Goal: Task Accomplishment & Management: Manage account settings

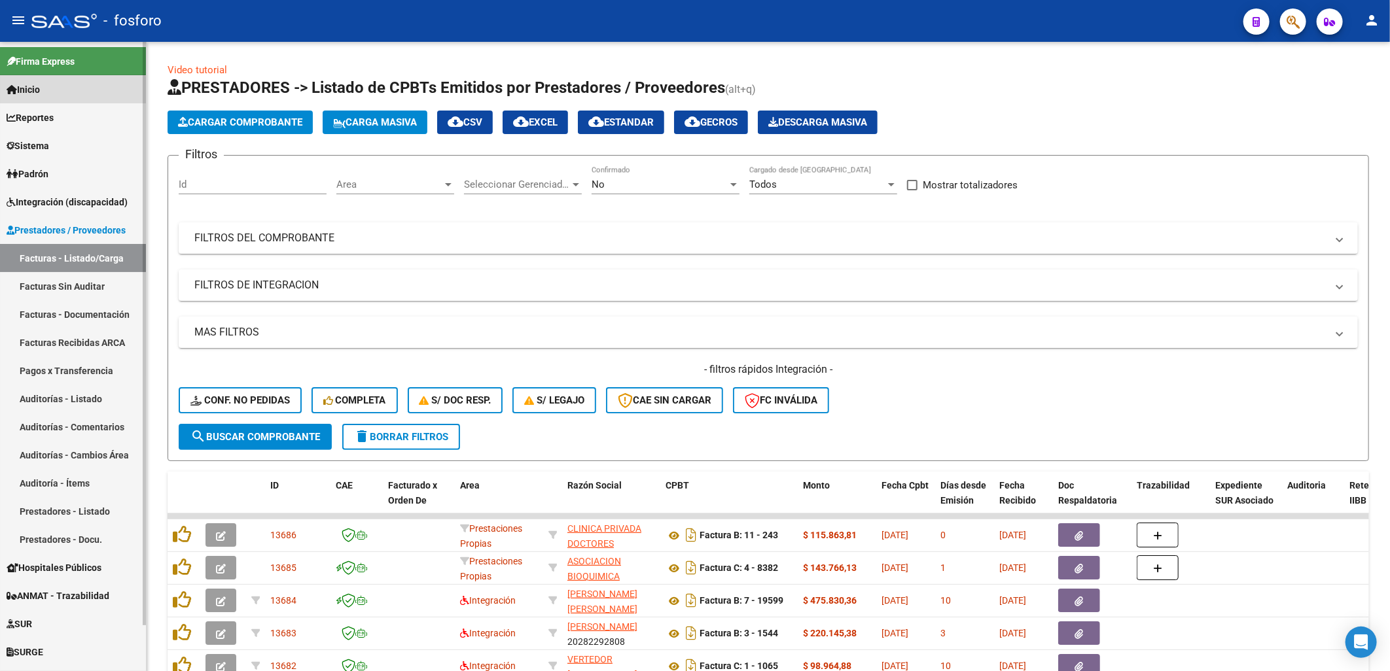
click at [55, 96] on link "Inicio" at bounding box center [73, 89] width 146 height 28
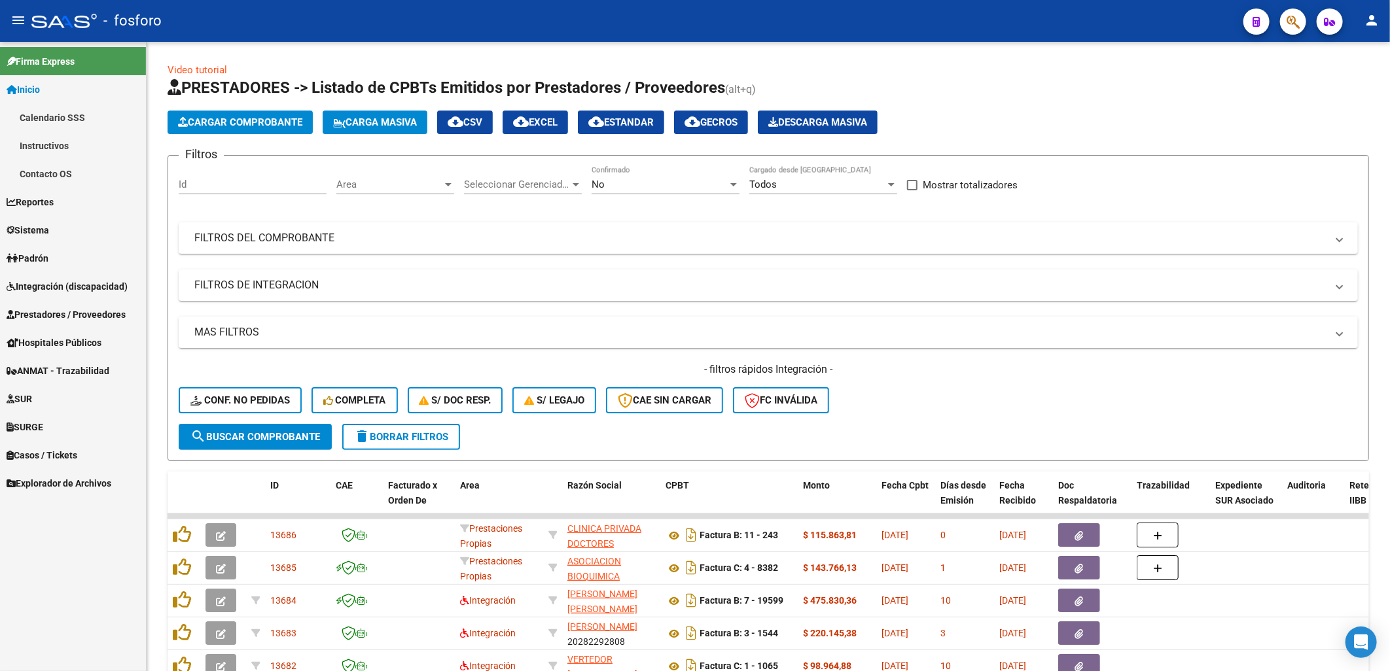
click at [50, 114] on link "Calendario SSS" at bounding box center [73, 117] width 146 height 28
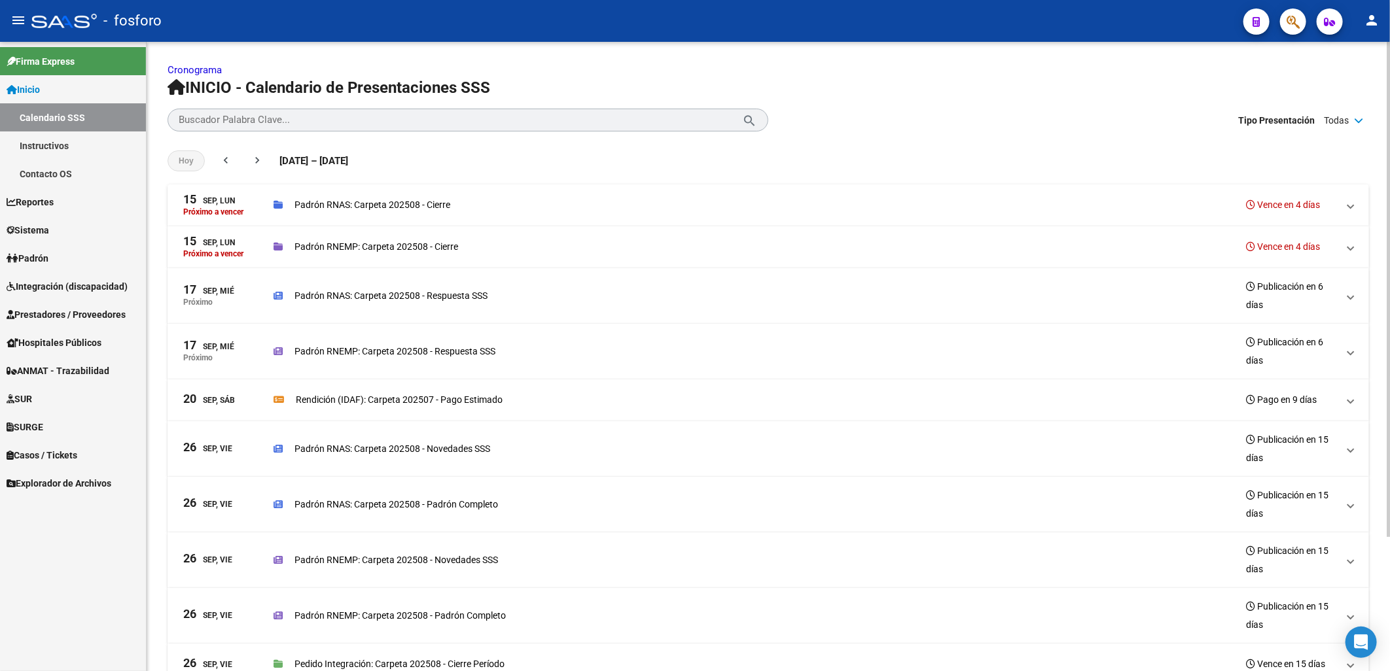
click at [1006, 247] on div "Padrón RNEMP: Carpeta 202508 - Cierre Vence en 4 días" at bounding box center [805, 246] width 1064 height 18
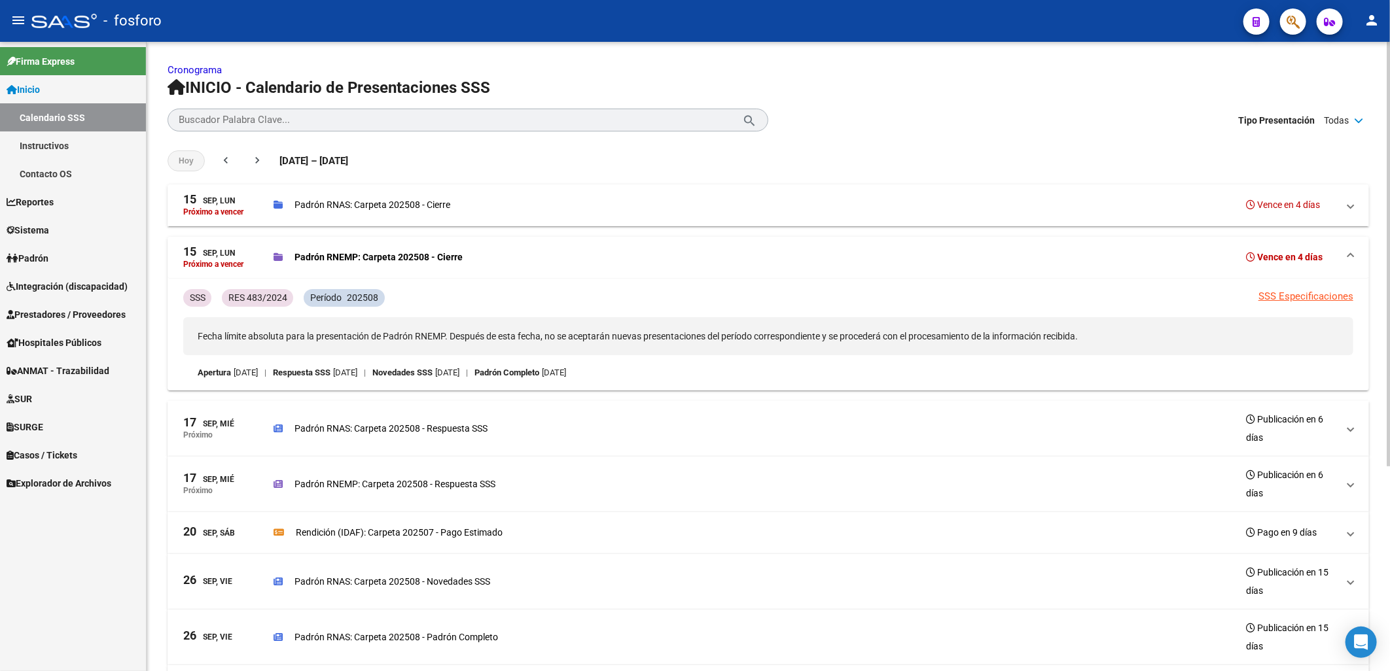
click at [993, 257] on div "Padrón RNEMP: Carpeta 202508 - Cierre Vence en 4 días" at bounding box center [805, 257] width 1064 height 18
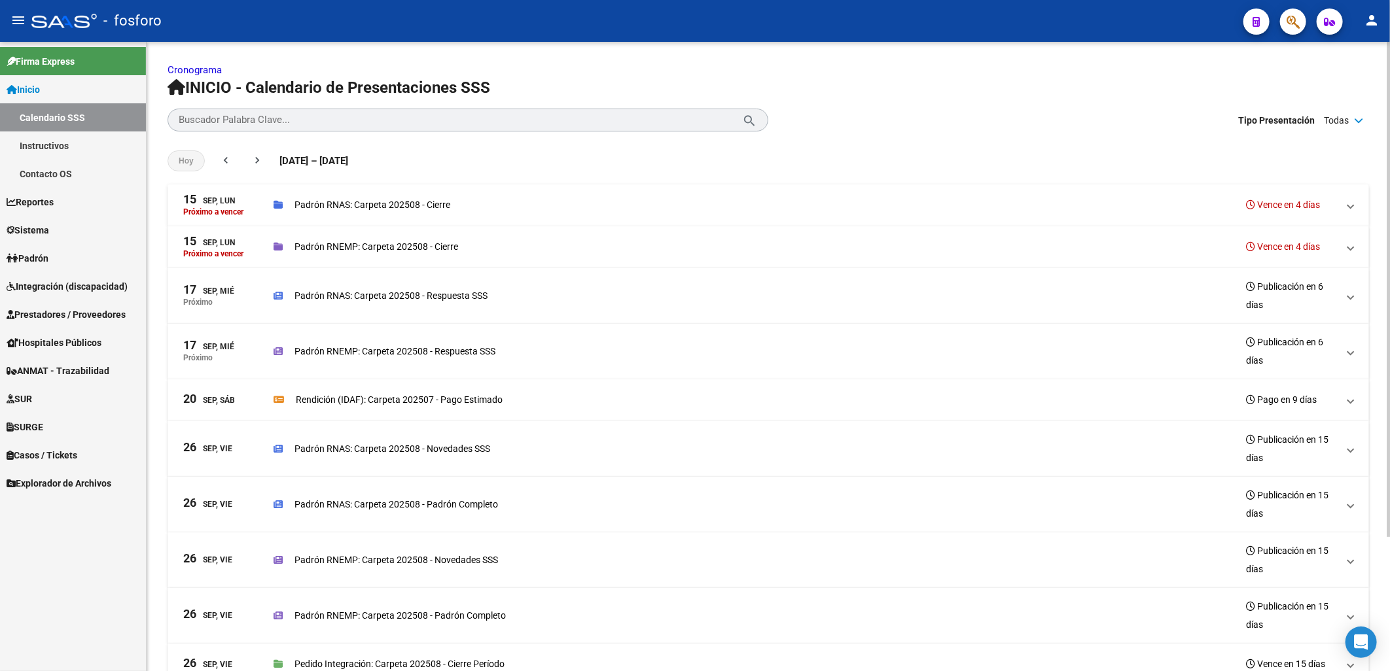
click at [895, 204] on div "Padrón RNAS: Carpeta 202508 - Cierre Vence en 4 días" at bounding box center [805, 205] width 1064 height 18
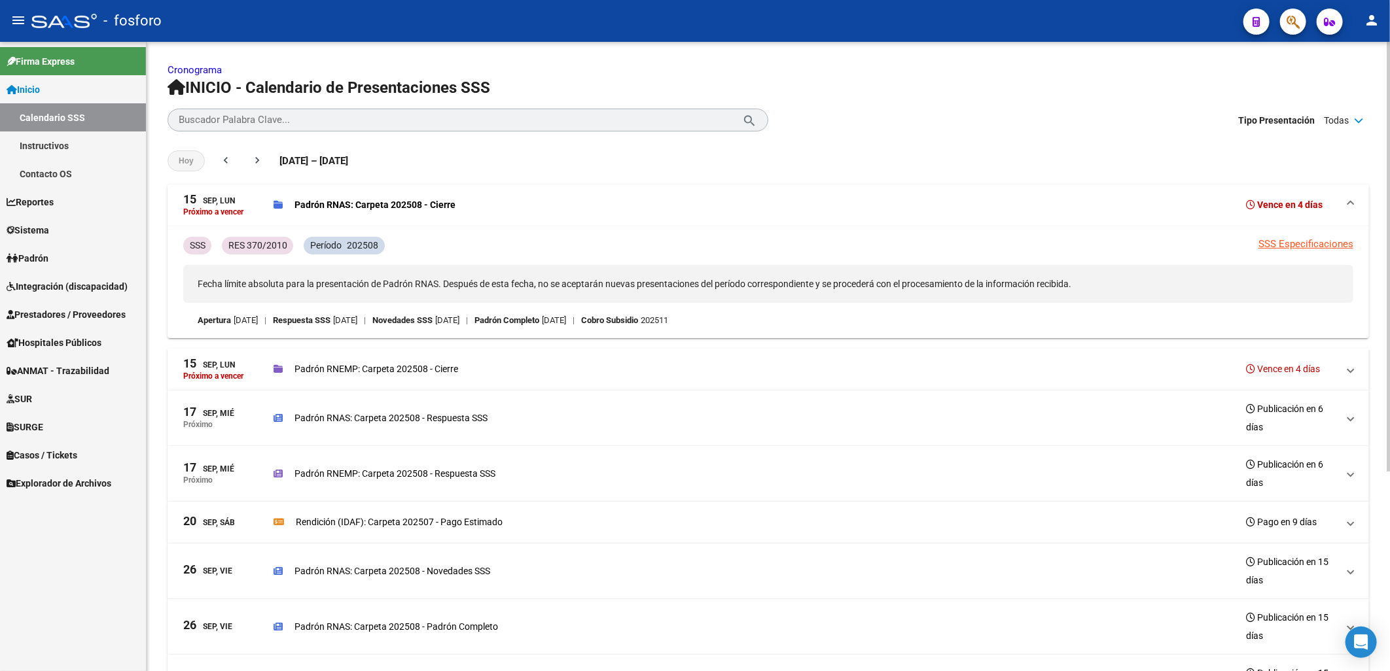
click at [895, 204] on div "Padrón RNAS: Carpeta 202508 - Cierre Vence en 4 días" at bounding box center [805, 205] width 1064 height 18
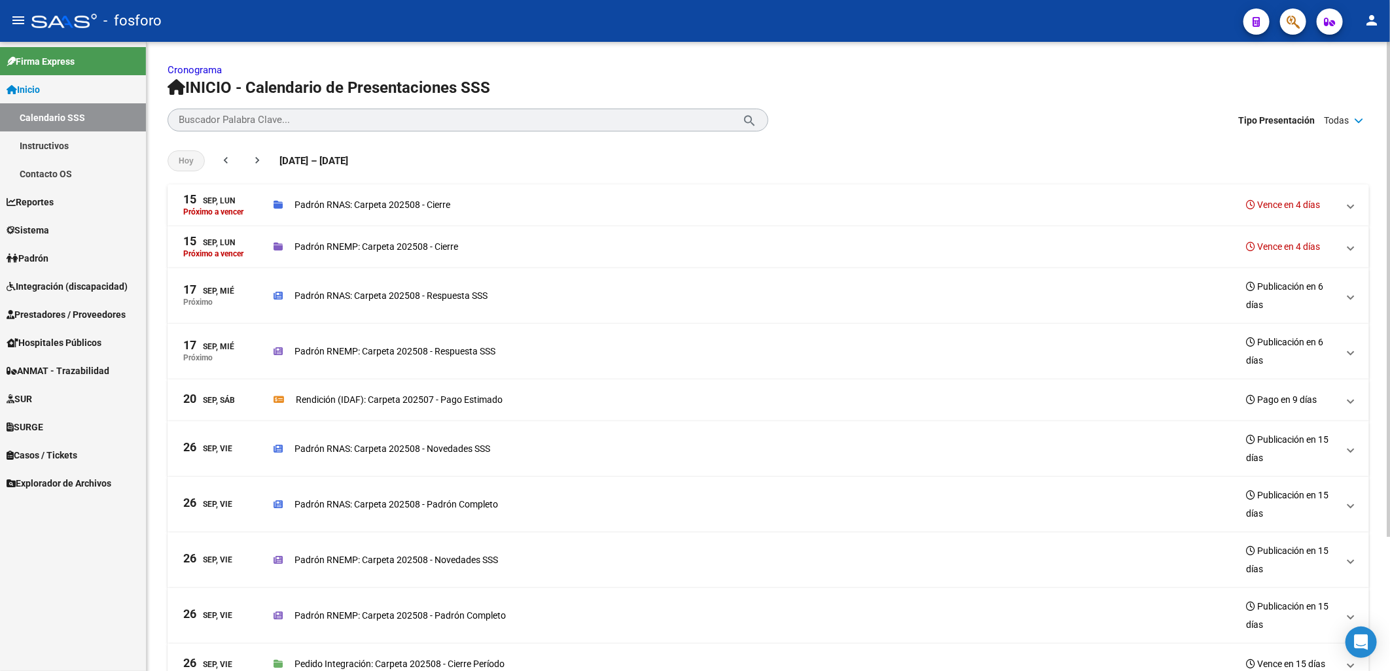
click at [1239, 210] on div "Padrón RNAS: Carpeta 202508 - Cierre Vence en 4 días" at bounding box center [805, 205] width 1064 height 18
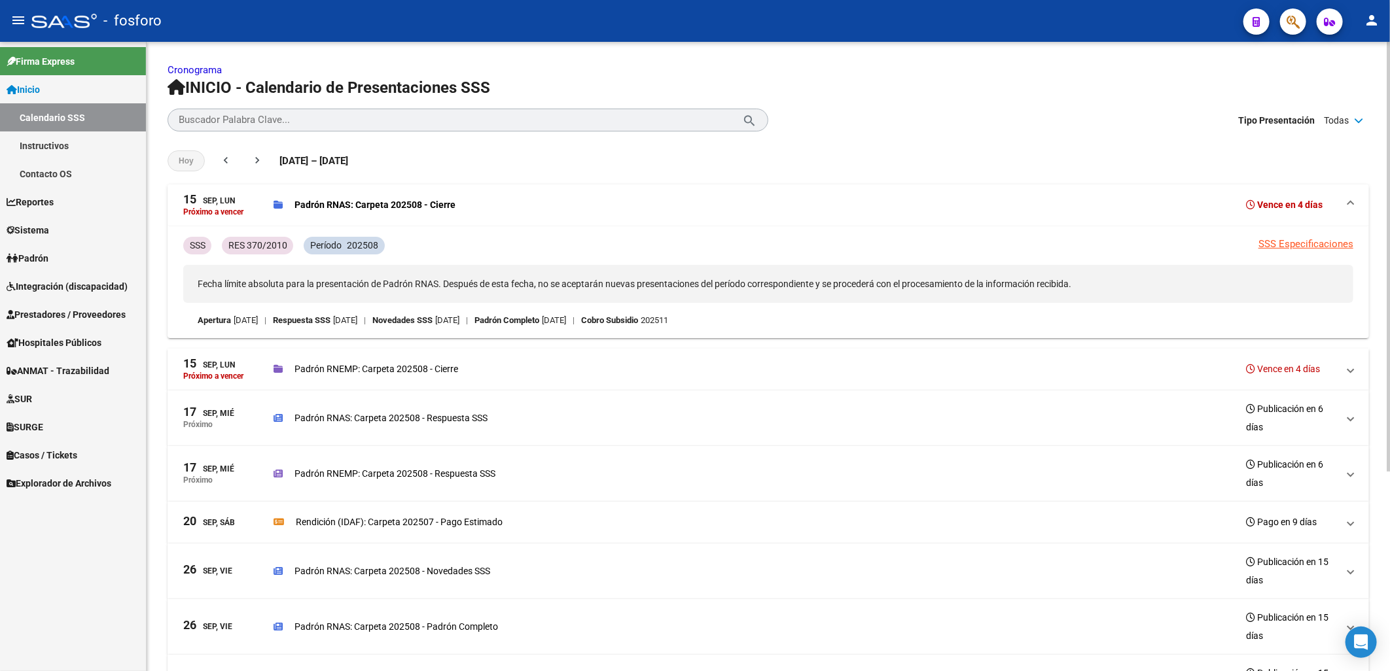
click at [1239, 210] on div "Padrón RNAS: Carpeta 202508 - Cierre Vence en 4 días" at bounding box center [805, 205] width 1064 height 18
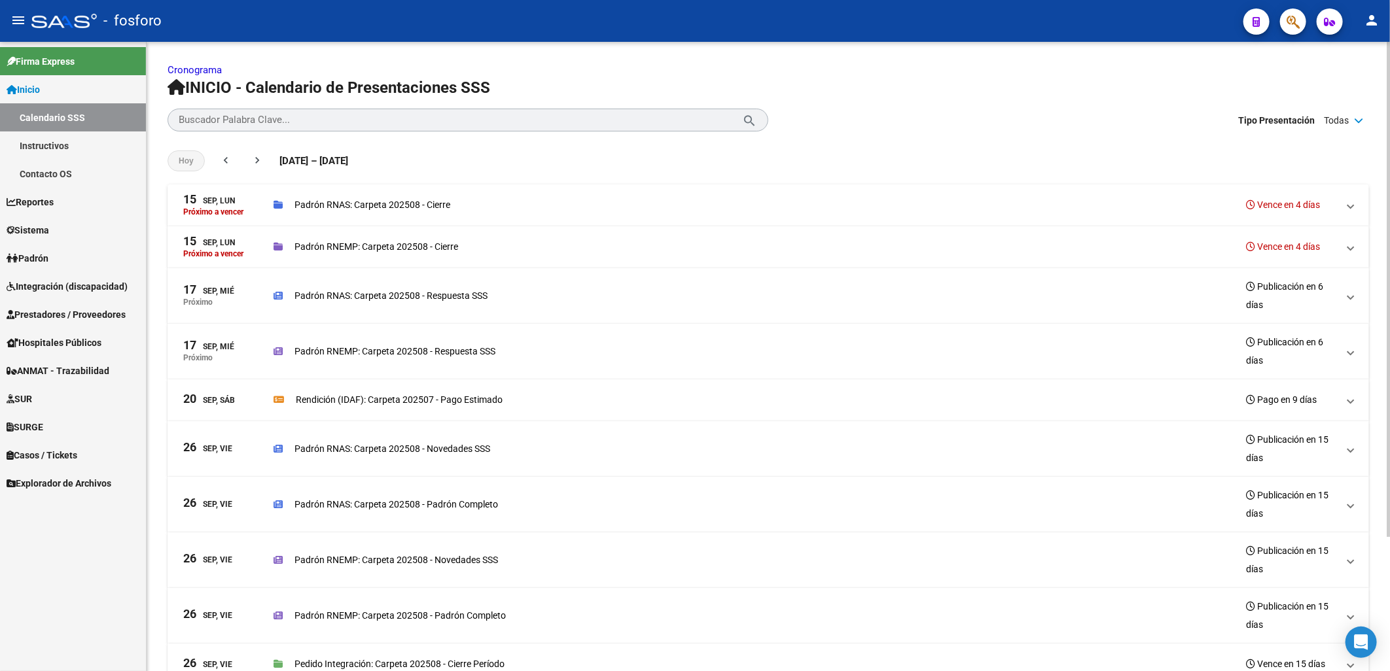
click at [546, 273] on mat-expansion-panel-header "17 Sep, Mié Próximo Padrón RNAS: Carpeta 202508 - Respuesta SSS Publicación en …" at bounding box center [767, 296] width 1201 height 56
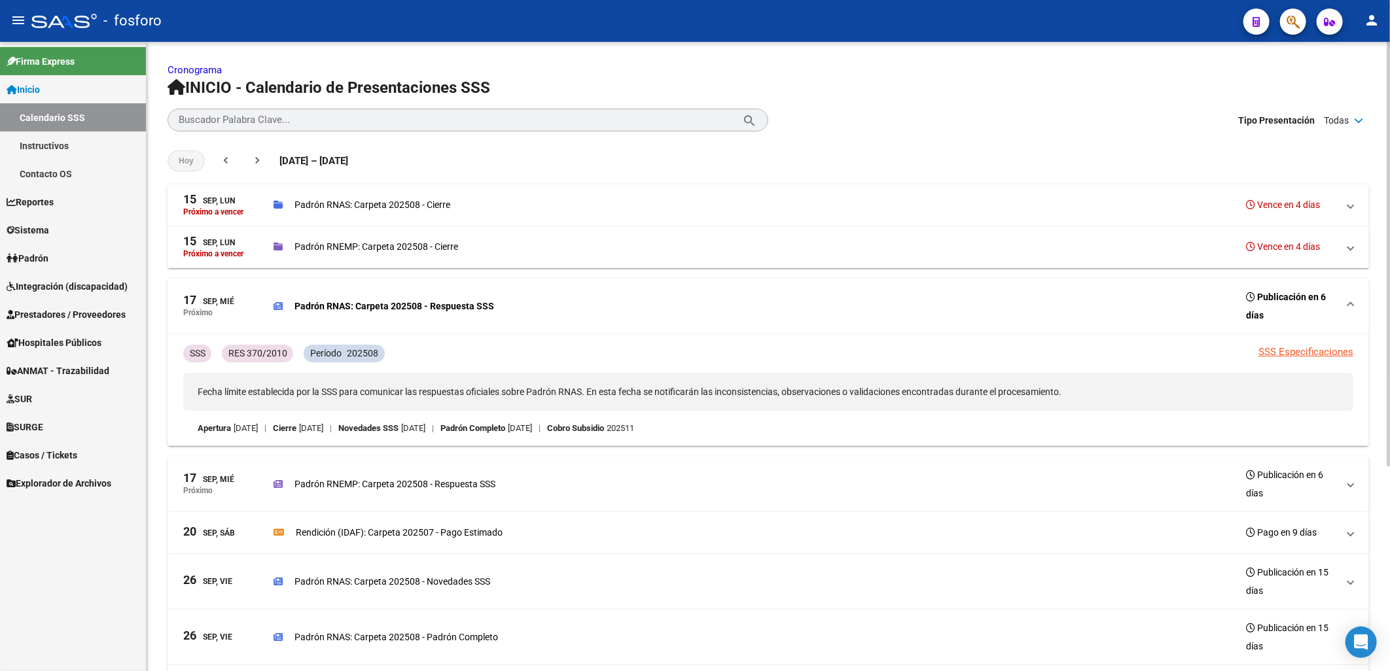
click at [542, 279] on mat-expansion-panel-header "17 Sep, Mié Próximo Padrón RNAS: Carpeta 202508 - Respuesta SSS Publicación en …" at bounding box center [767, 307] width 1201 height 56
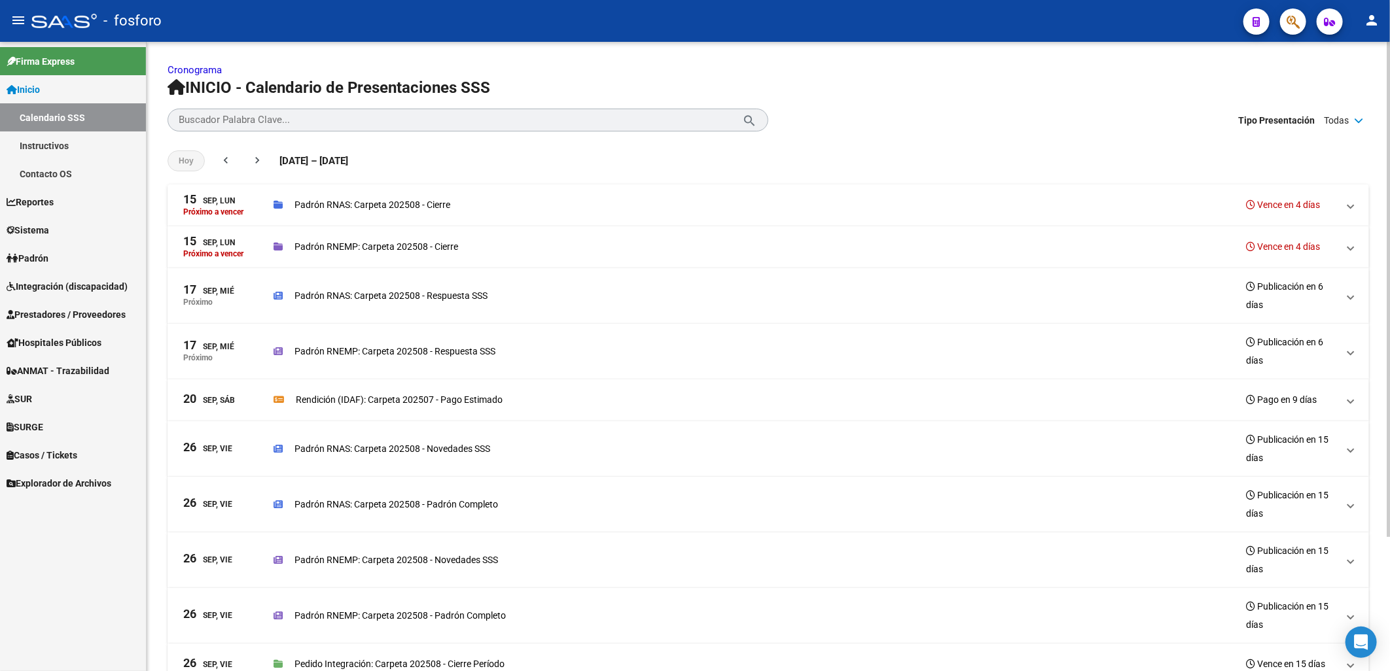
click at [427, 351] on p "Padrón RNEMP: Carpeta 202508 - Respuesta SSS" at bounding box center [394, 351] width 201 height 14
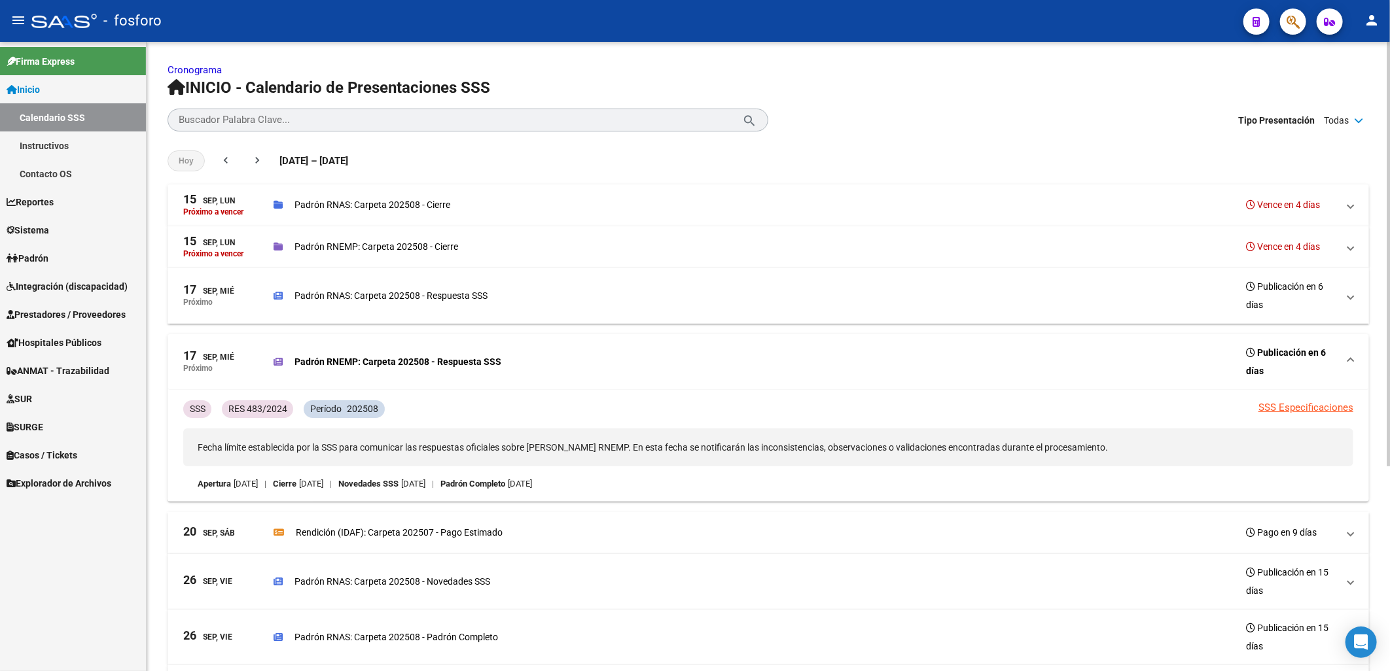
click at [309, 299] on p "Padrón RNAS: Carpeta 202508 - Respuesta SSS" at bounding box center [390, 296] width 193 height 14
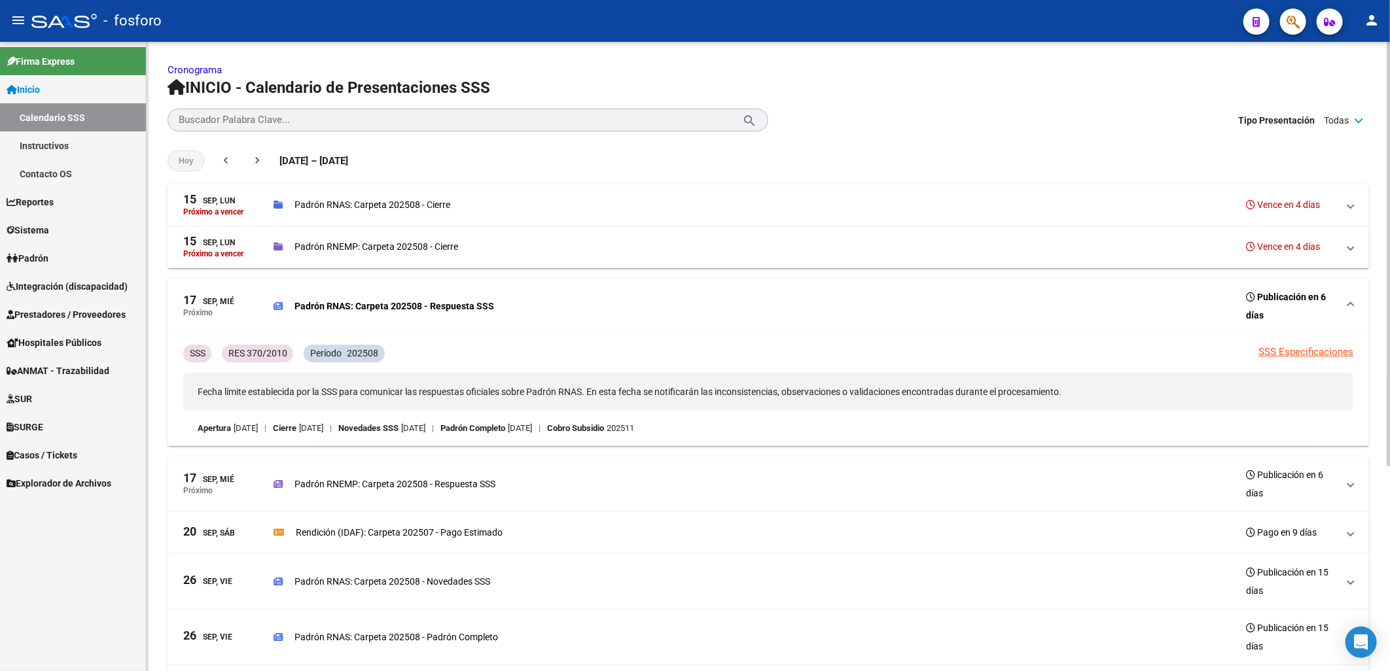
click at [258, 487] on mat-panel-title "17 Sep, Mié Próximo" at bounding box center [223, 484] width 80 height 37
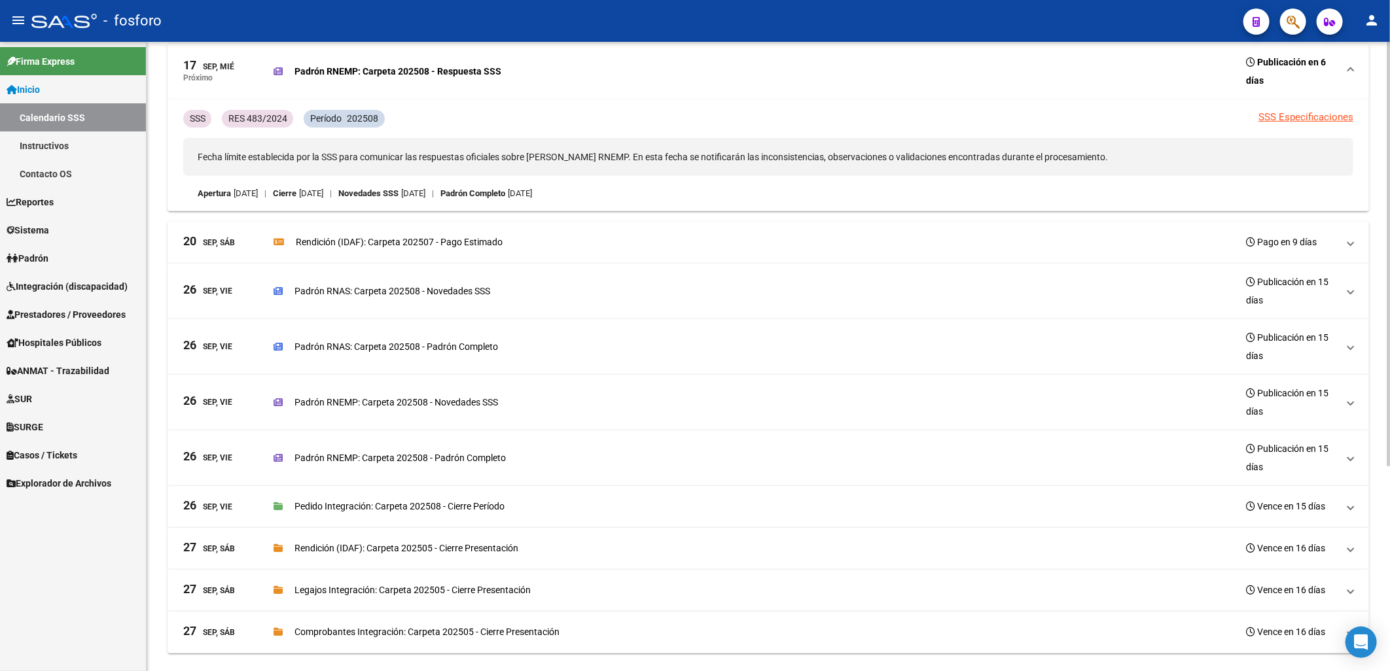
scroll to position [304, 0]
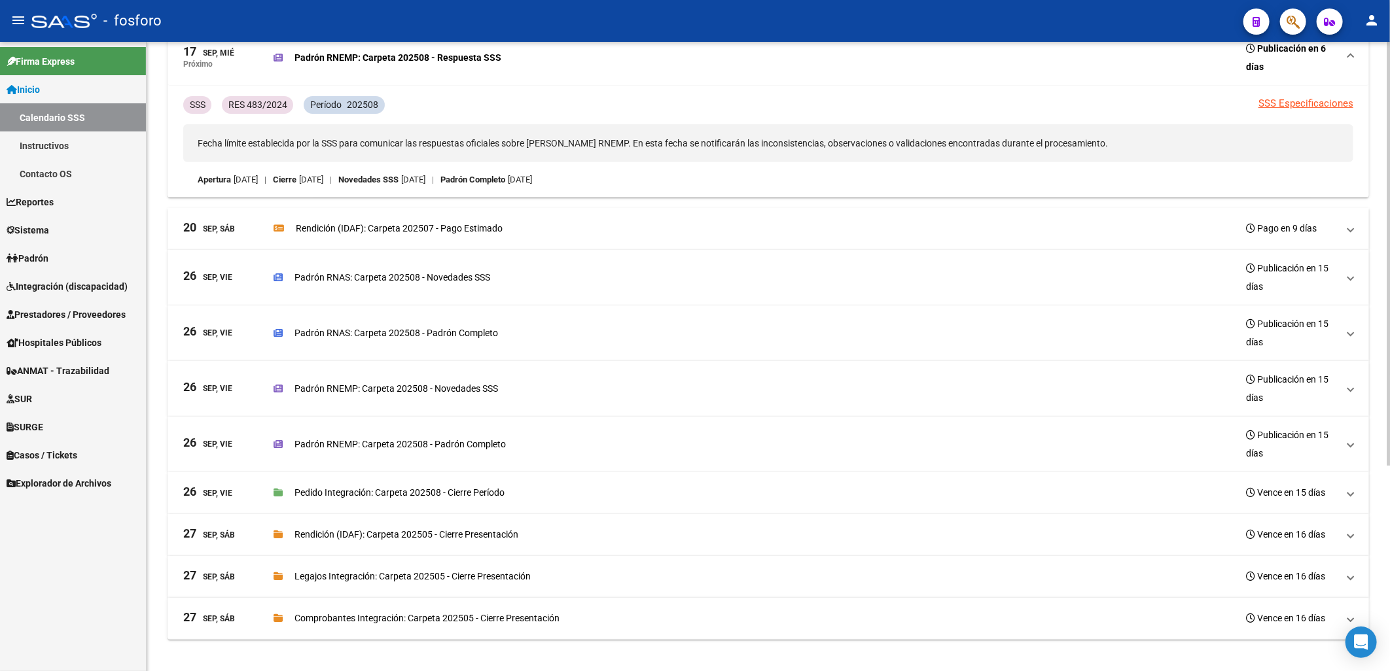
click at [465, 636] on mat-expansion-panel-header "27 Sep, Sáb Comprobantes Integración: Carpeta 202505 - Cierre Presentación Venc…" at bounding box center [767, 619] width 1201 height 42
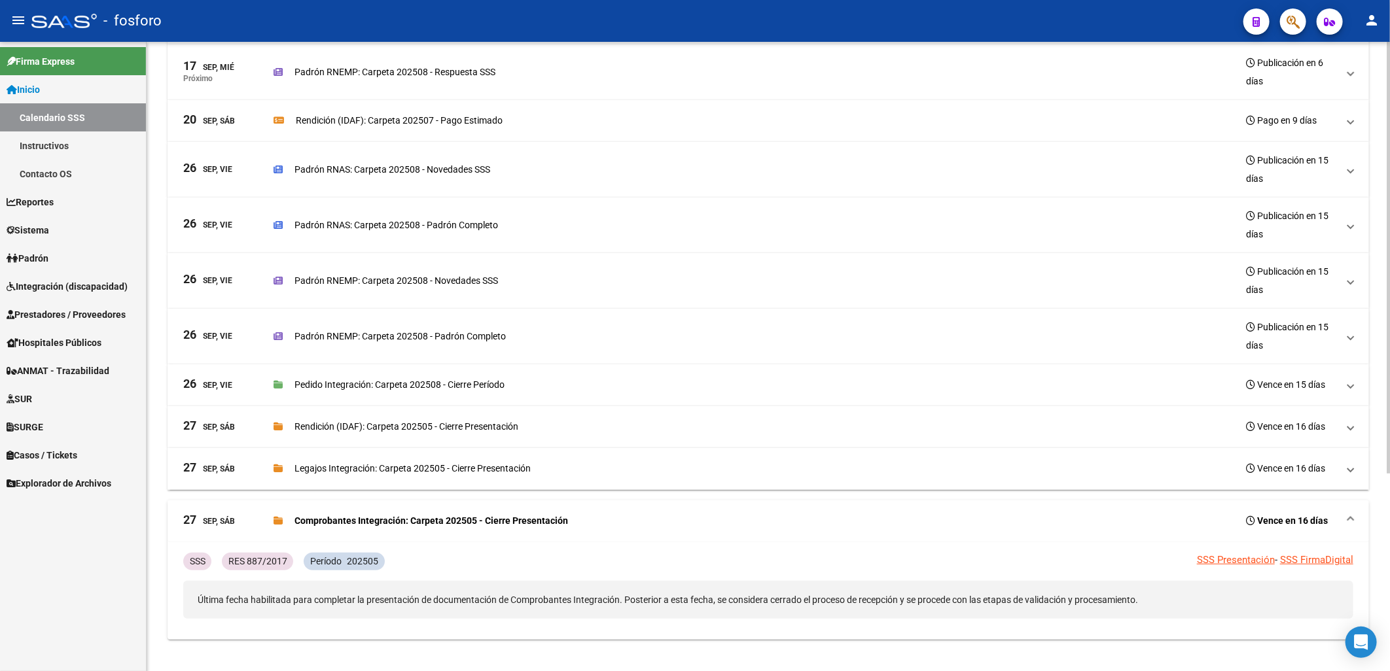
scroll to position [279, 0]
click at [453, 463] on p "Legajos Integración: Carpeta 202505 - Cierre Presentación" at bounding box center [412, 468] width 236 height 14
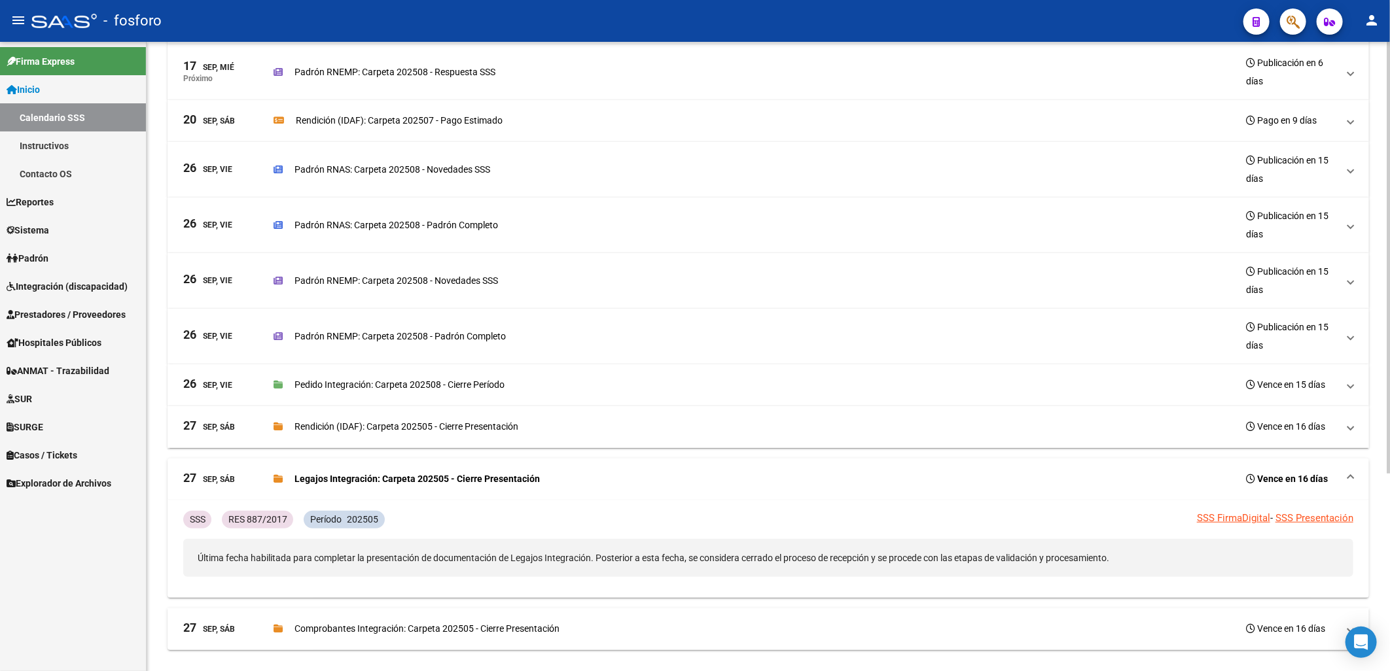
click at [457, 419] on div "Rendición (IDAF): Carpeta 202505 - Cierre Presentación Vence en 16 días" at bounding box center [805, 426] width 1064 height 18
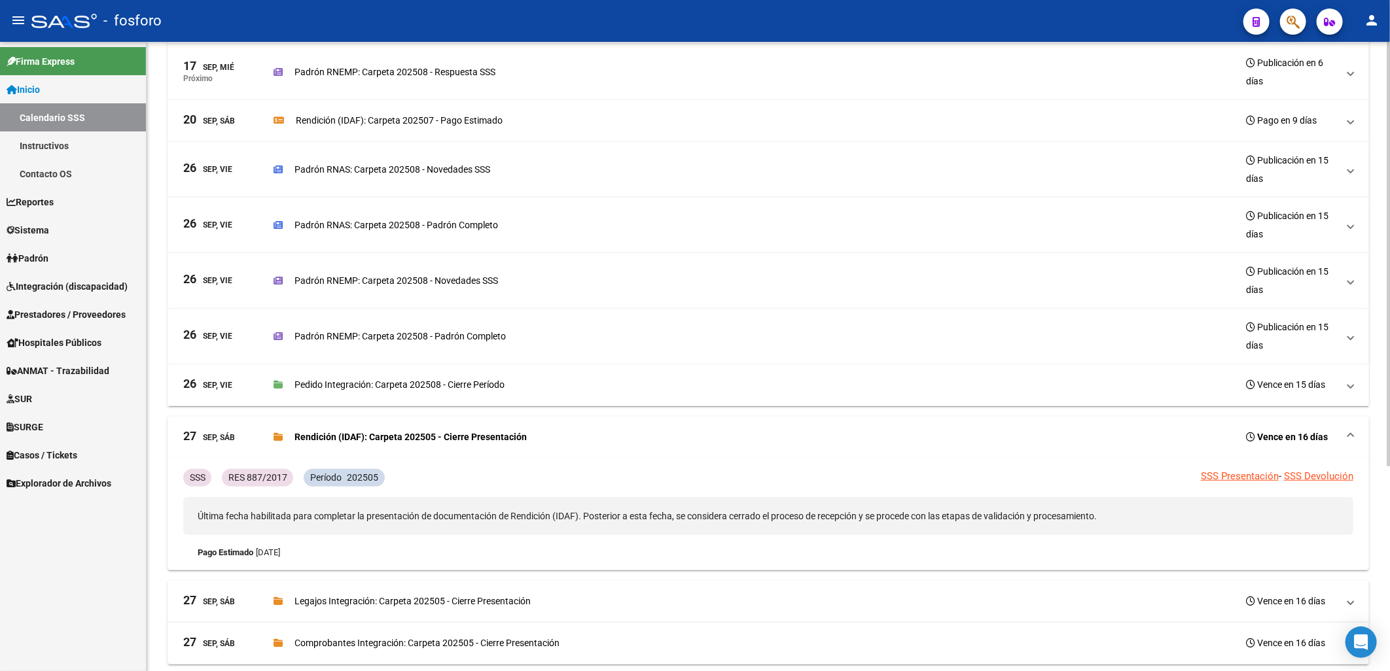
click at [461, 385] on p "Pedido Integración: Carpeta 202508 - Cierre Período" at bounding box center [399, 384] width 210 height 14
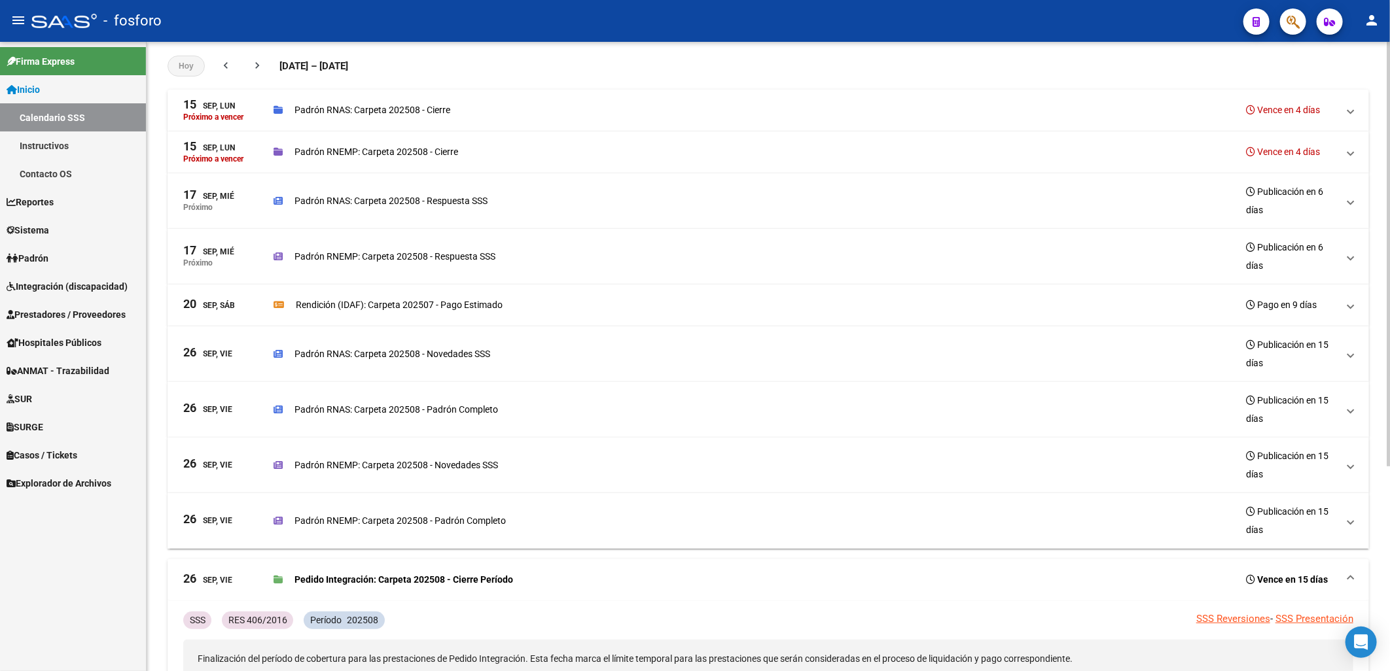
scroll to position [61, 0]
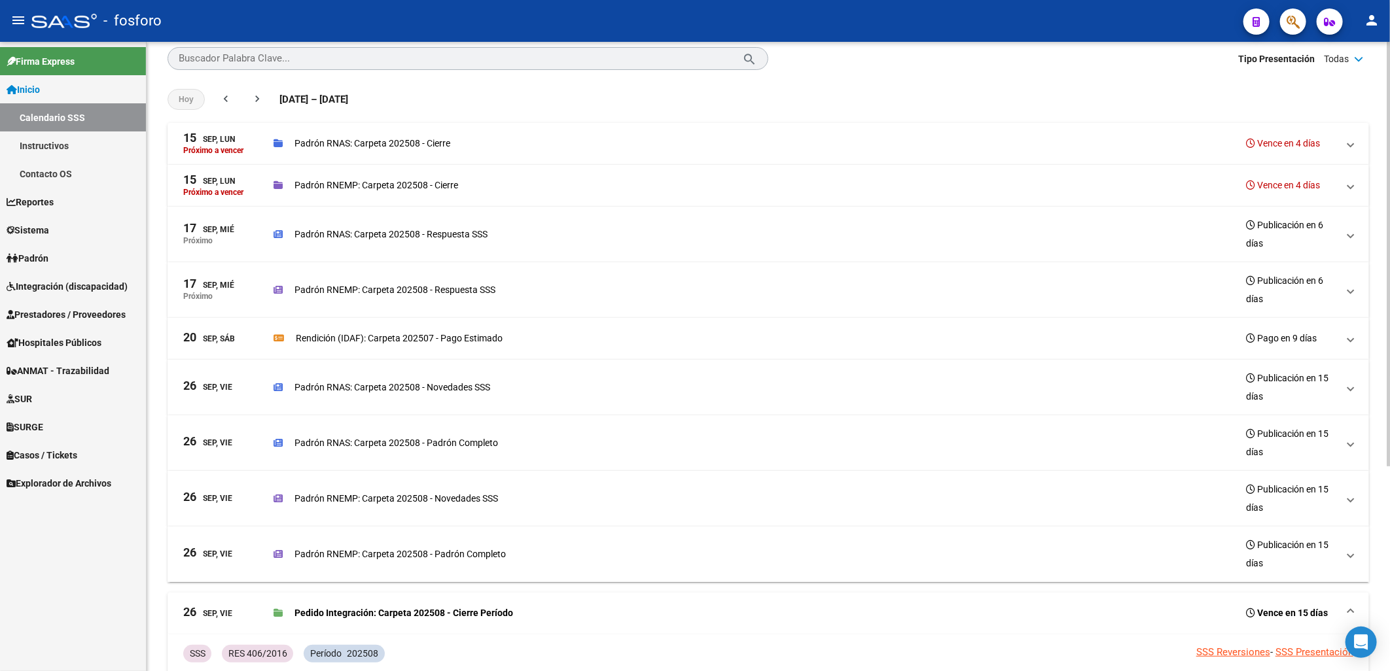
click at [421, 559] on p "Padrón RNEMP: Carpeta 202508 - Padrón Completo" at bounding box center [399, 554] width 211 height 14
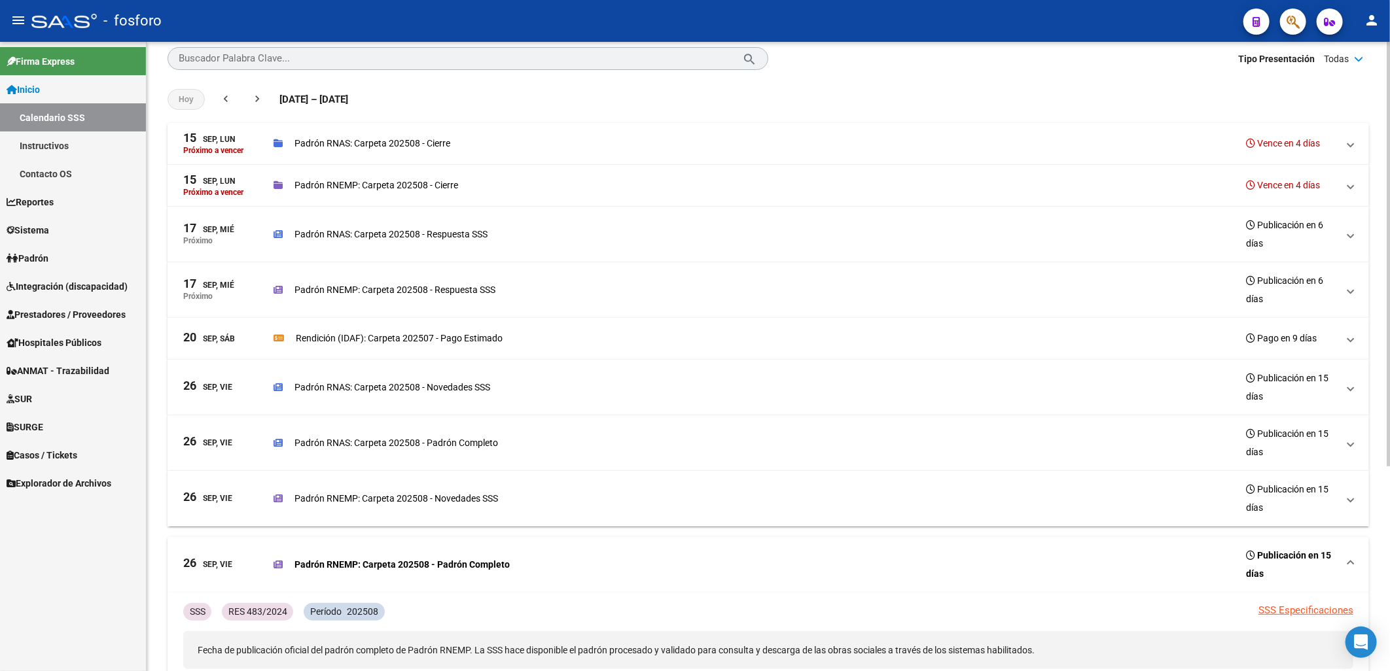
click at [421, 500] on p "Padrón RNEMP: Carpeta 202508 - Novedades SSS" at bounding box center [395, 498] width 203 height 14
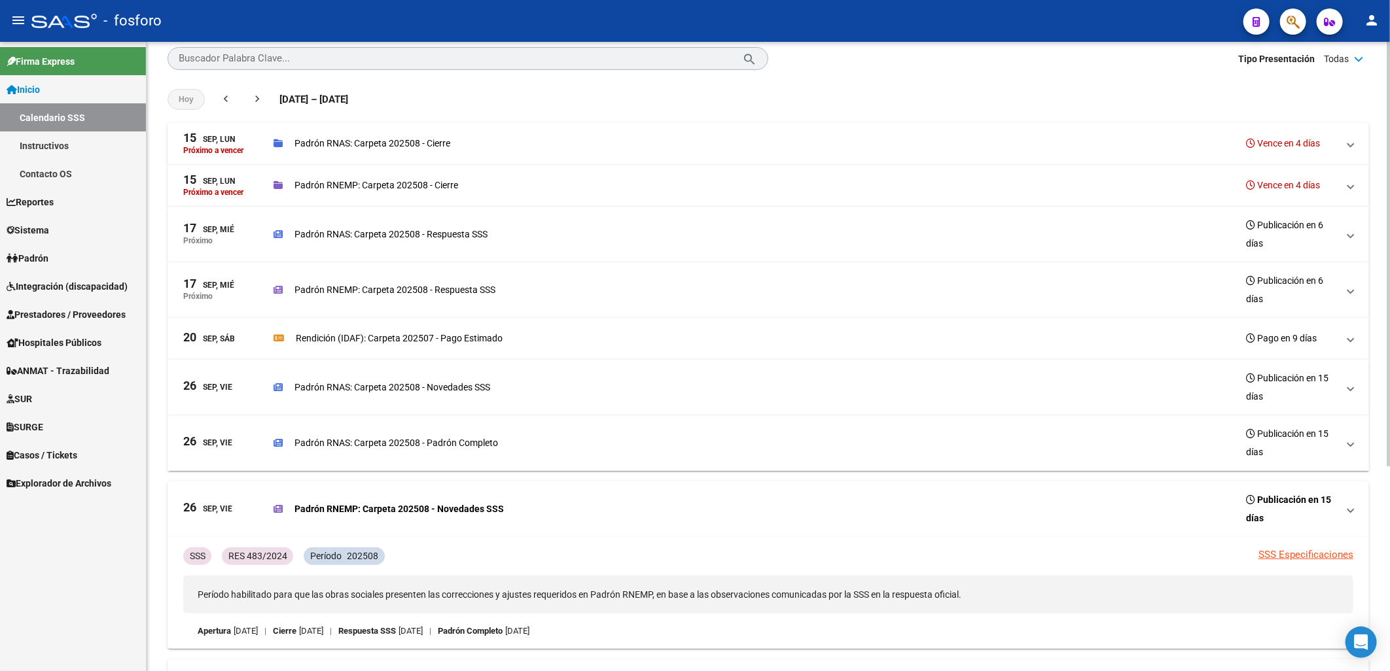
click at [421, 457] on div "Padrón RNAS: Carpeta 202508 - Padrón Completo Publicación en 15 días" at bounding box center [805, 443] width 1064 height 37
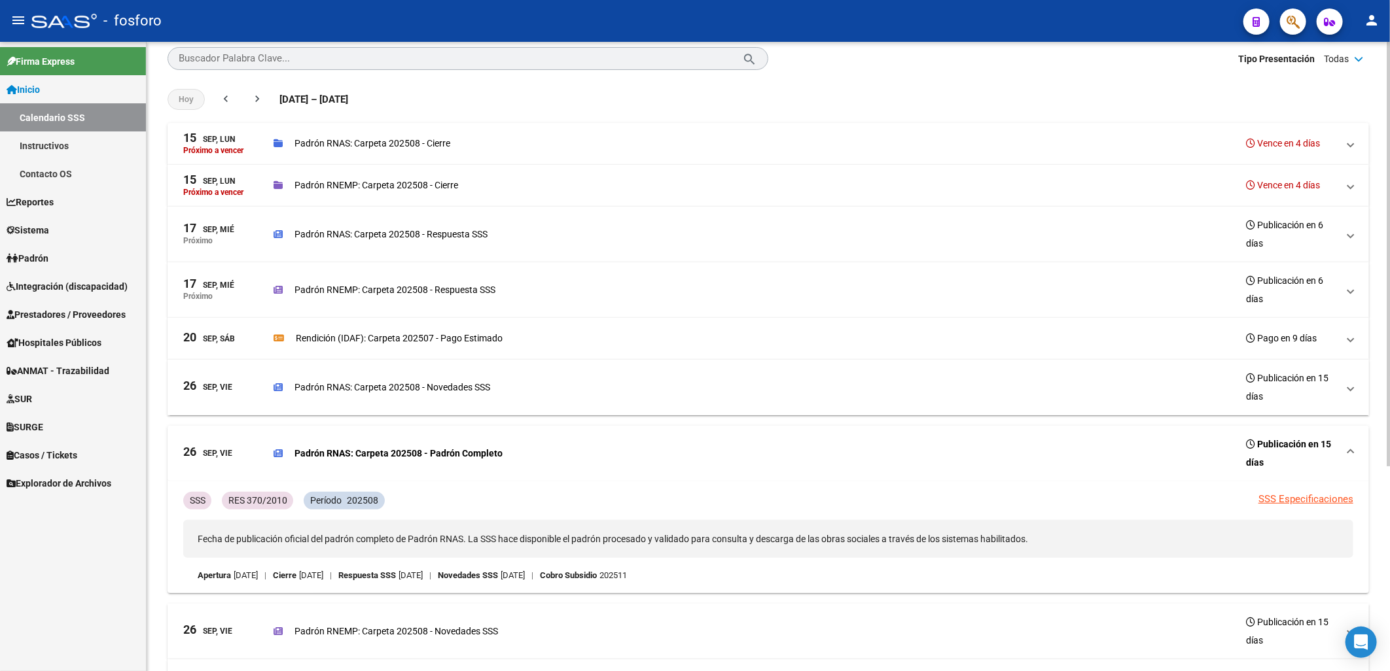
click at [421, 376] on div "Padrón RNAS: Carpeta 202508 - Novedades SSS Publicación en 15 días" at bounding box center [805, 387] width 1064 height 37
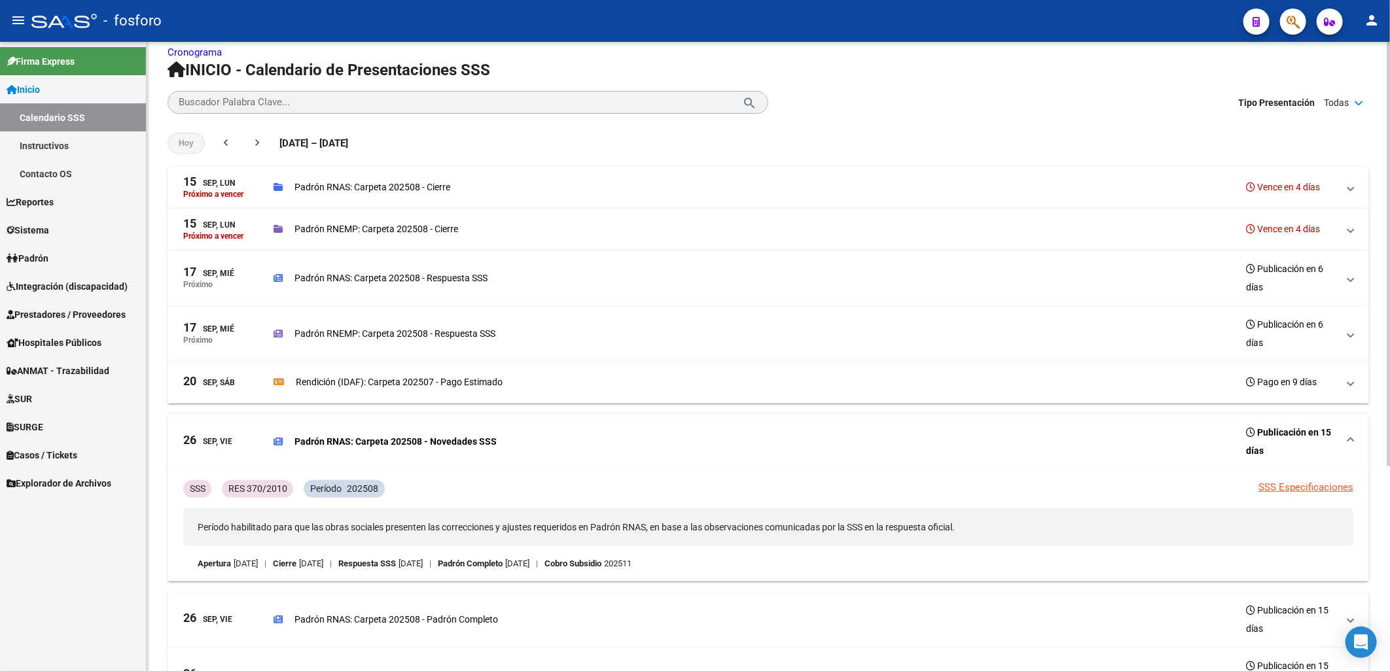
scroll to position [0, 0]
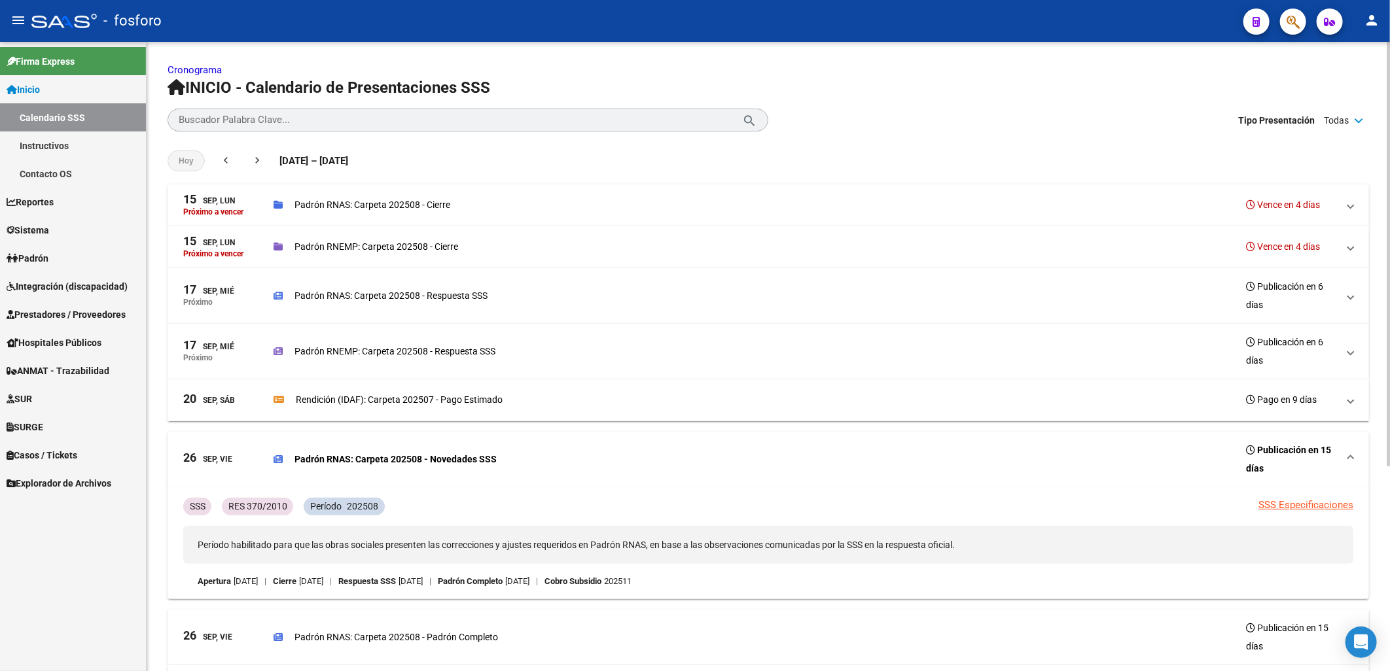
click at [415, 391] on div "Rendición (IDAF): Carpeta 202507 - Pago Estimado Pago en 9 días" at bounding box center [805, 400] width 1064 height 18
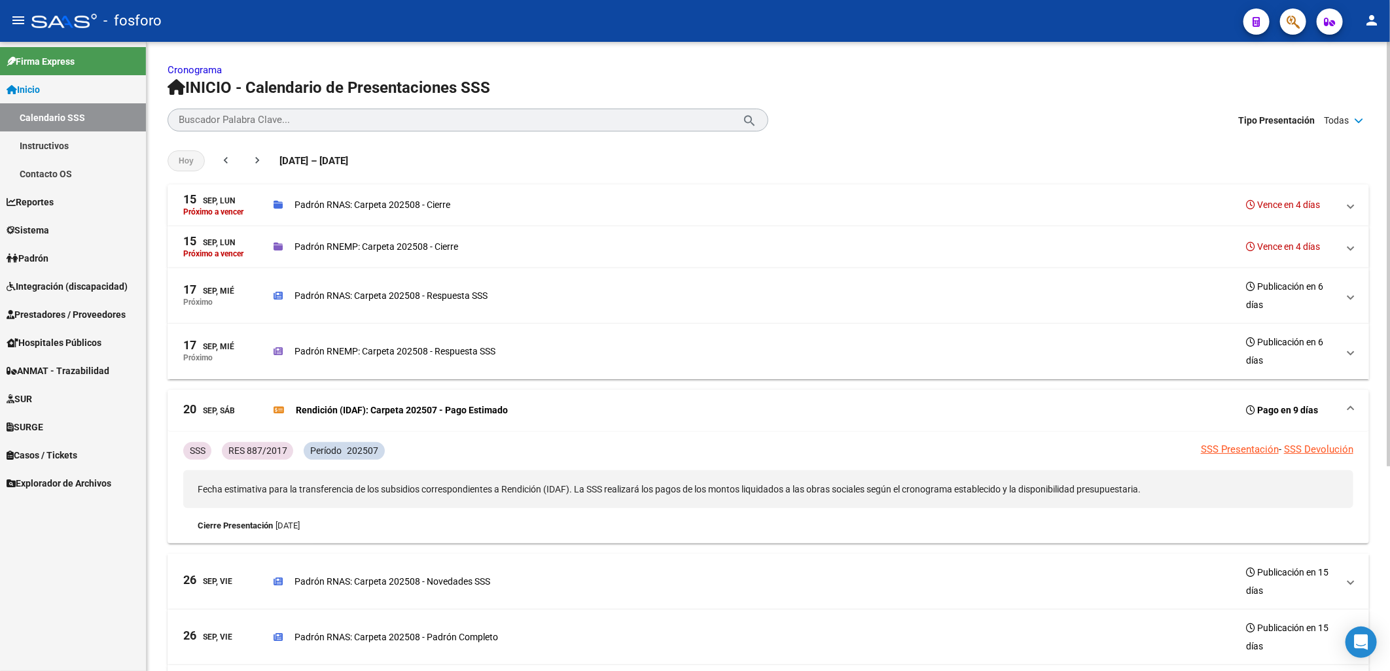
click at [420, 348] on p "Padrón RNEMP: Carpeta 202508 - Respuesta SSS" at bounding box center [394, 351] width 201 height 14
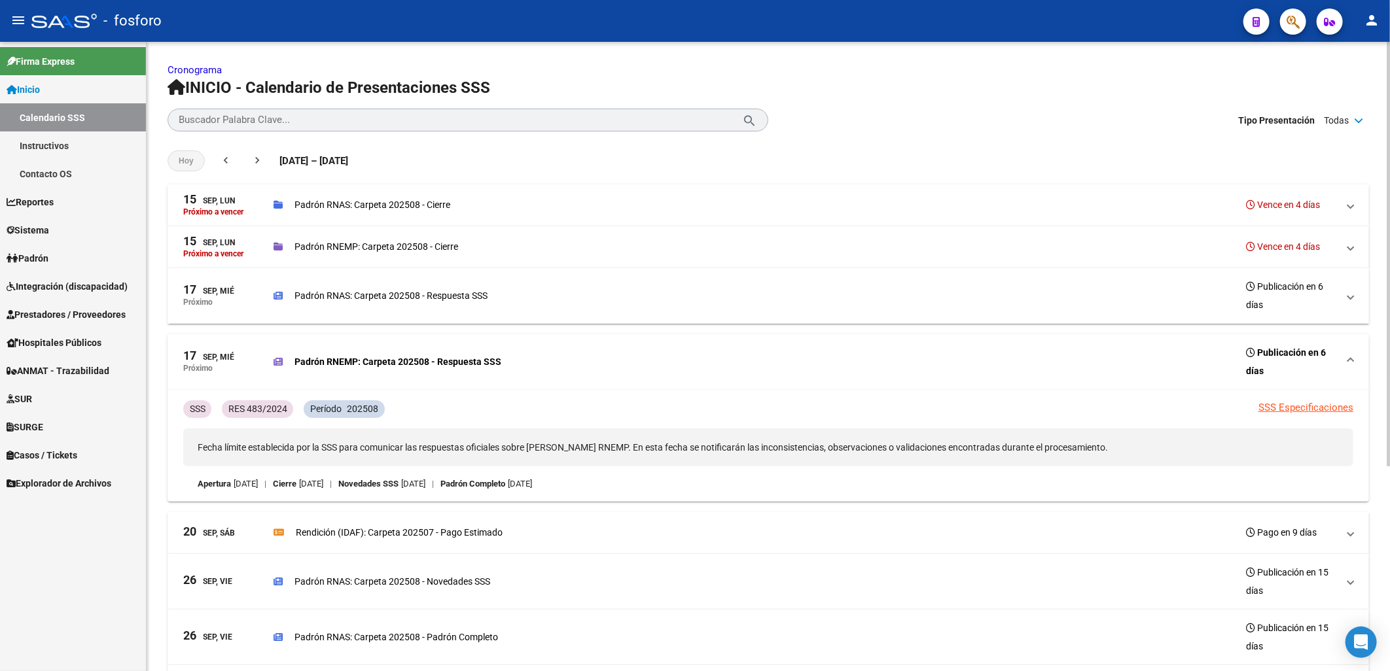
click at [423, 307] on div "Padrón RNAS: Carpeta 202508 - Respuesta SSS Publicación en 6 días" at bounding box center [805, 295] width 1064 height 37
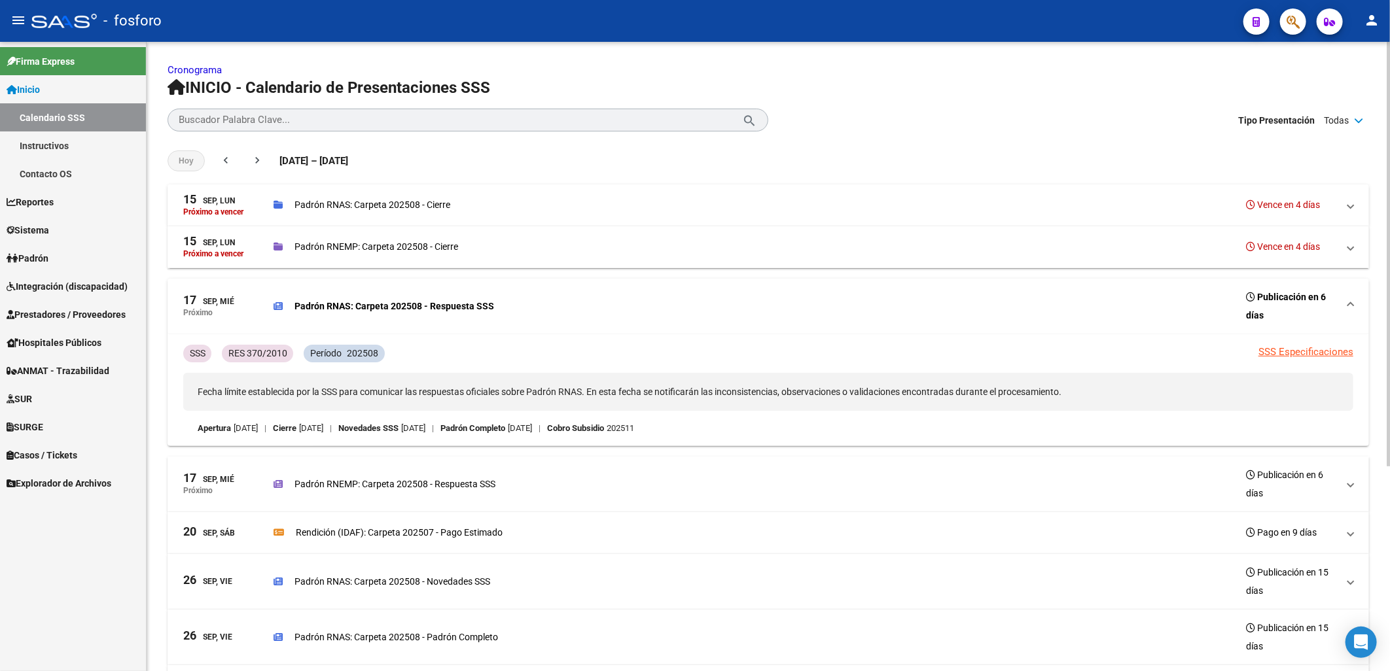
click at [426, 215] on mat-panel-description "Padrón RNAS: Carpeta 202508 - Cierre Vence en 4 días" at bounding box center [805, 205] width 1064 height 23
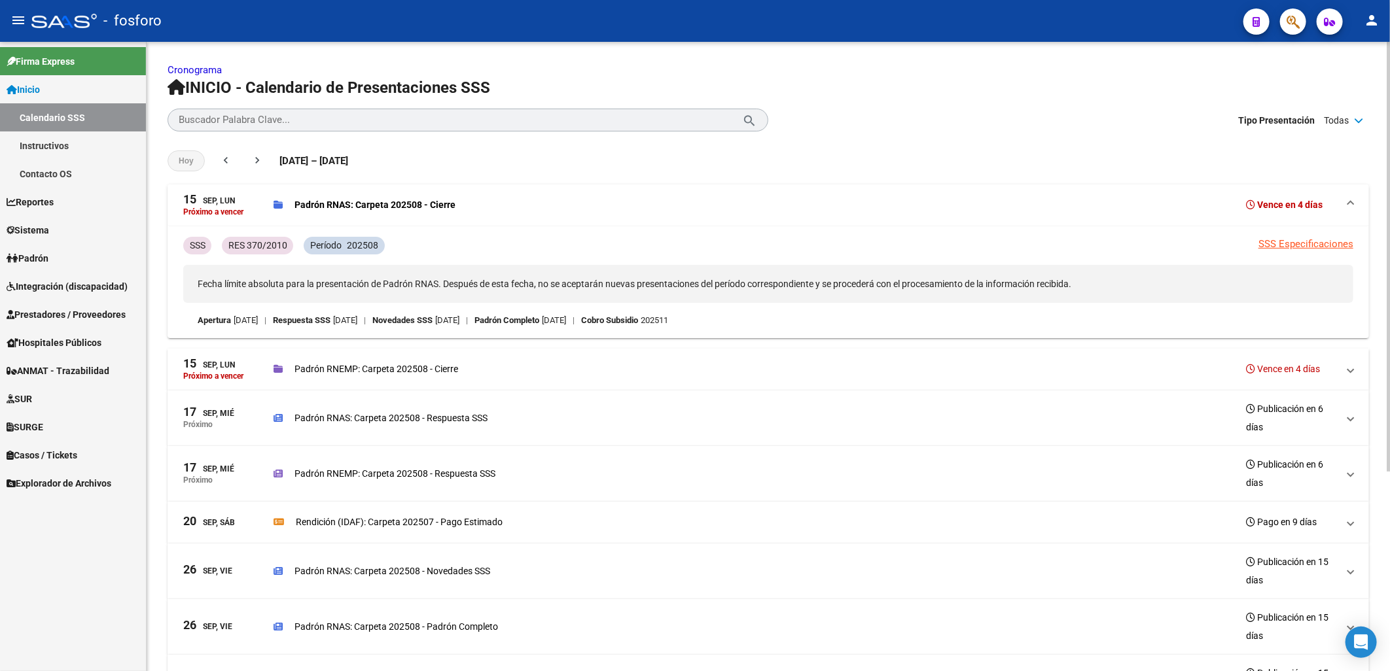
click at [408, 204] on p "Padrón RNAS: Carpeta 202508 - Cierre" at bounding box center [374, 205] width 161 height 14
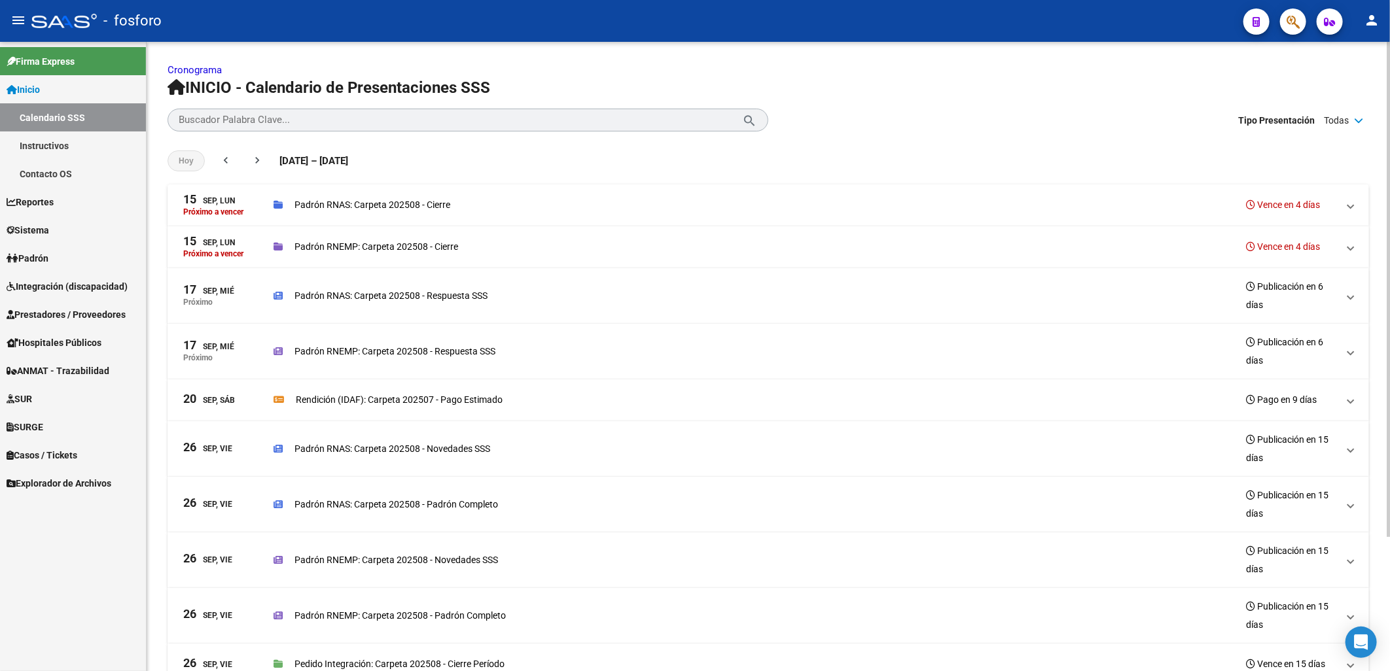
click at [403, 244] on p "Padrón RNEMP: Carpeta 202508 - Cierre" at bounding box center [376, 246] width 164 height 14
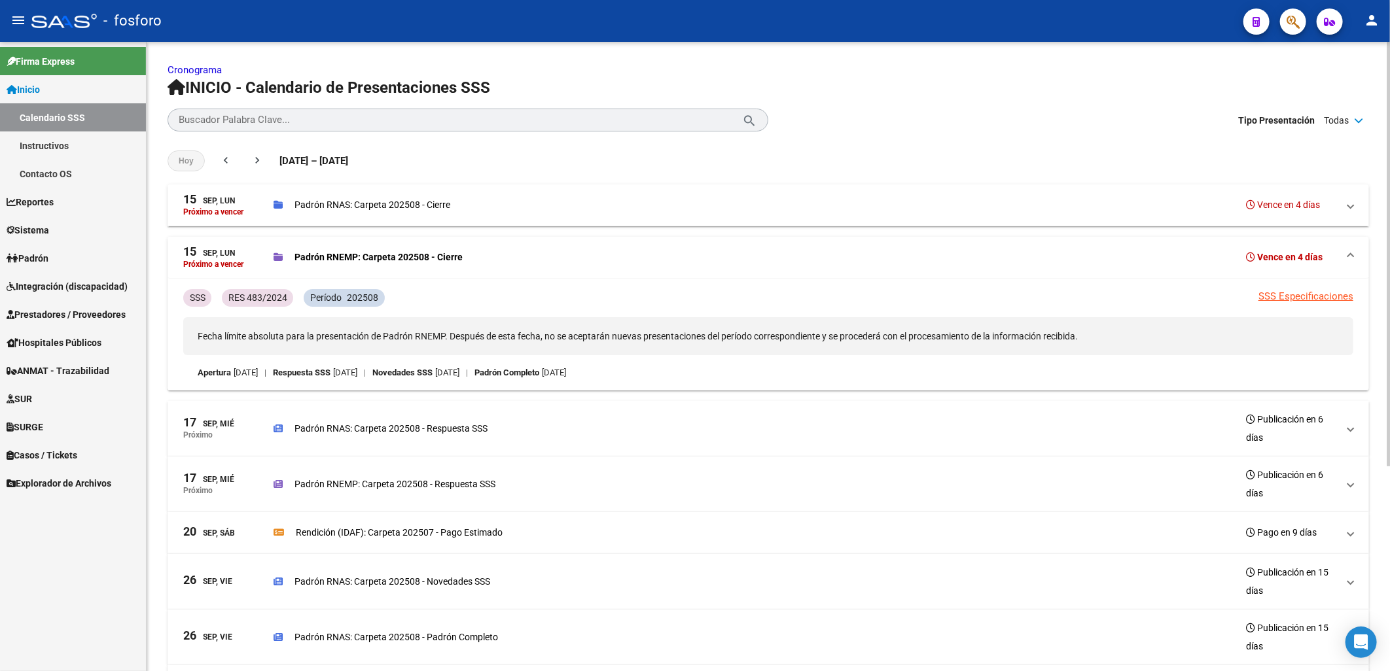
click at [403, 249] on div "Padrón RNEMP: Carpeta 202508 - Cierre Vence en 4 días" at bounding box center [805, 257] width 1064 height 18
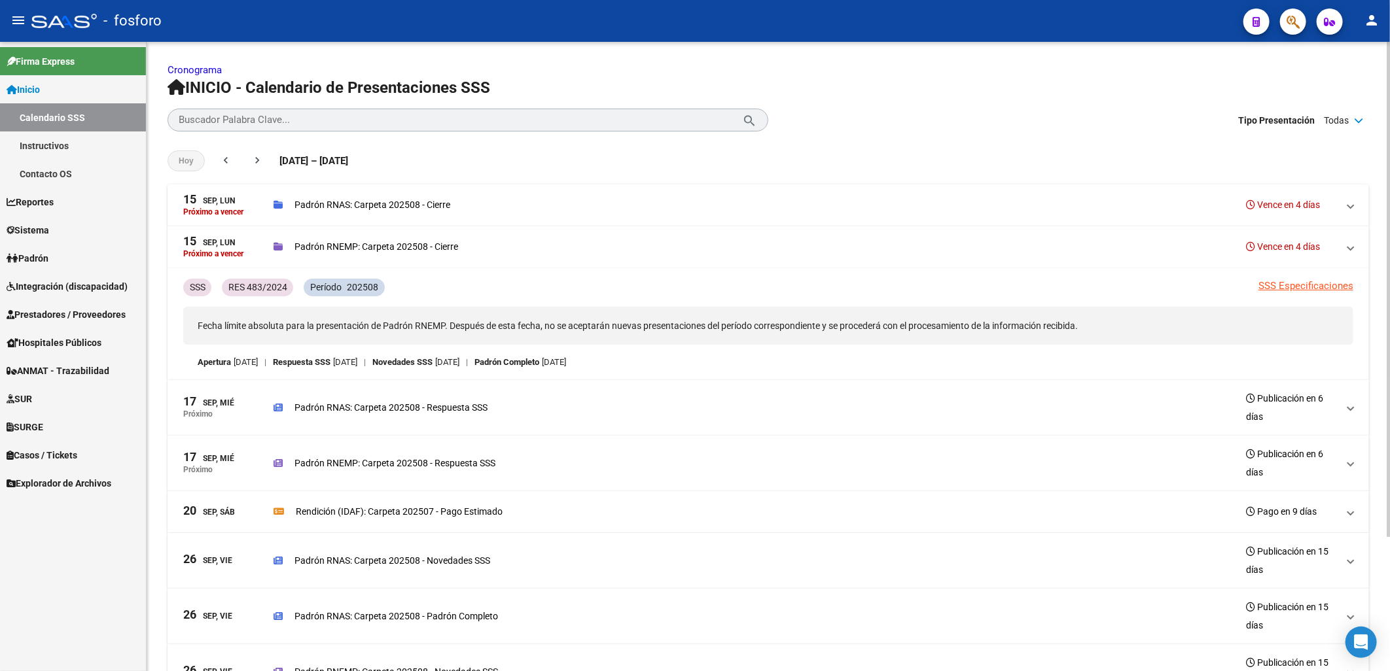
click at [395, 389] on div "Padrón RNAS: Carpeta 202508 - Respuesta SSS Publicación en 6 días" at bounding box center [805, 407] width 1064 height 37
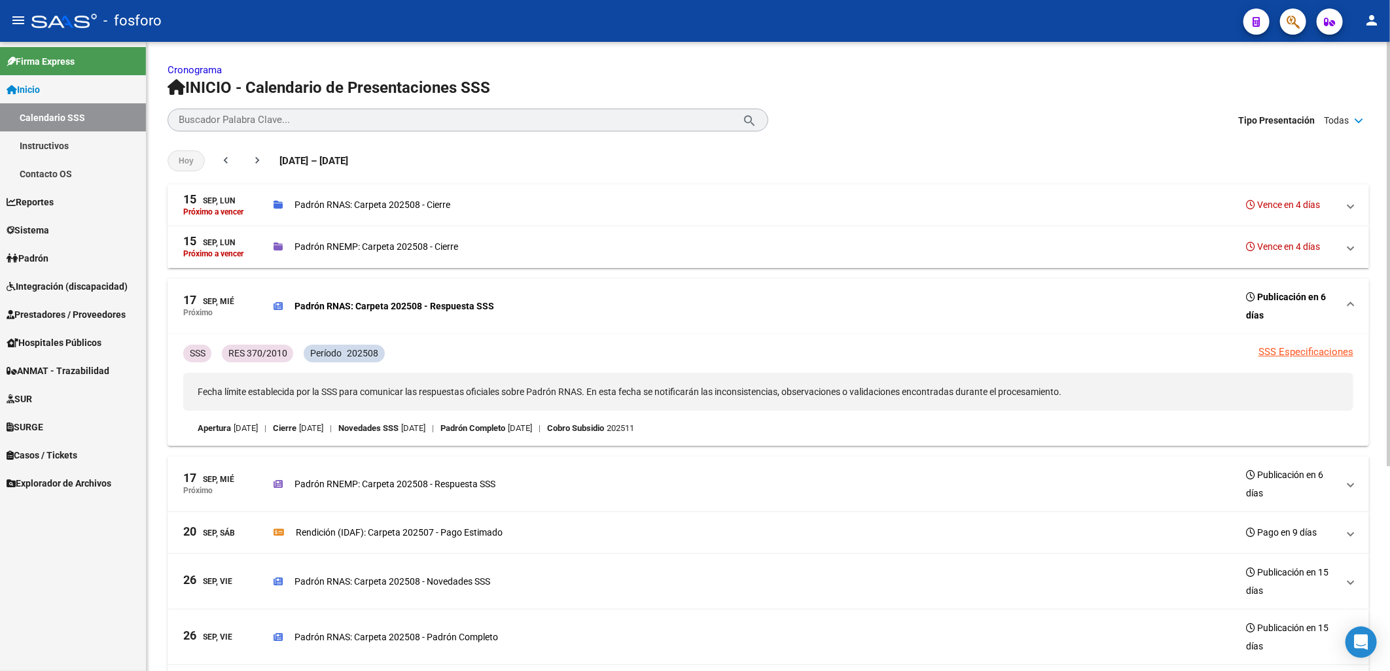
click at [394, 296] on div "Padrón RNAS: Carpeta 202508 - Respuesta SSS Publicación en 6 días" at bounding box center [805, 306] width 1064 height 37
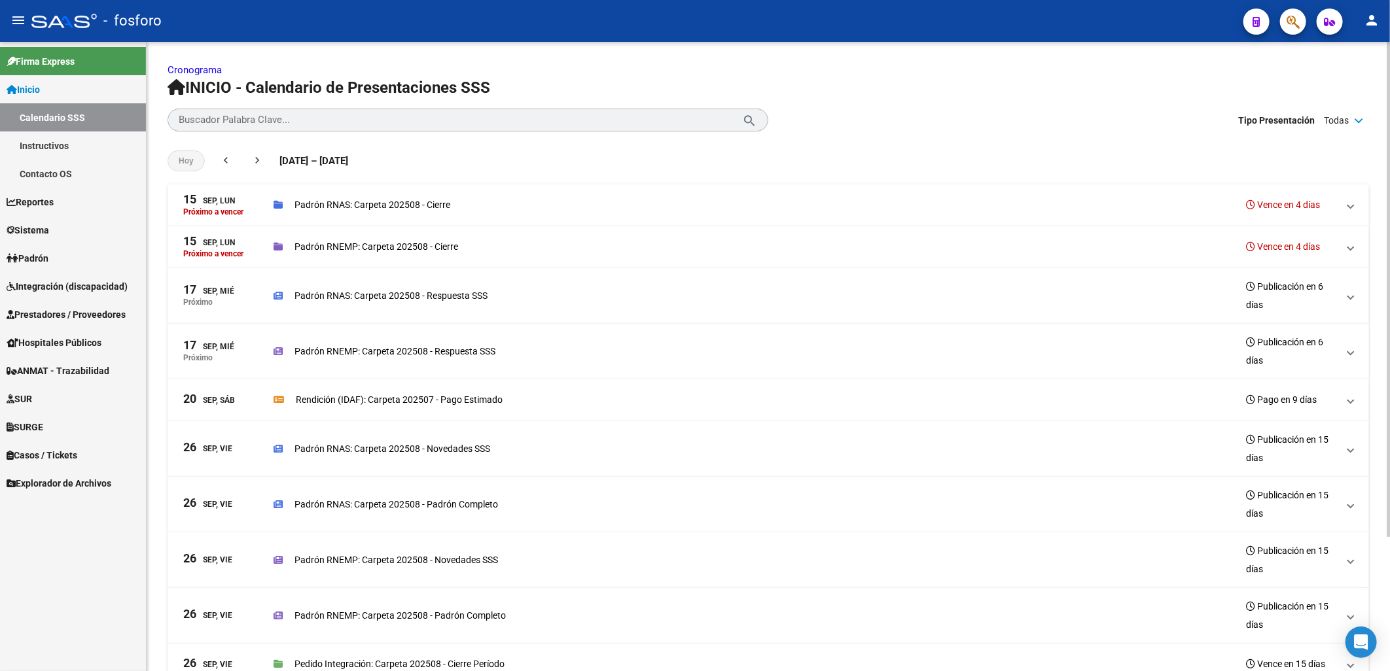
click at [394, 354] on p "Padrón RNEMP: Carpeta 202508 - Respuesta SSS" at bounding box center [394, 351] width 201 height 14
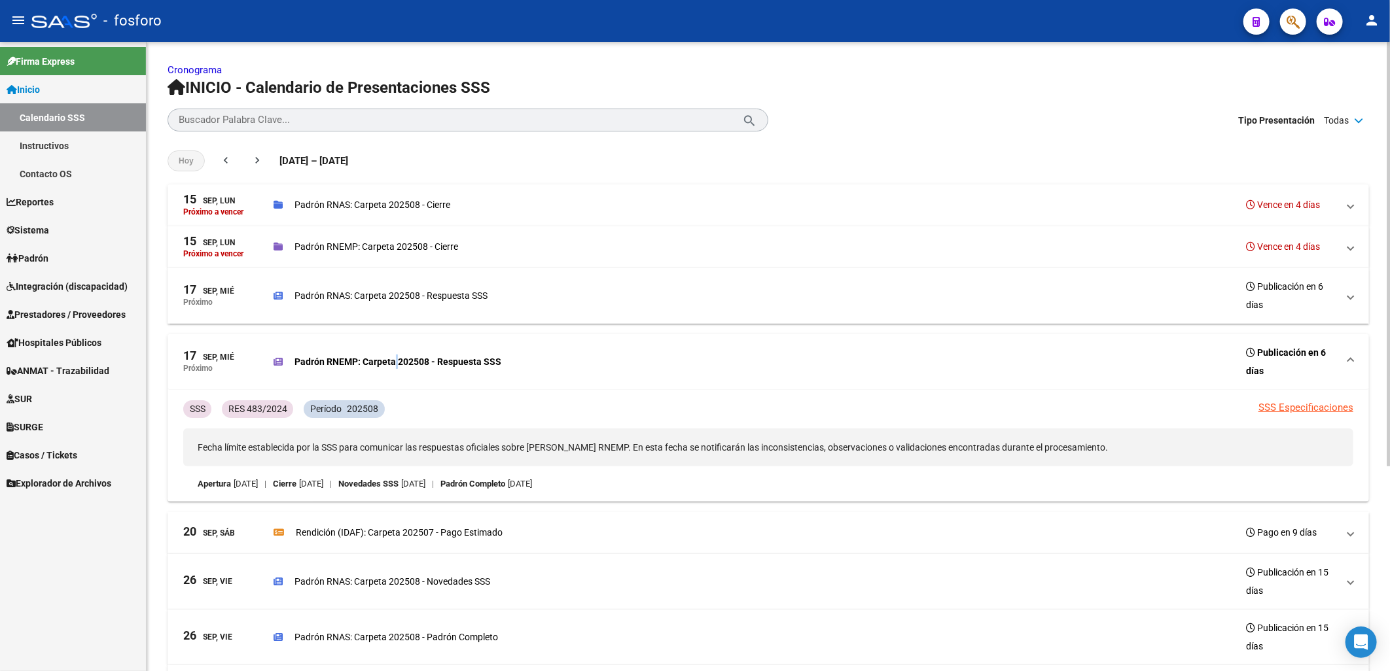
click at [394, 354] on div "Padrón RNEMP: Carpeta 202508 - Respuesta SSS Publicación en 6 días" at bounding box center [805, 361] width 1064 height 37
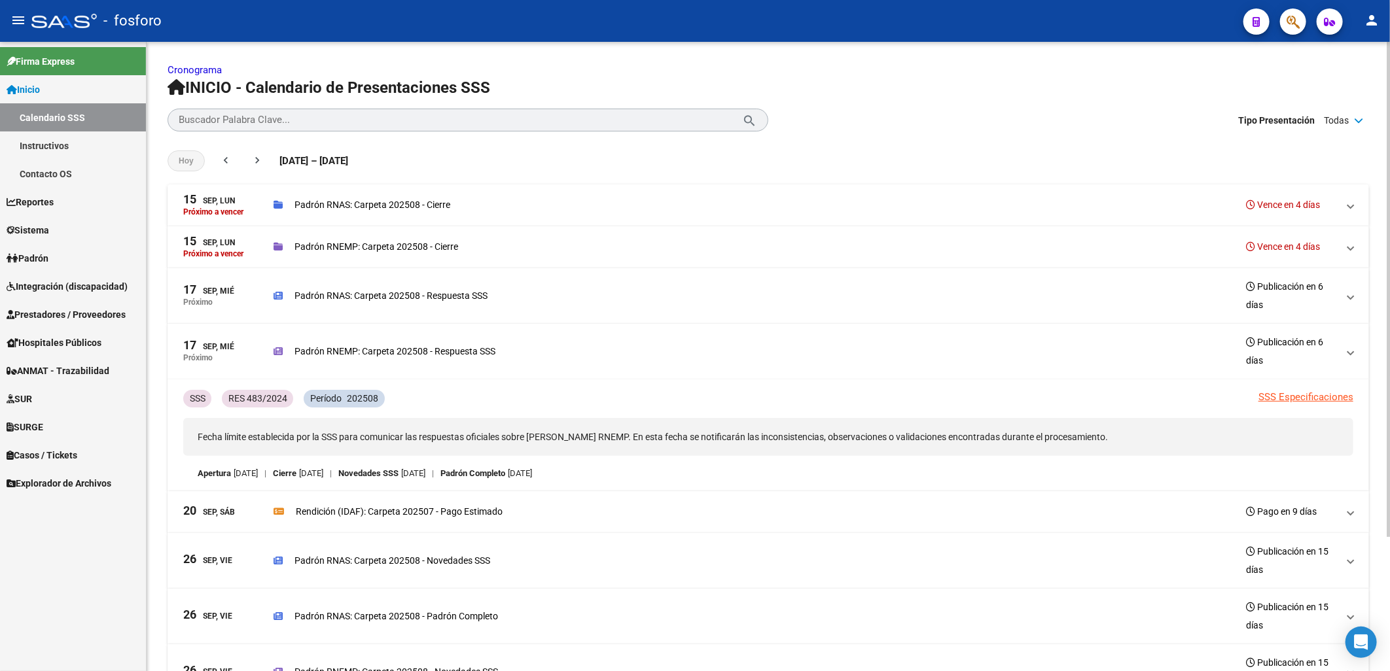
click at [385, 504] on p "Rendición (IDAF): Carpeta 202507 - Pago Estimado" at bounding box center [399, 511] width 207 height 14
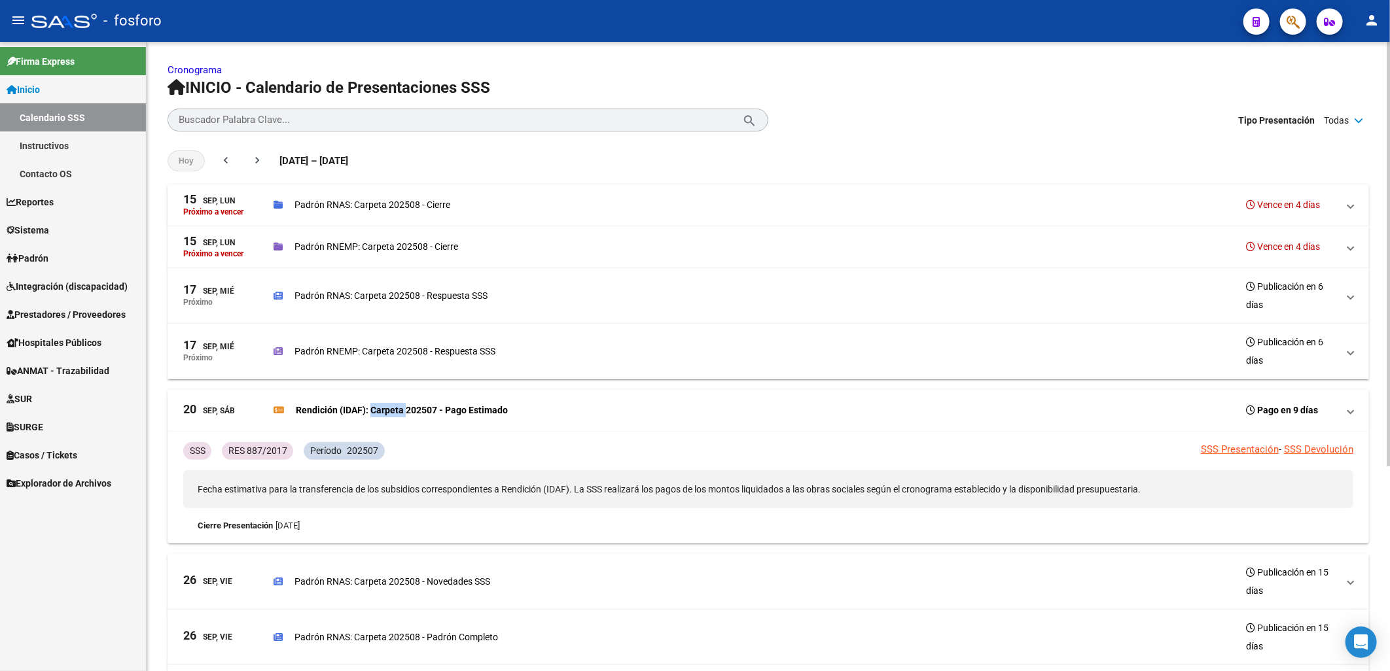
click at [385, 394] on mat-expansion-panel-header "20 Sep, Sáb Rendición (IDAF): Carpeta 202507 - Pago Estimado Pago en 9 días" at bounding box center [767, 411] width 1201 height 42
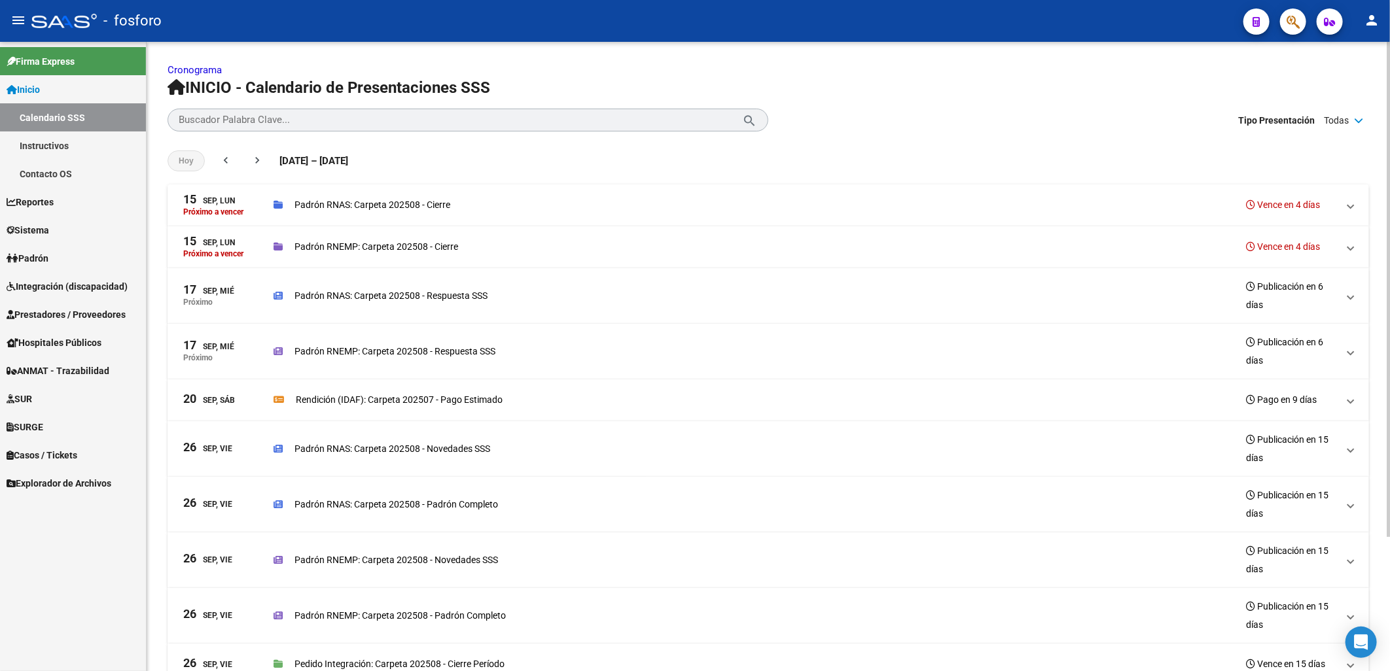
drag, startPoint x: 385, startPoint y: 394, endPoint x: 419, endPoint y: 440, distance: 57.0
click at [419, 440] on div "Padrón RNAS: Carpeta 202508 - Novedades SSS Publicación en 15 días" at bounding box center [805, 448] width 1064 height 37
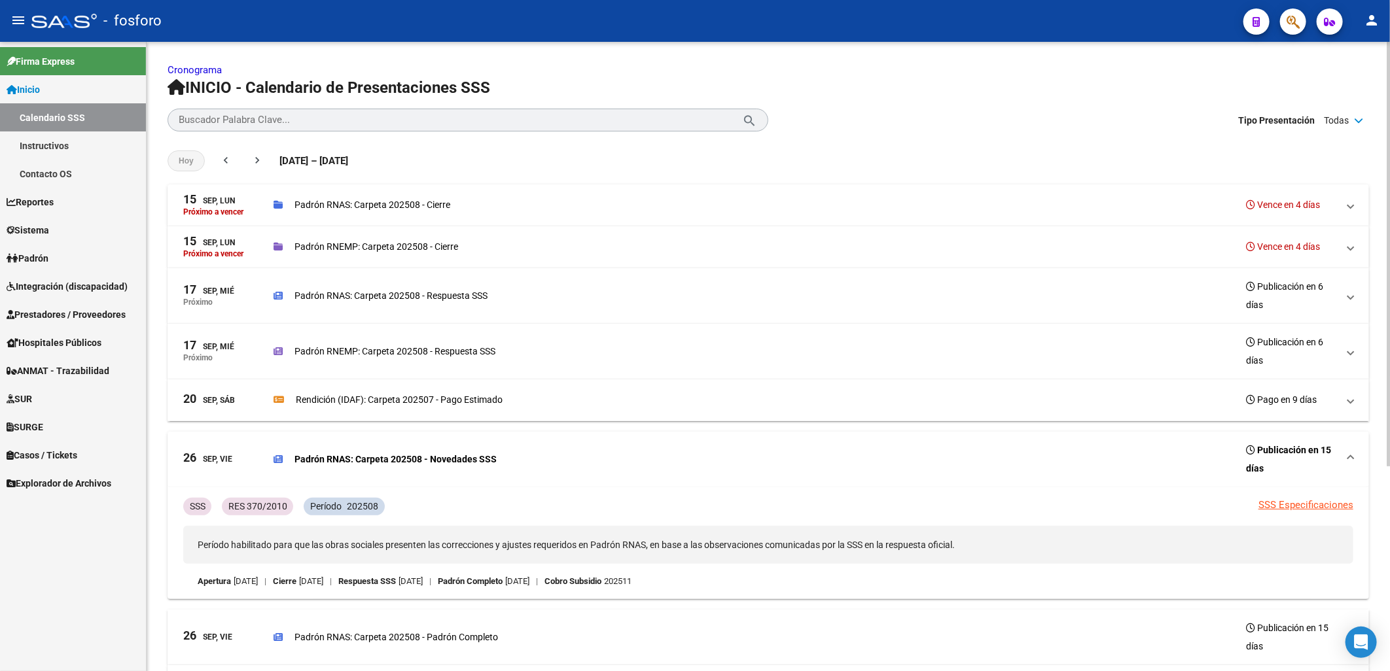
click at [420, 448] on div "Padrón RNAS: Carpeta 202508 - Novedades SSS Publicación en 15 días" at bounding box center [805, 459] width 1064 height 37
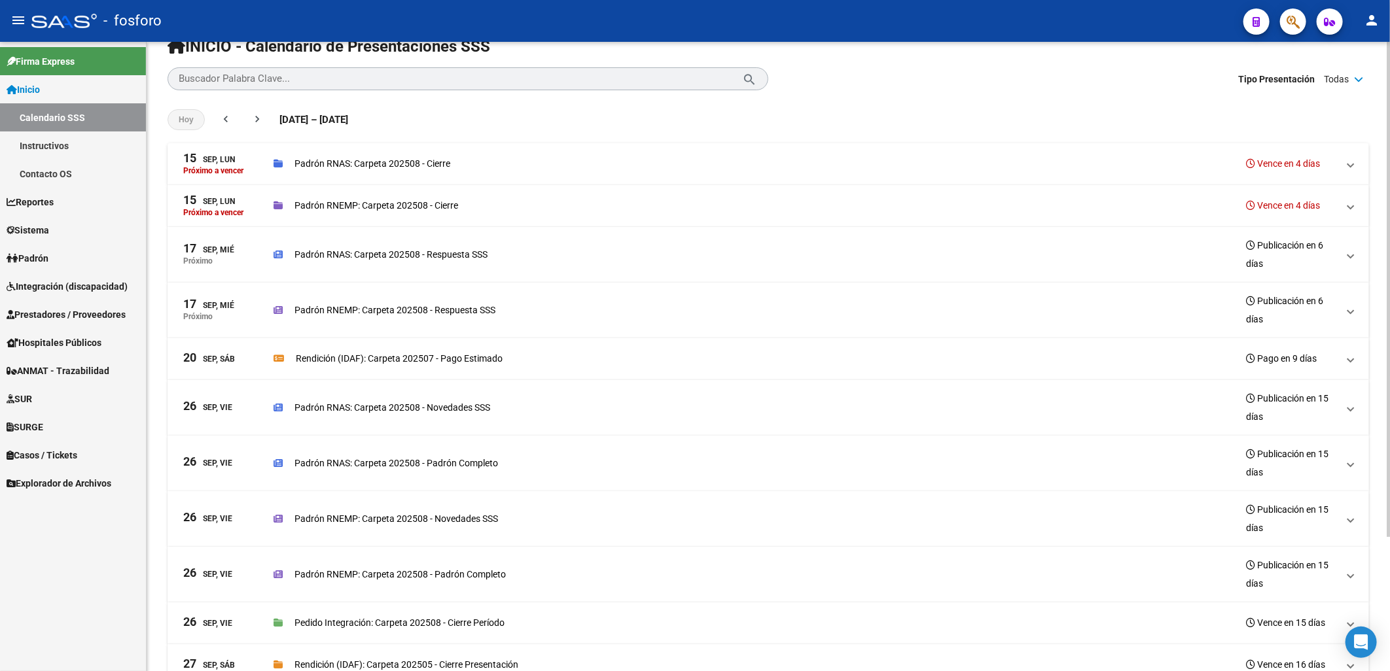
scroll to position [73, 0]
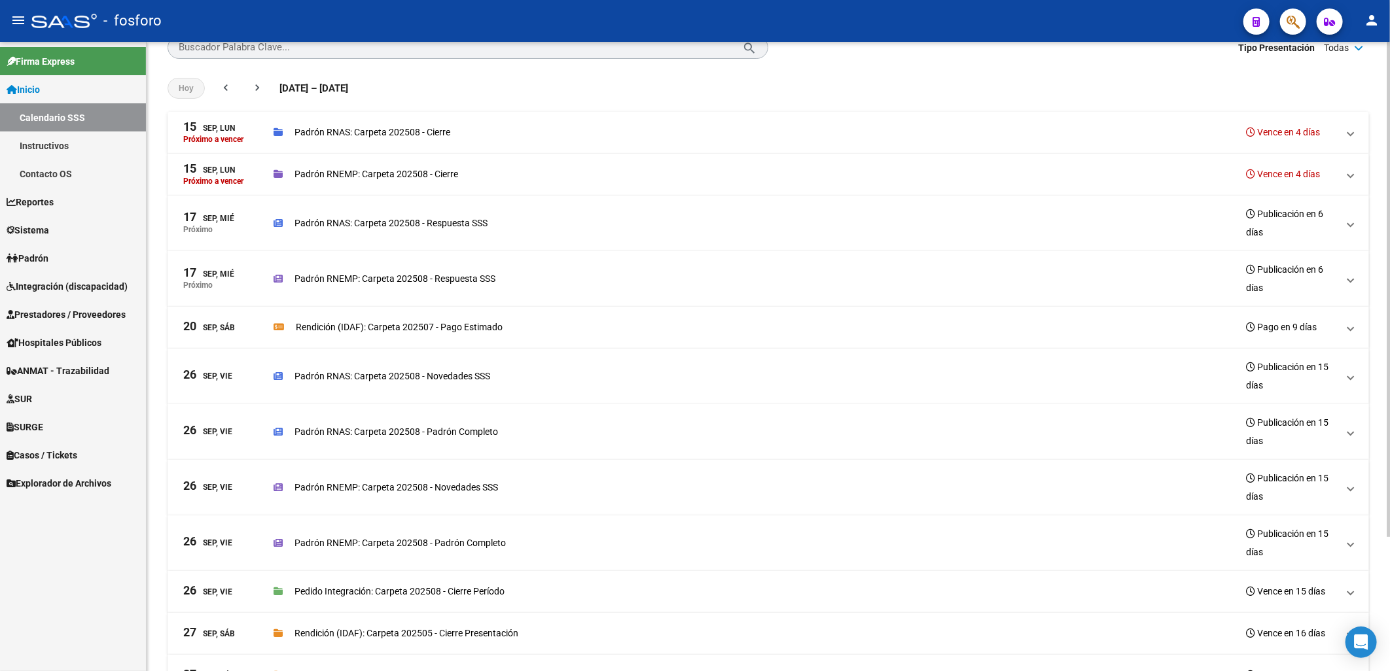
click at [417, 429] on p "Padrón RNAS: Carpeta 202508 - Padrón Completo" at bounding box center [395, 432] width 203 height 14
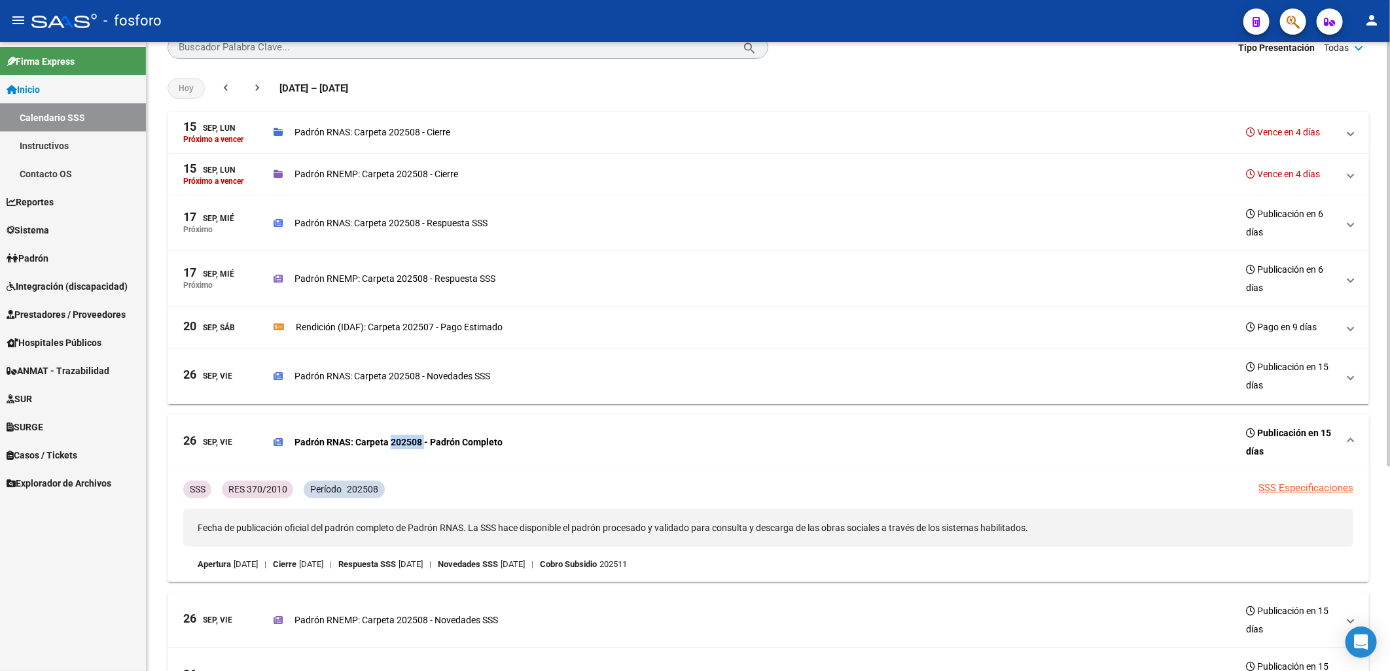
click at [417, 429] on div "Padrón RNAS: Carpeta 202508 - Padrón Completo Publicación en 15 días" at bounding box center [805, 442] width 1064 height 37
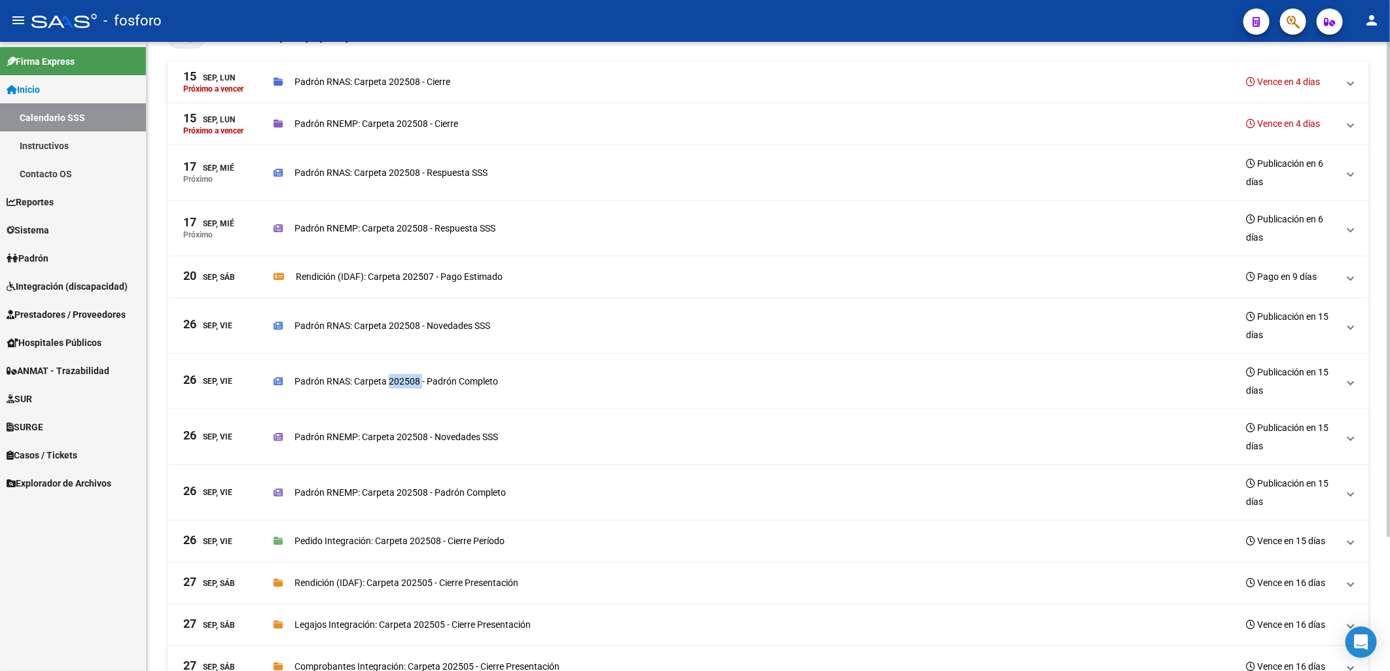
scroll to position [171, 0]
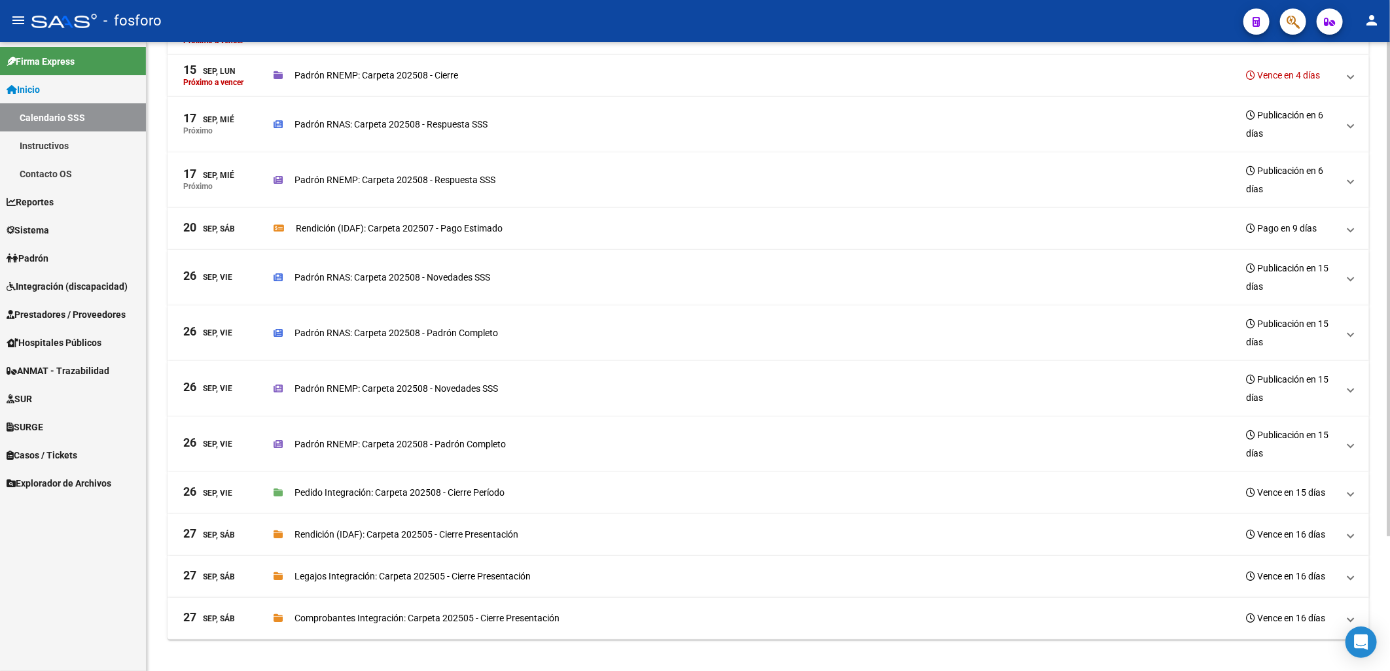
click at [411, 385] on p "Padrón RNEMP: Carpeta 202508 - Novedades SSS" at bounding box center [395, 388] width 203 height 14
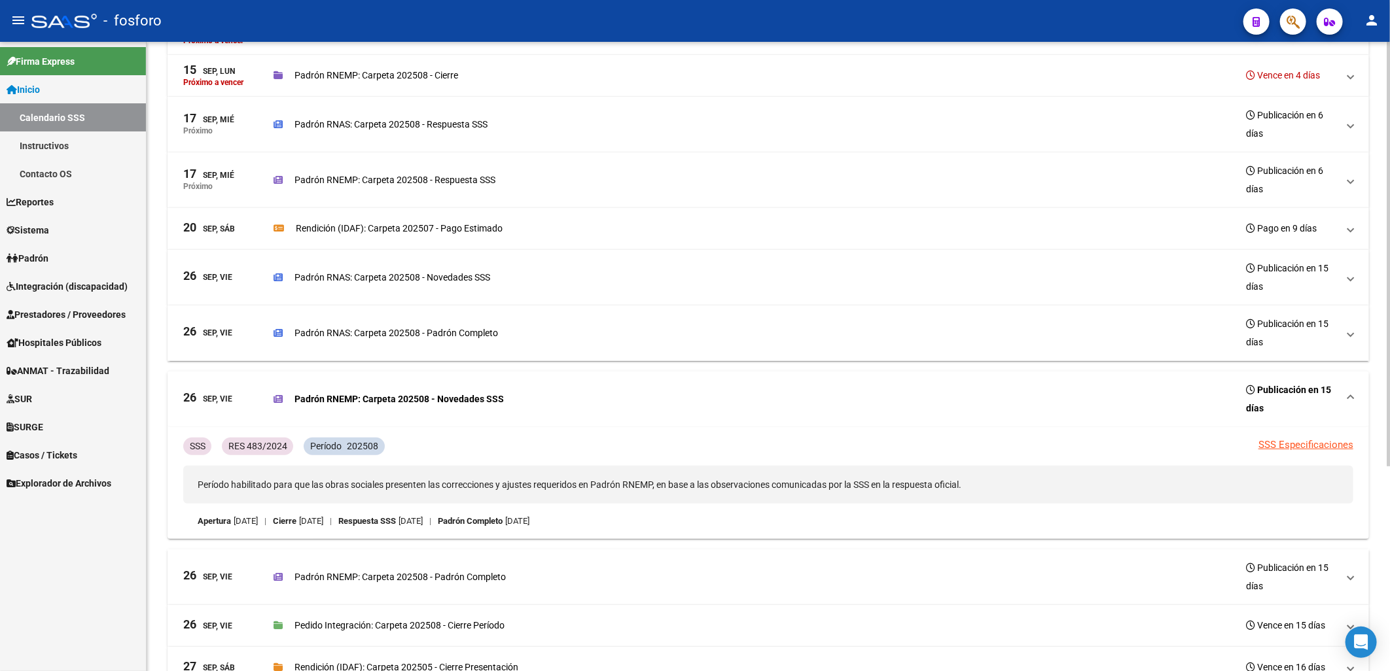
scroll to position [0, 0]
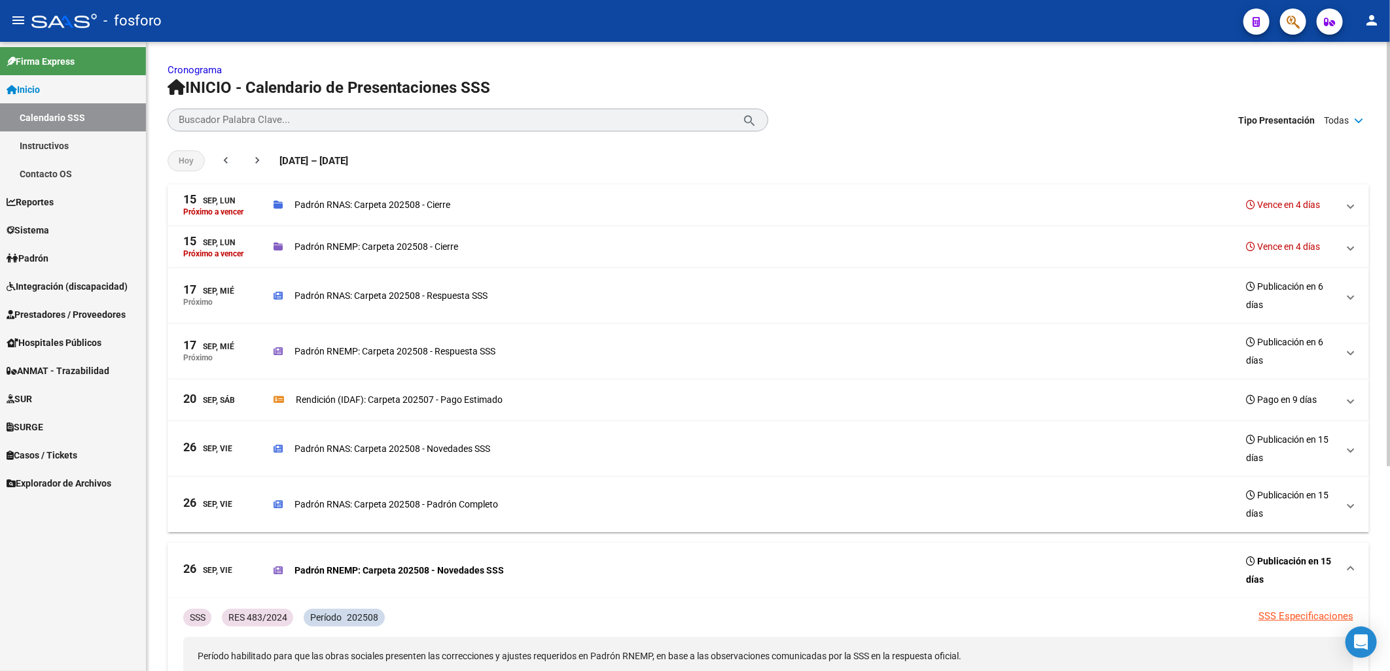
click at [398, 243] on p "Padrón RNEMP: Carpeta 202508 - Cierre" at bounding box center [376, 246] width 164 height 14
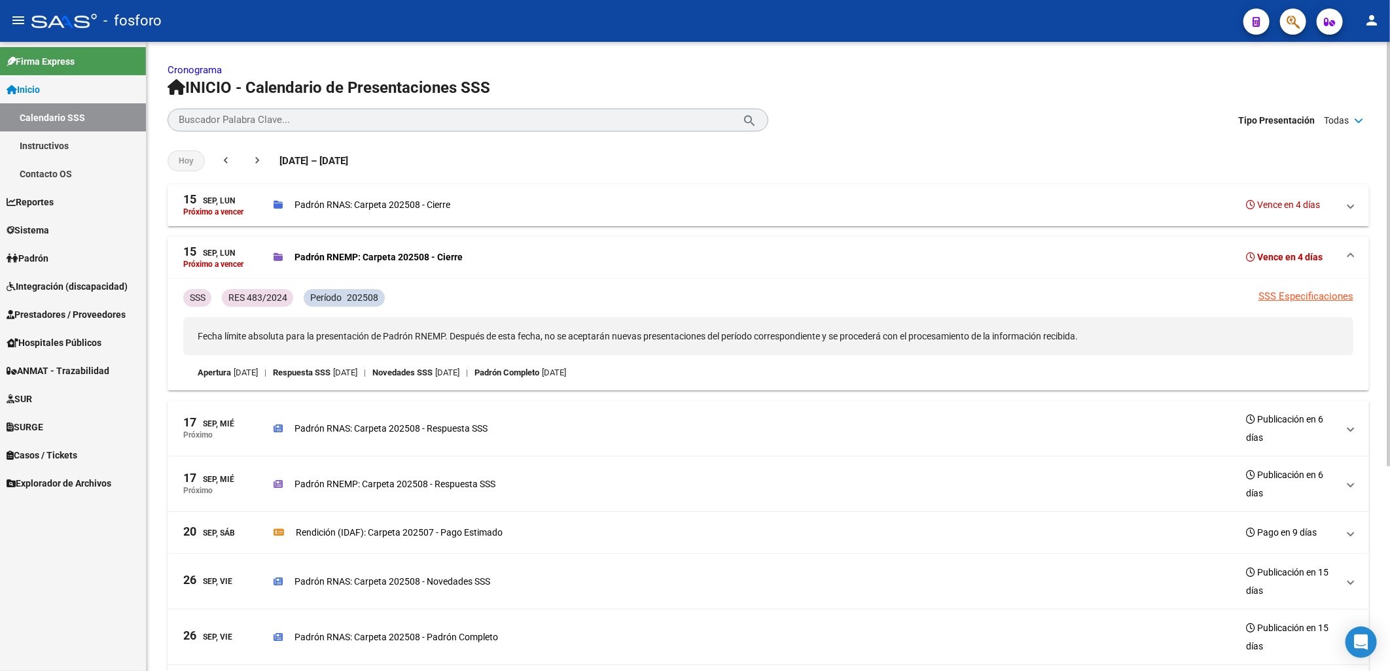
click at [336, 219] on mat-expansion-panel-header "15 Sep, Lun Próximo a vencer Padrón RNAS: Carpeta 202508 - Cierre Vence en 4 dí…" at bounding box center [767, 205] width 1201 height 42
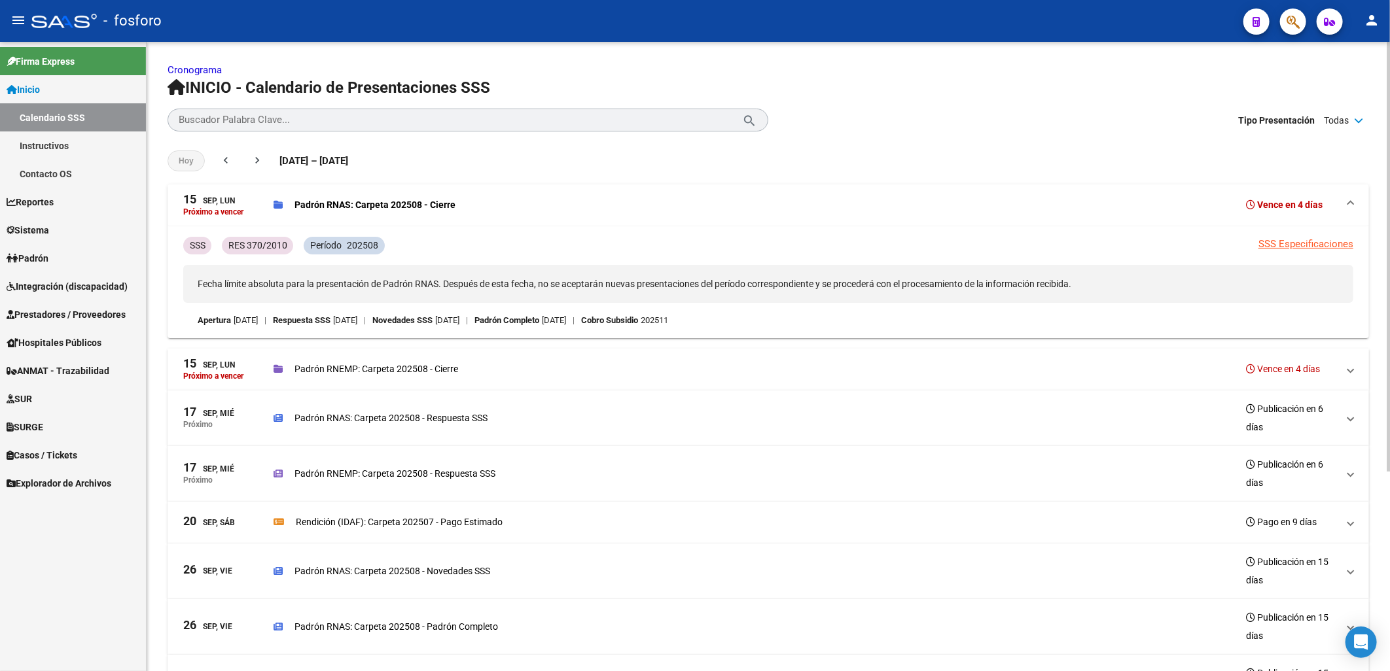
scroll to position [293, 0]
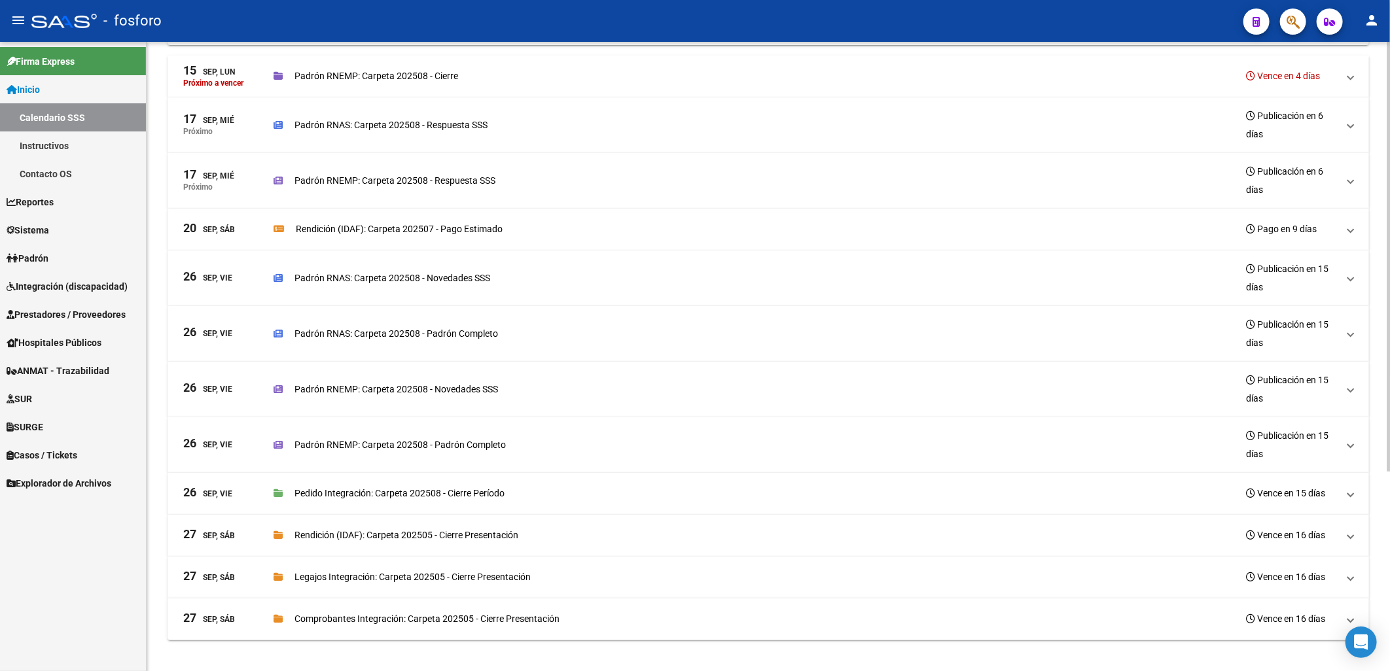
click at [403, 595] on mat-expansion-panel-header "27 Sep, Sáb Legajos Integración: Carpeta 202505 - Cierre Presentación Vence en …" at bounding box center [767, 578] width 1201 height 42
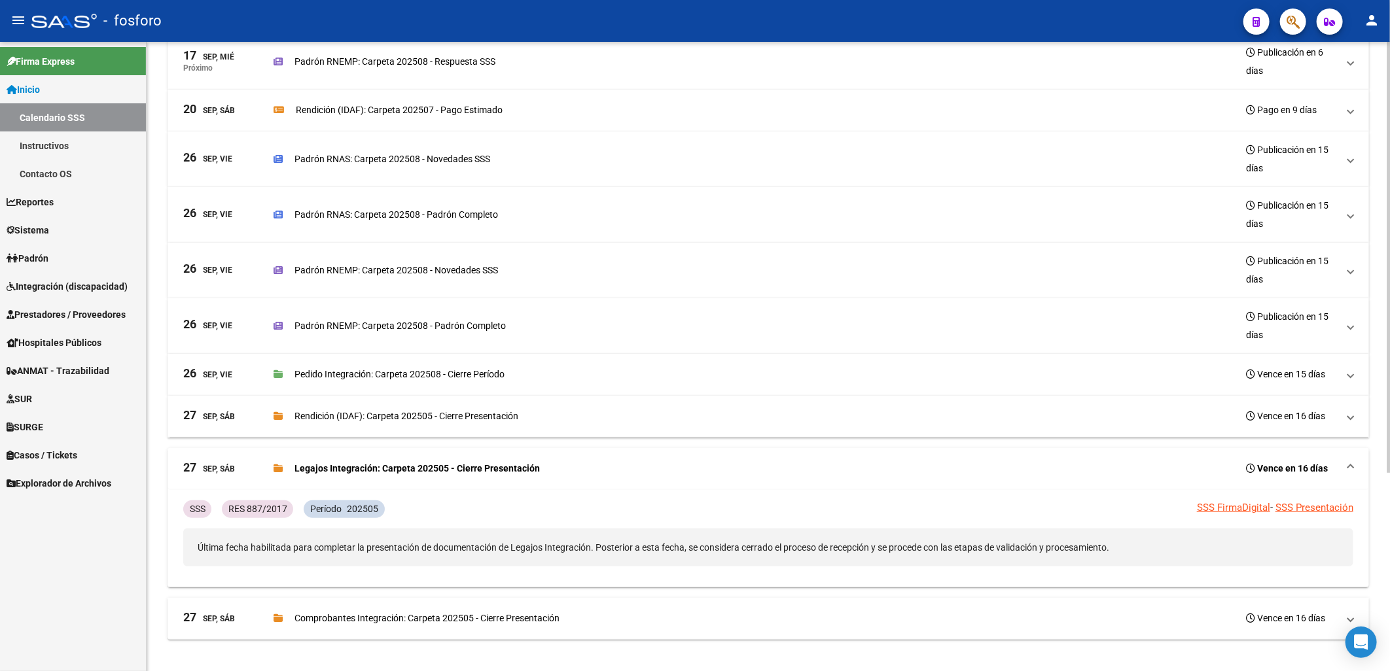
click at [395, 620] on p "Comprobantes Integración: Carpeta 202505 - Cierre Presentación" at bounding box center [426, 618] width 265 height 14
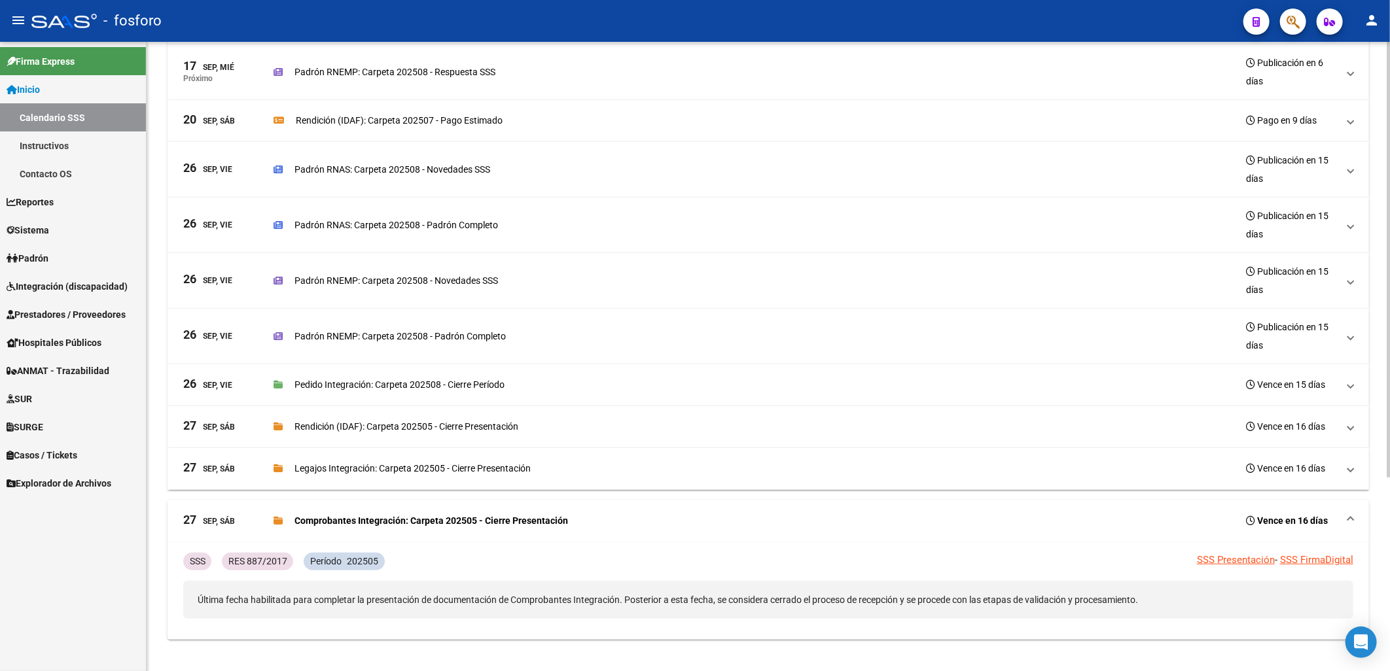
scroll to position [0, 0]
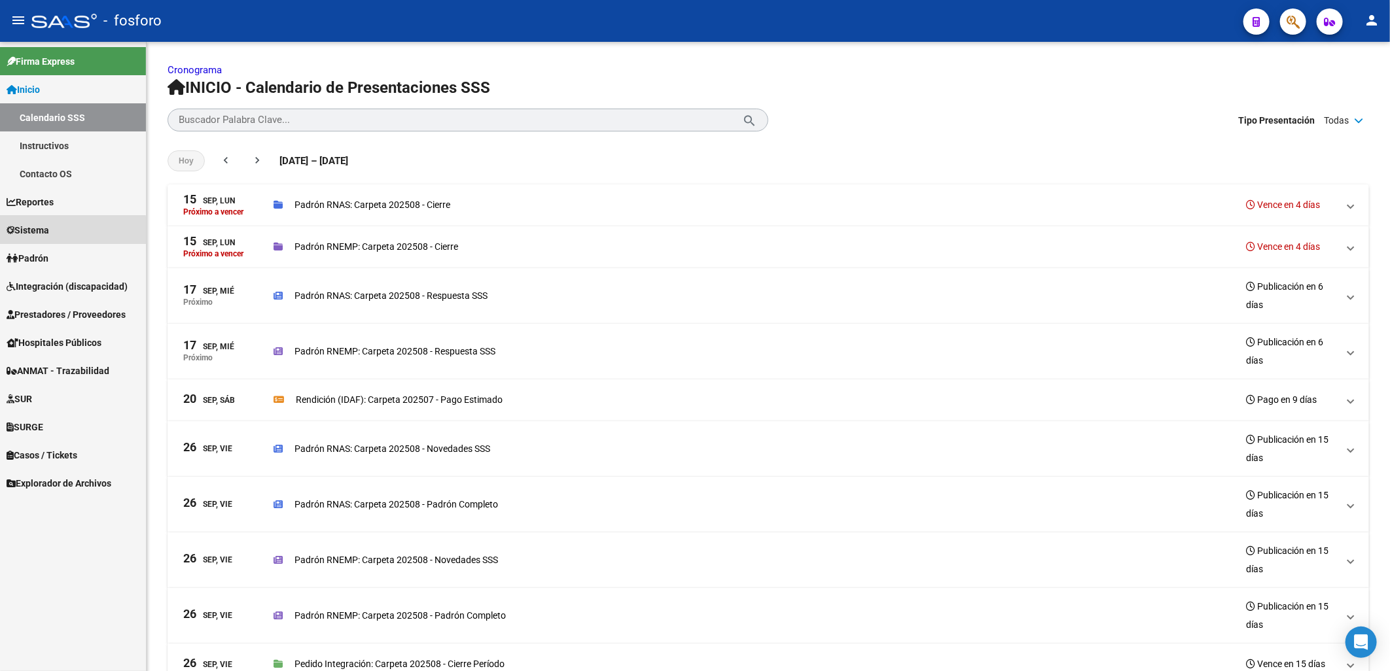
click at [62, 231] on link "Sistema" at bounding box center [73, 230] width 146 height 28
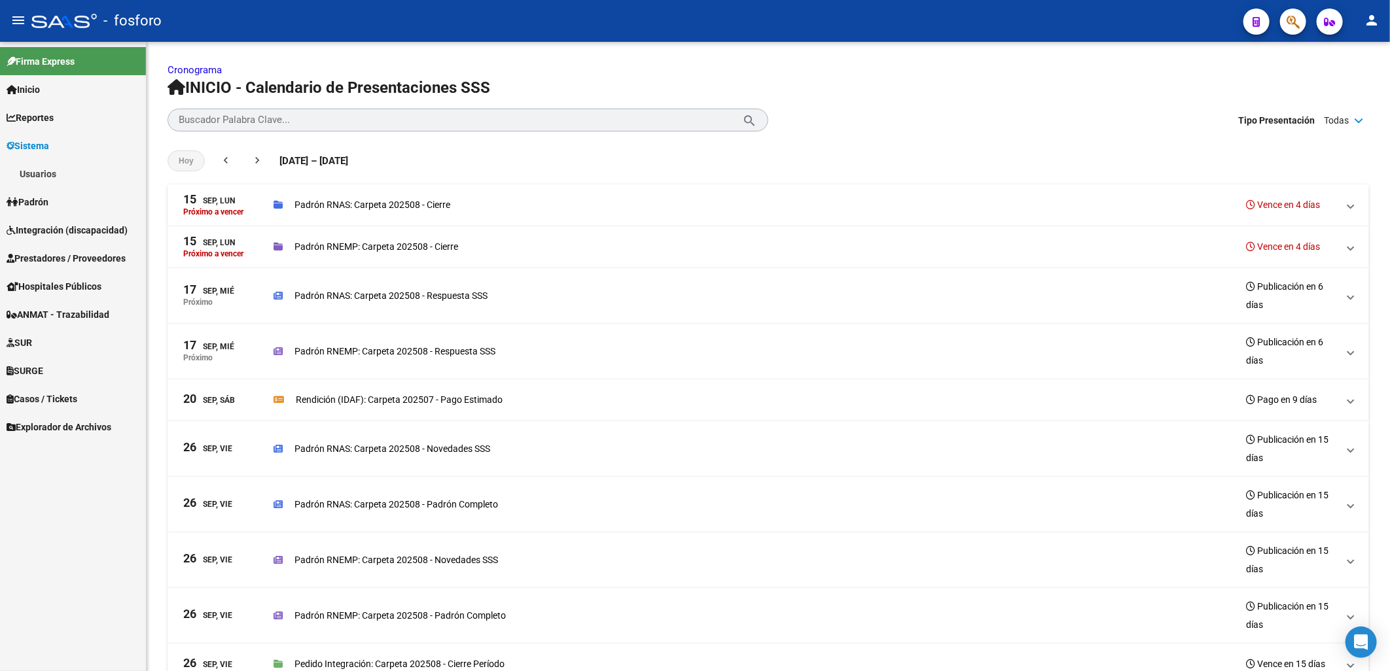
click at [27, 173] on link "Usuarios" at bounding box center [73, 174] width 146 height 28
click at [60, 174] on link "Usuarios" at bounding box center [73, 174] width 146 height 28
click at [59, 162] on link "Usuarios" at bounding box center [73, 174] width 146 height 28
click at [63, 197] on link "Todos los Usuarios" at bounding box center [73, 202] width 146 height 28
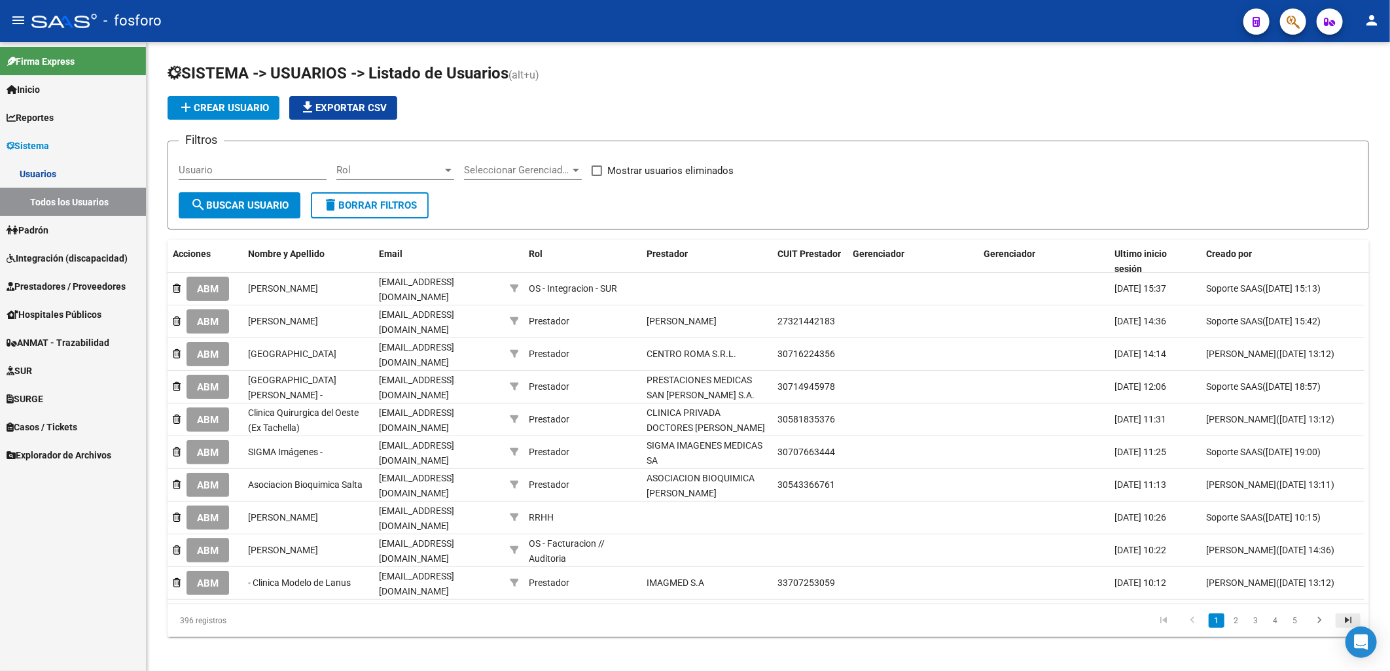
click at [1346, 614] on icon "go to last page" at bounding box center [1347, 622] width 17 height 16
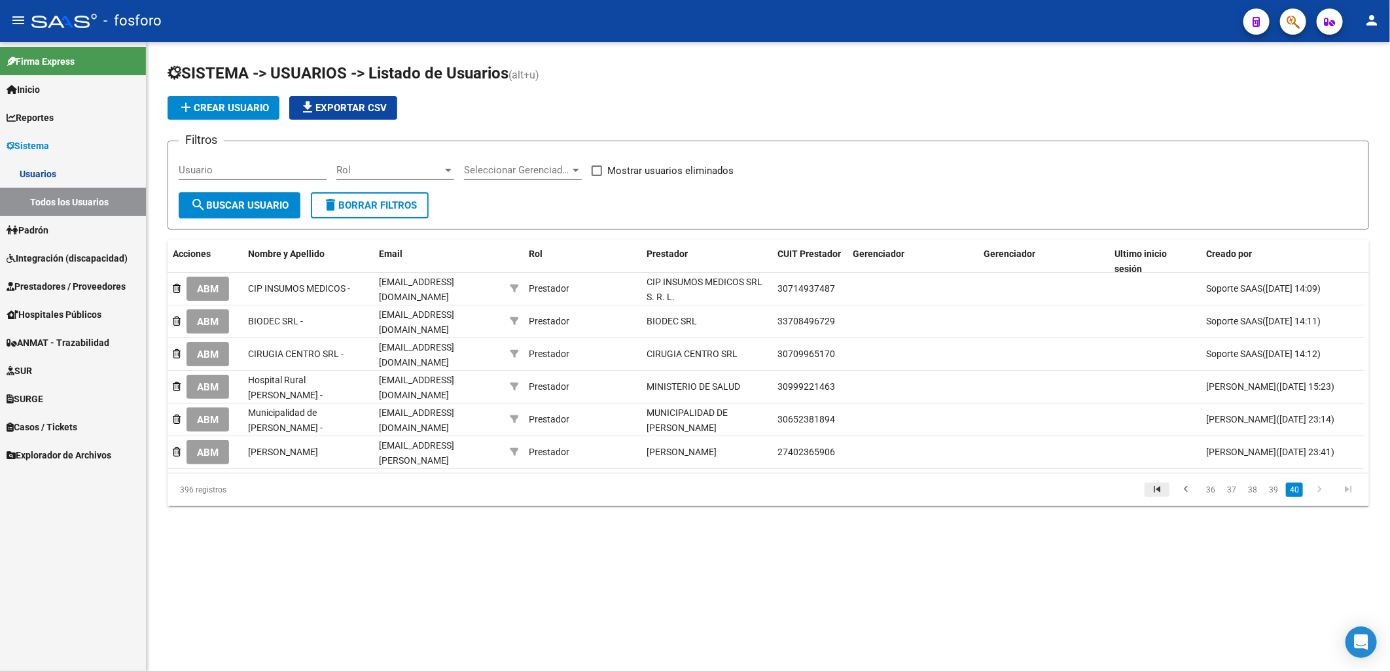
click at [1165, 483] on icon "go to first page" at bounding box center [1156, 491] width 17 height 16
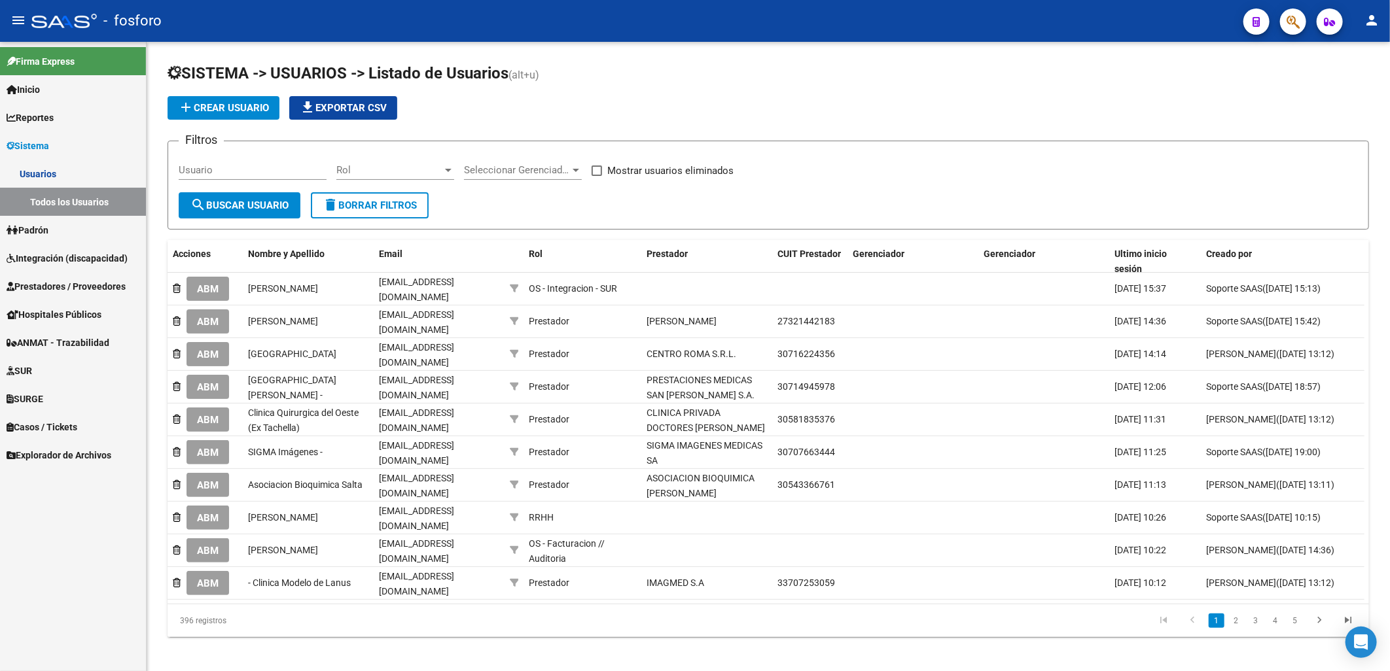
click at [404, 173] on span "Rol" at bounding box center [389, 170] width 106 height 12
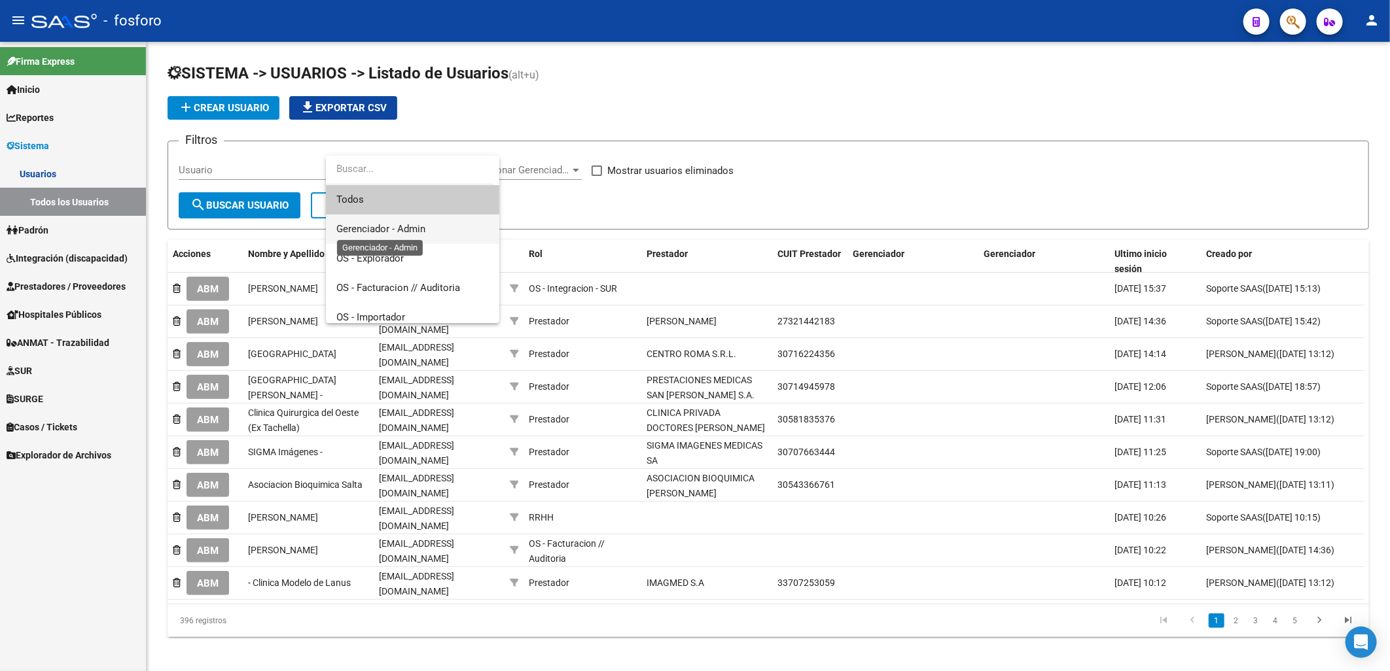
click at [424, 224] on span "Gerenciador - Admin" at bounding box center [380, 229] width 89 height 12
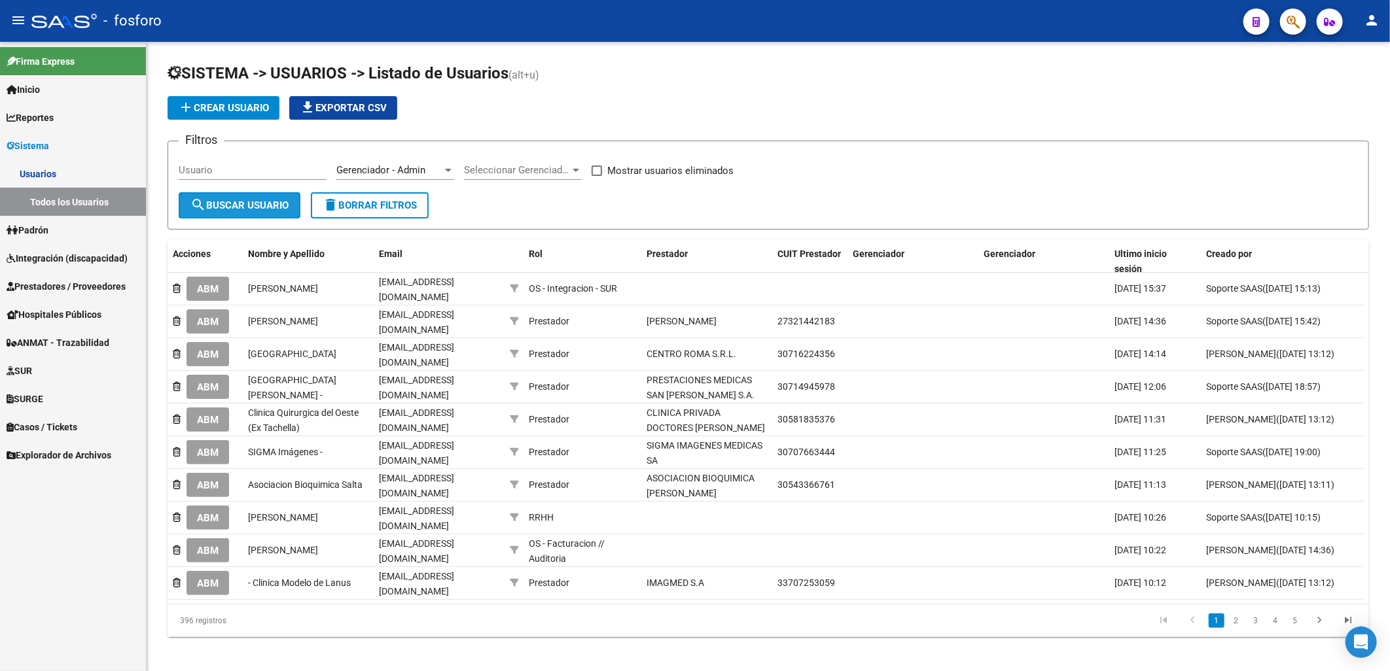
click at [264, 202] on span "search Buscar Usuario" at bounding box center [239, 206] width 98 height 12
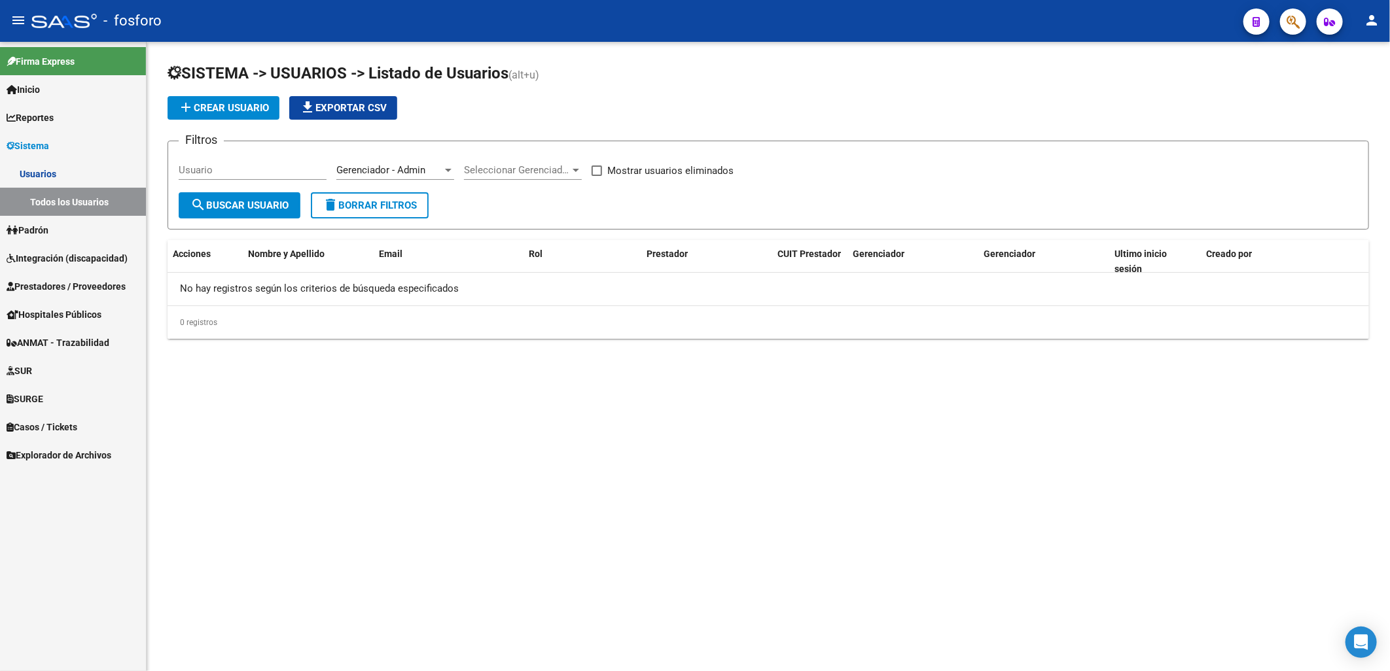
click at [400, 168] on span "Gerenciador - Admin" at bounding box center [380, 170] width 89 height 12
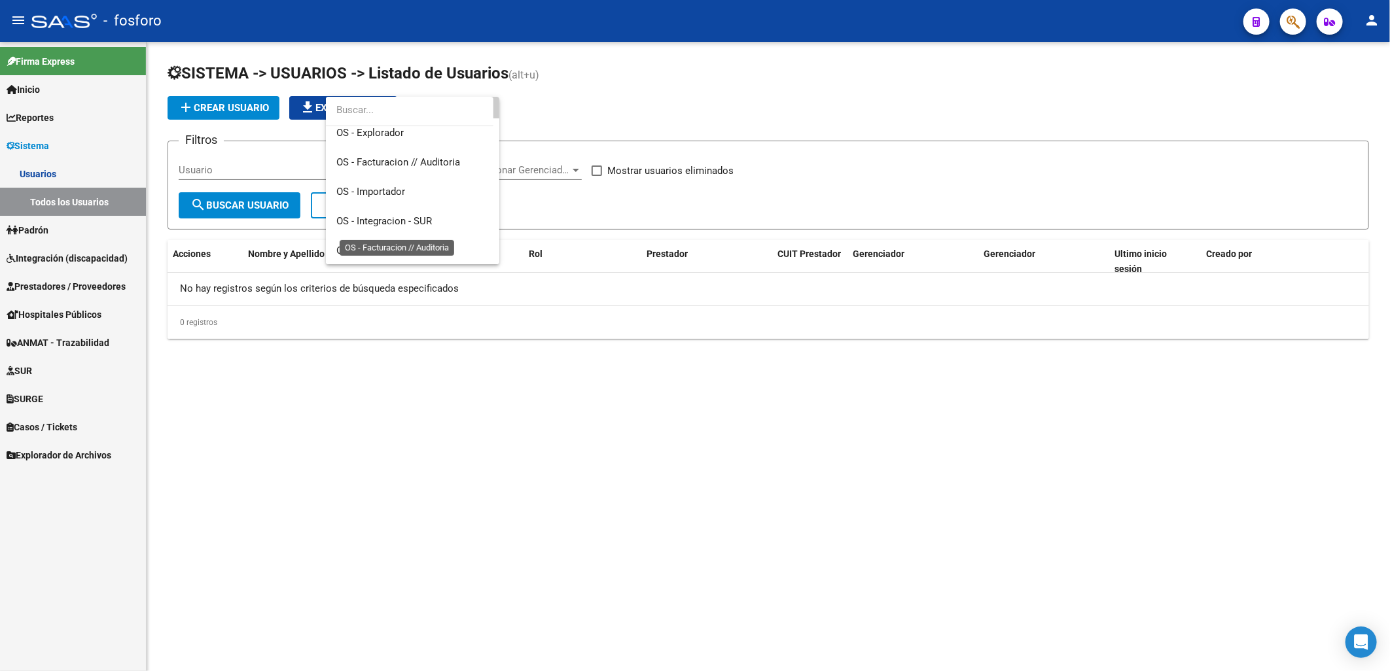
scroll to position [127, 0]
click at [442, 243] on span "RRHH" at bounding box center [412, 249] width 152 height 29
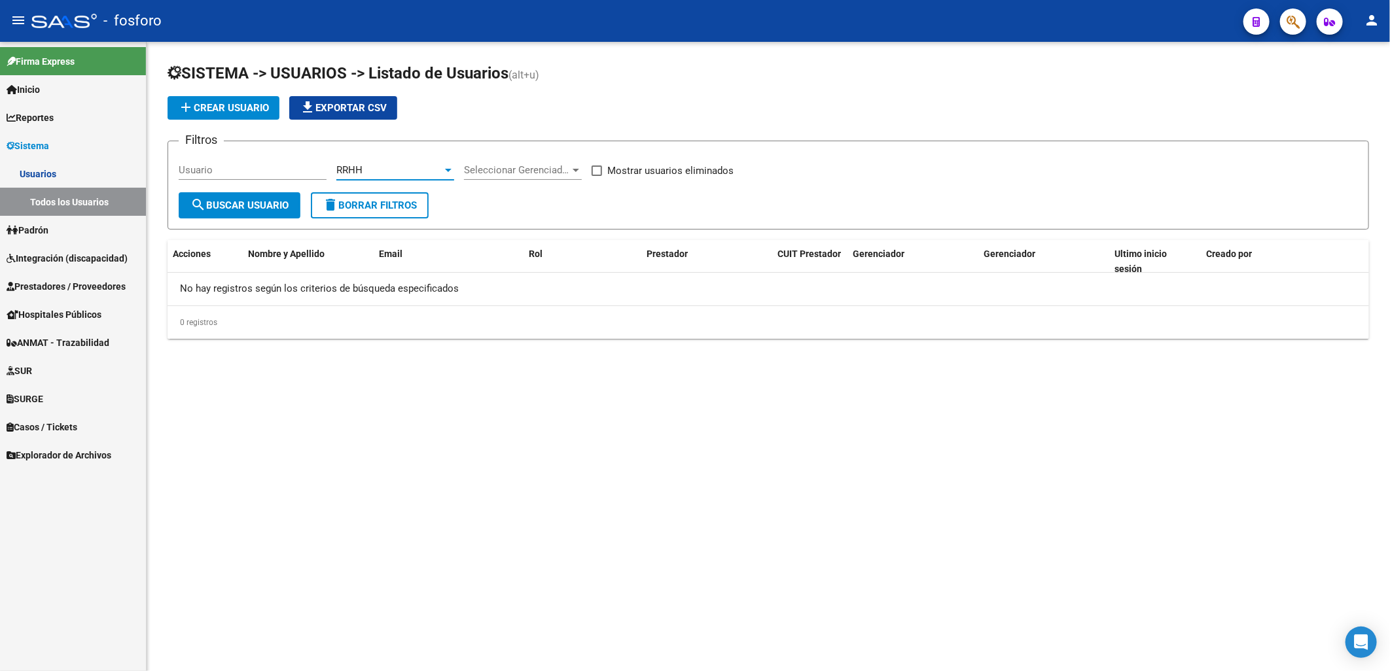
click at [210, 198] on button "search Buscar Usuario" at bounding box center [240, 205] width 122 height 26
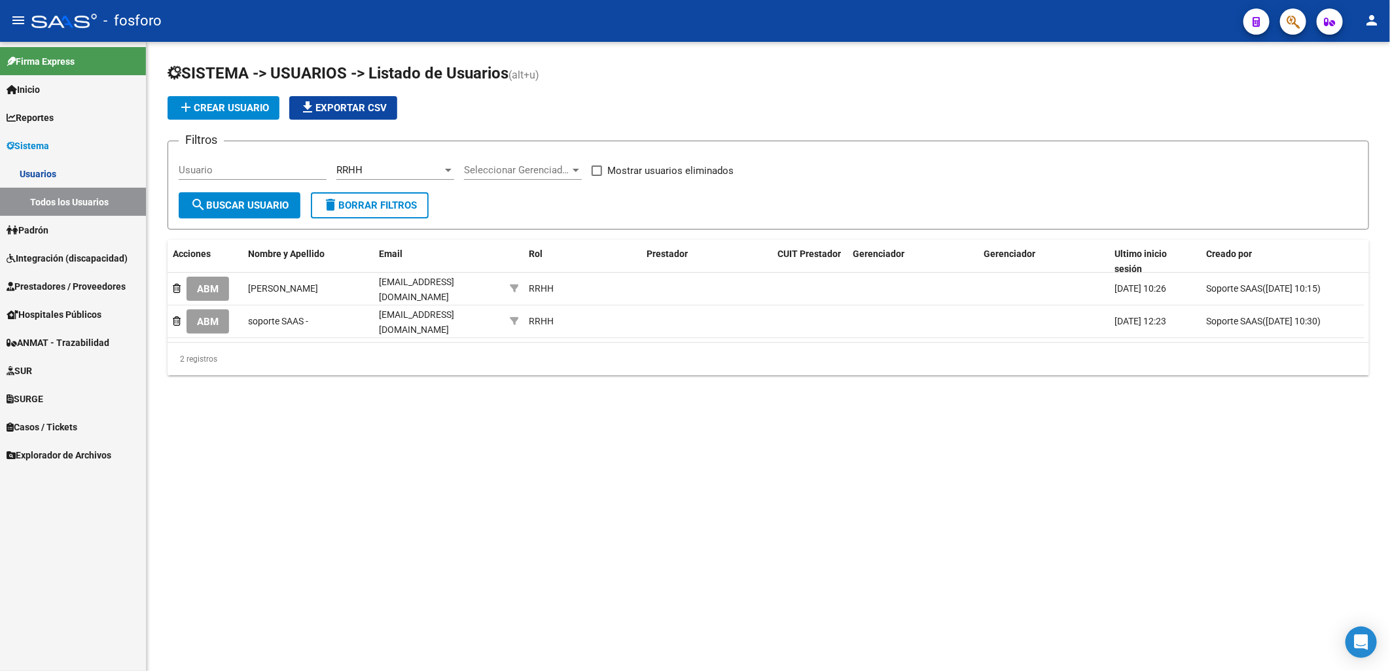
click at [362, 170] on span "RRHH" at bounding box center [349, 170] width 26 height 12
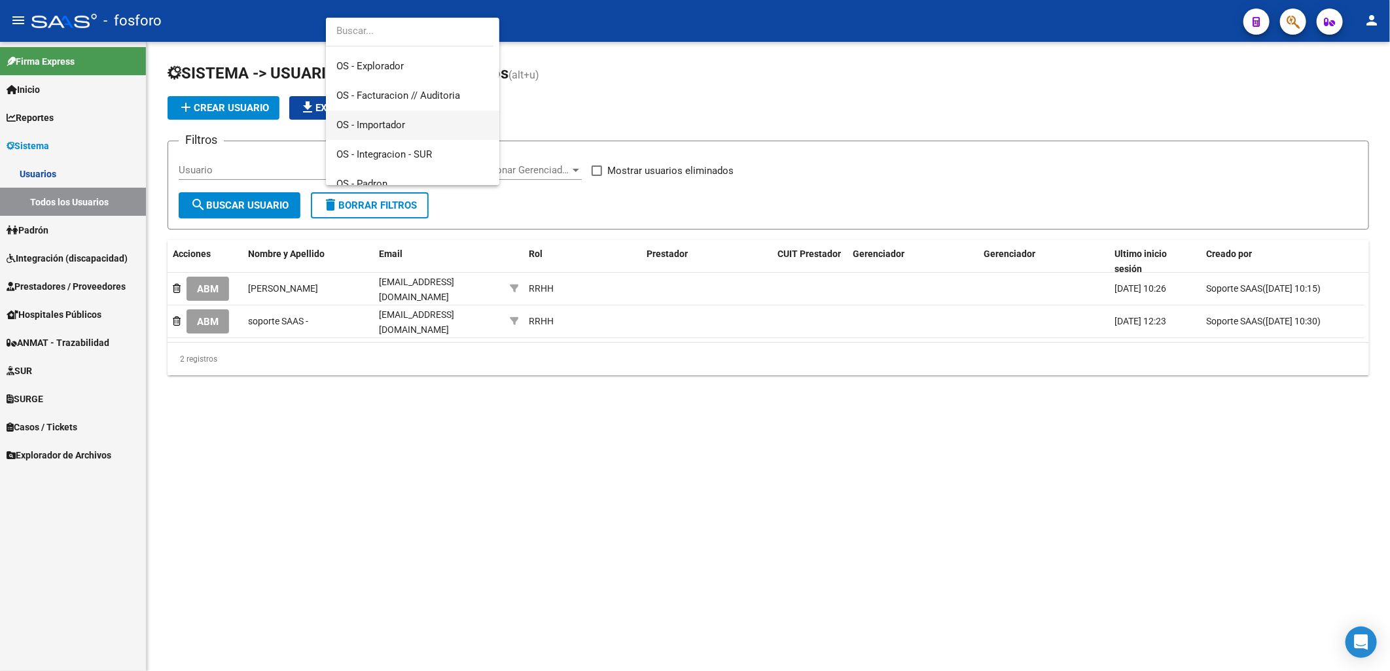
scroll to position [0, 0]
click at [450, 96] on span "Gerenciador - Admin" at bounding box center [412, 91] width 152 height 29
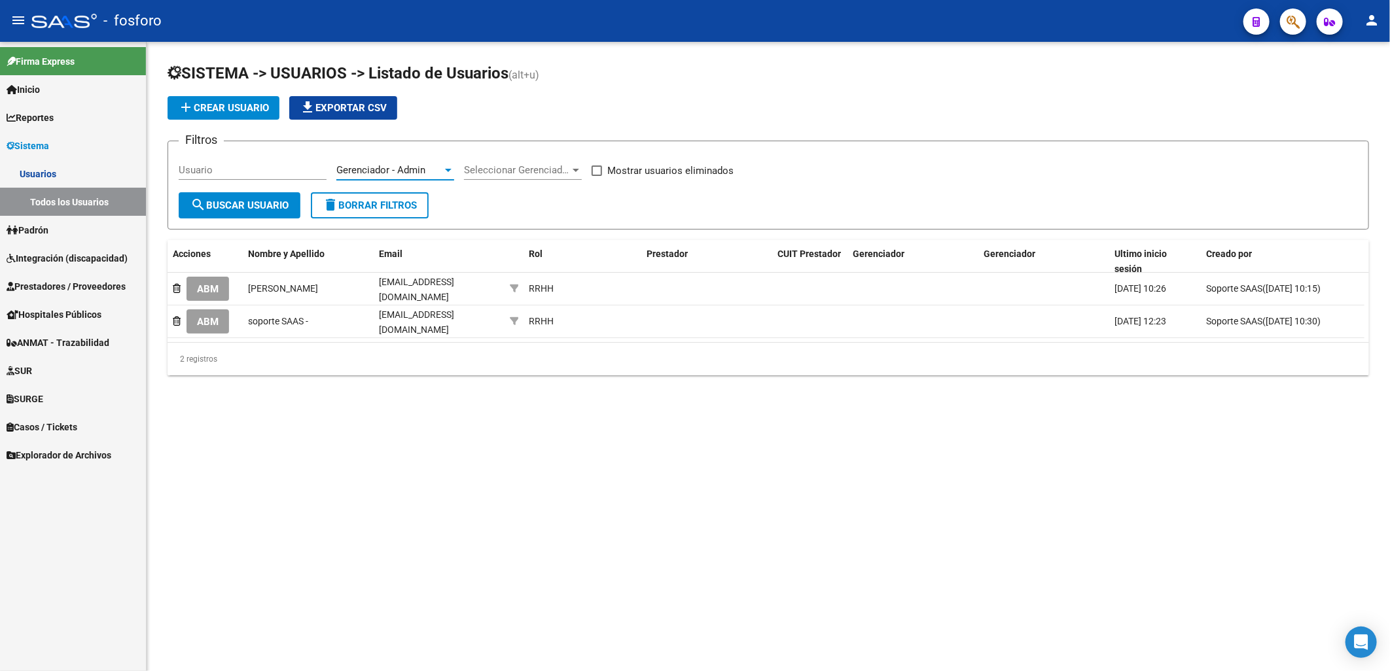
click at [366, 158] on div "Gerenciador - Admin Rol" at bounding box center [395, 166] width 118 height 28
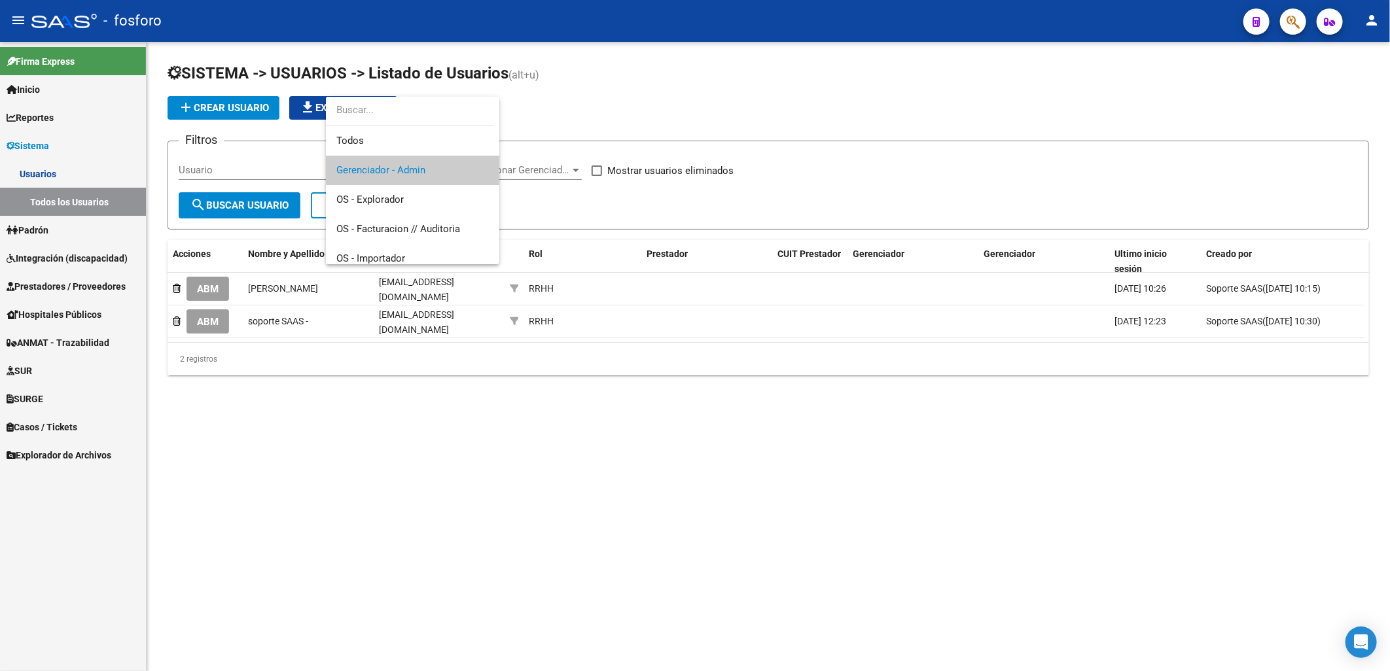
scroll to position [127, 0]
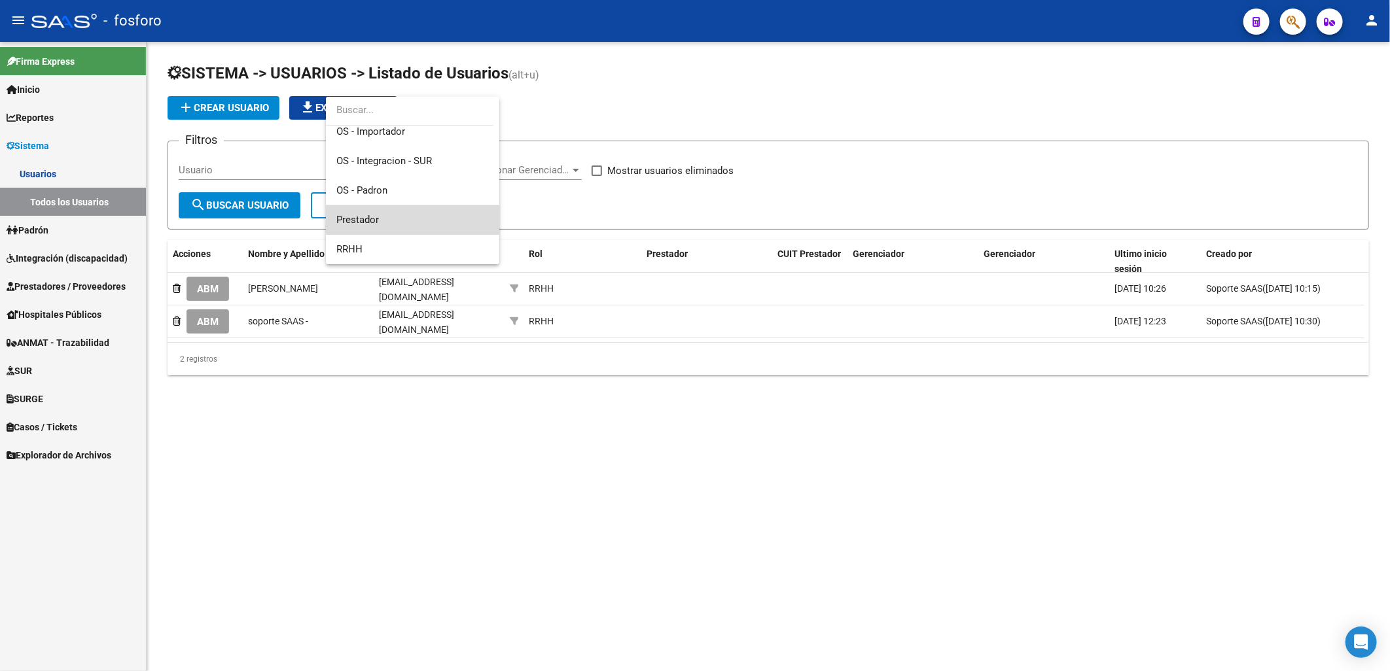
click at [413, 218] on span "Prestador" at bounding box center [412, 219] width 152 height 29
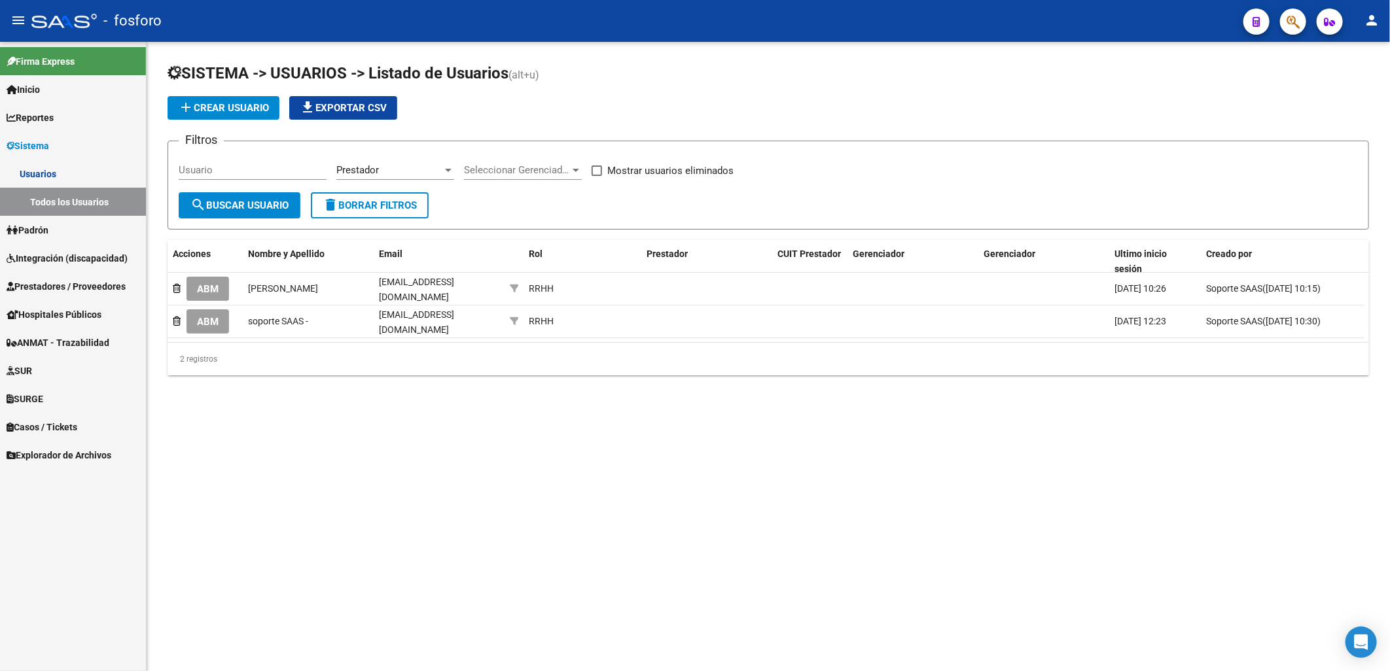
click at [204, 188] on div "Usuario" at bounding box center [253, 172] width 148 height 41
click at [213, 202] on span "search Buscar Usuario" at bounding box center [239, 206] width 98 height 12
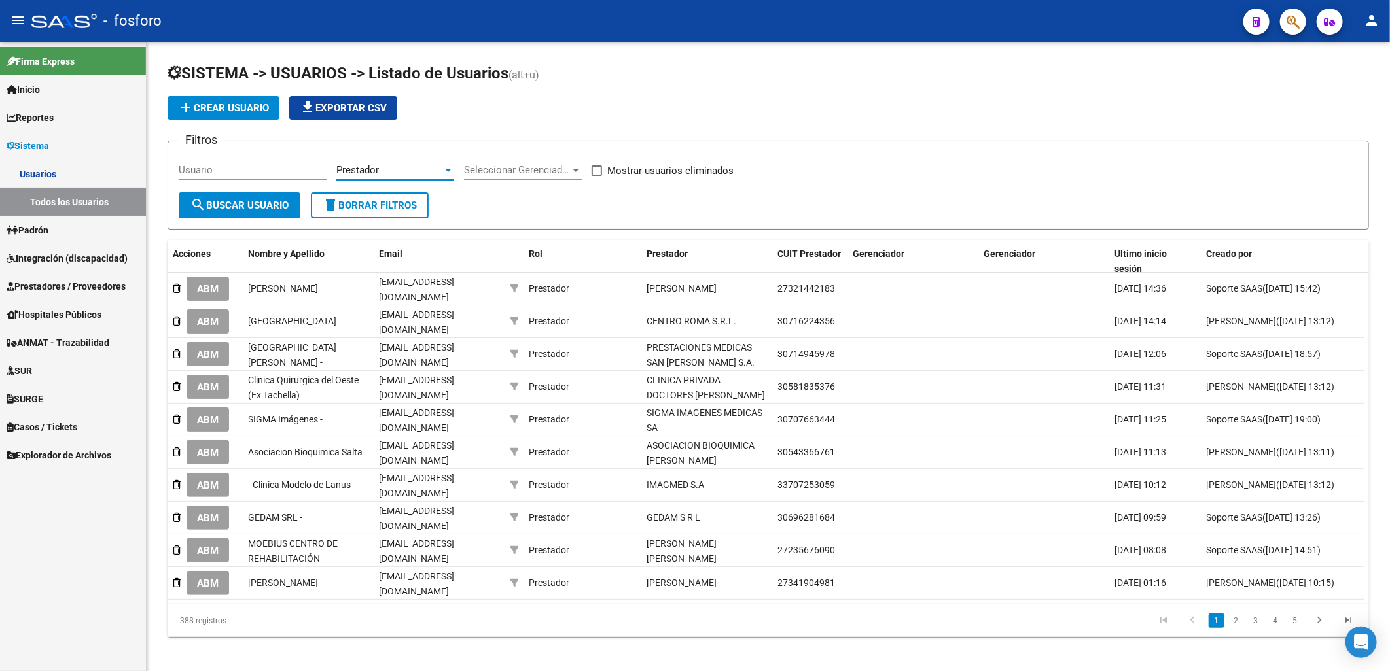
click at [355, 175] on span "Prestador" at bounding box center [357, 170] width 43 height 12
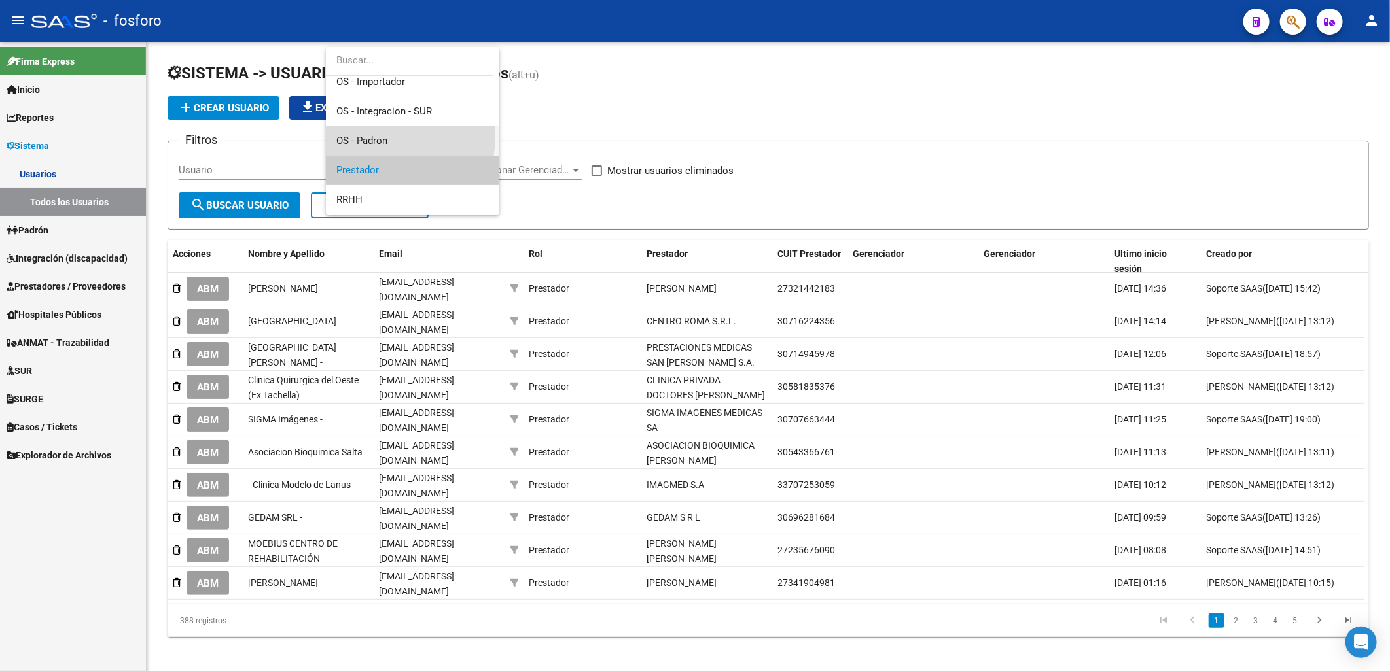
click at [398, 137] on span "OS - Padron" at bounding box center [412, 140] width 152 height 29
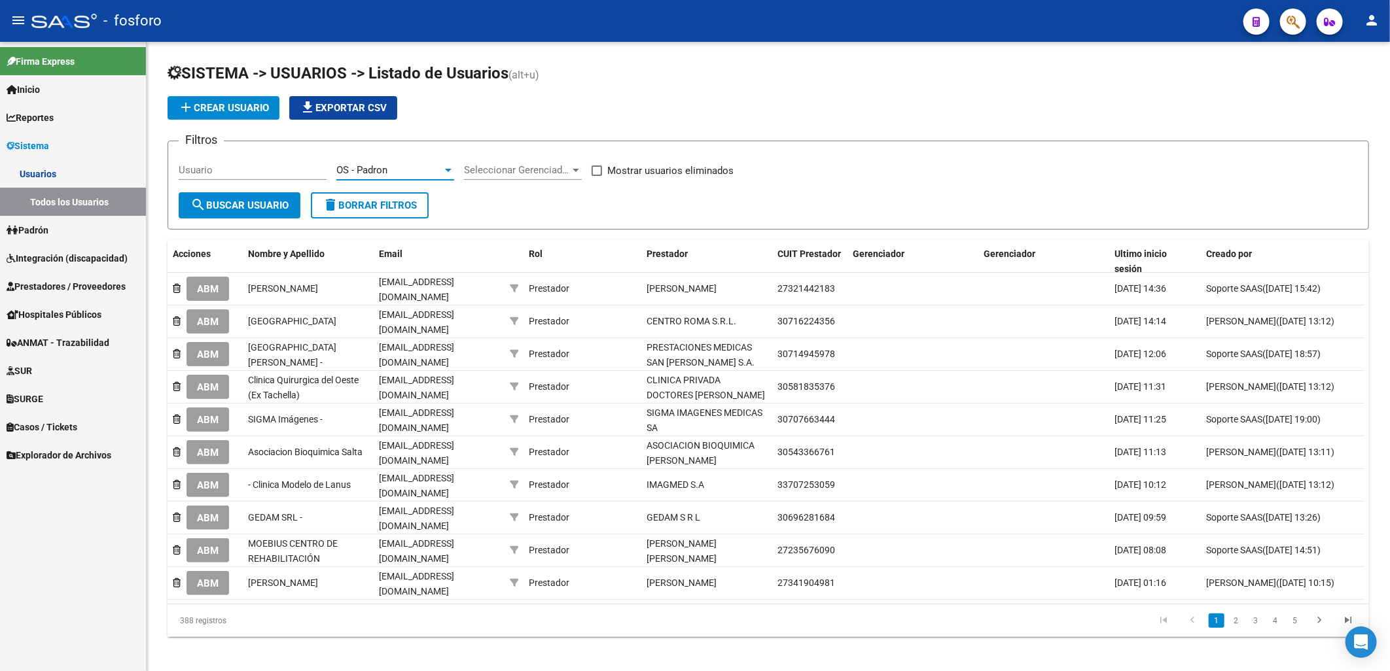
click at [254, 211] on span "search Buscar Usuario" at bounding box center [239, 206] width 98 height 12
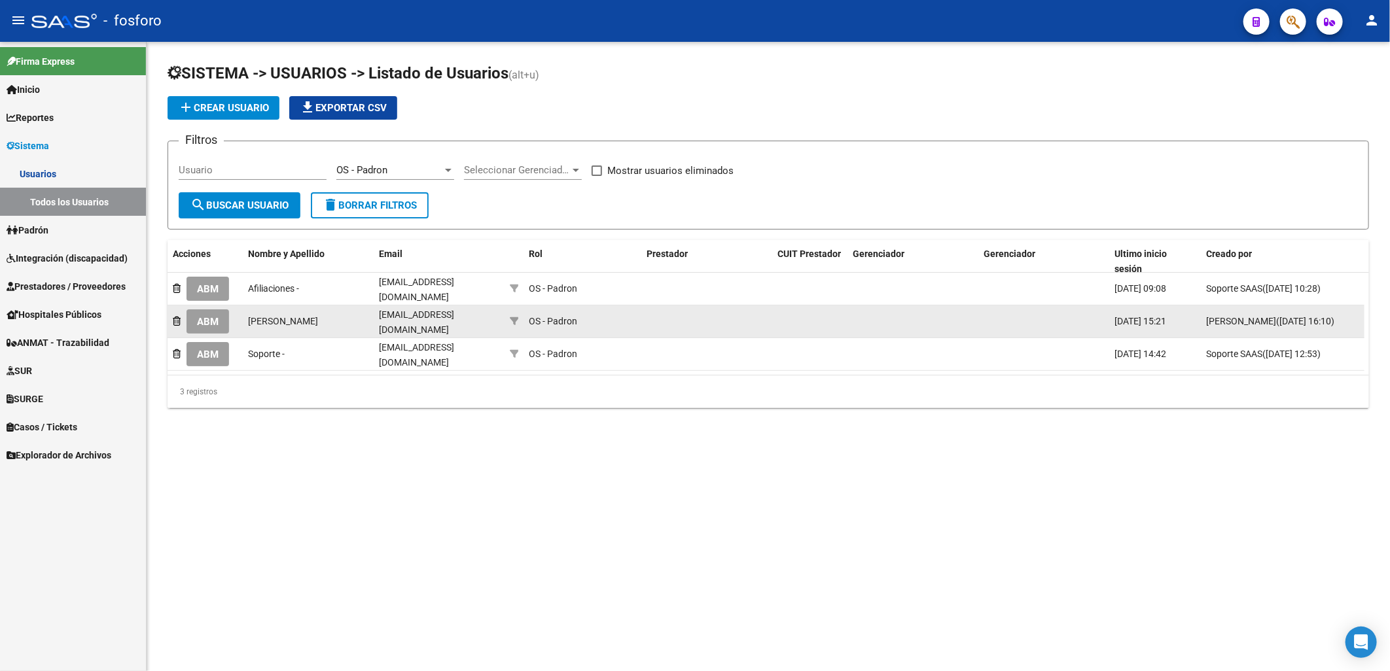
click at [214, 321] on span "ABM" at bounding box center [208, 322] width 22 height 12
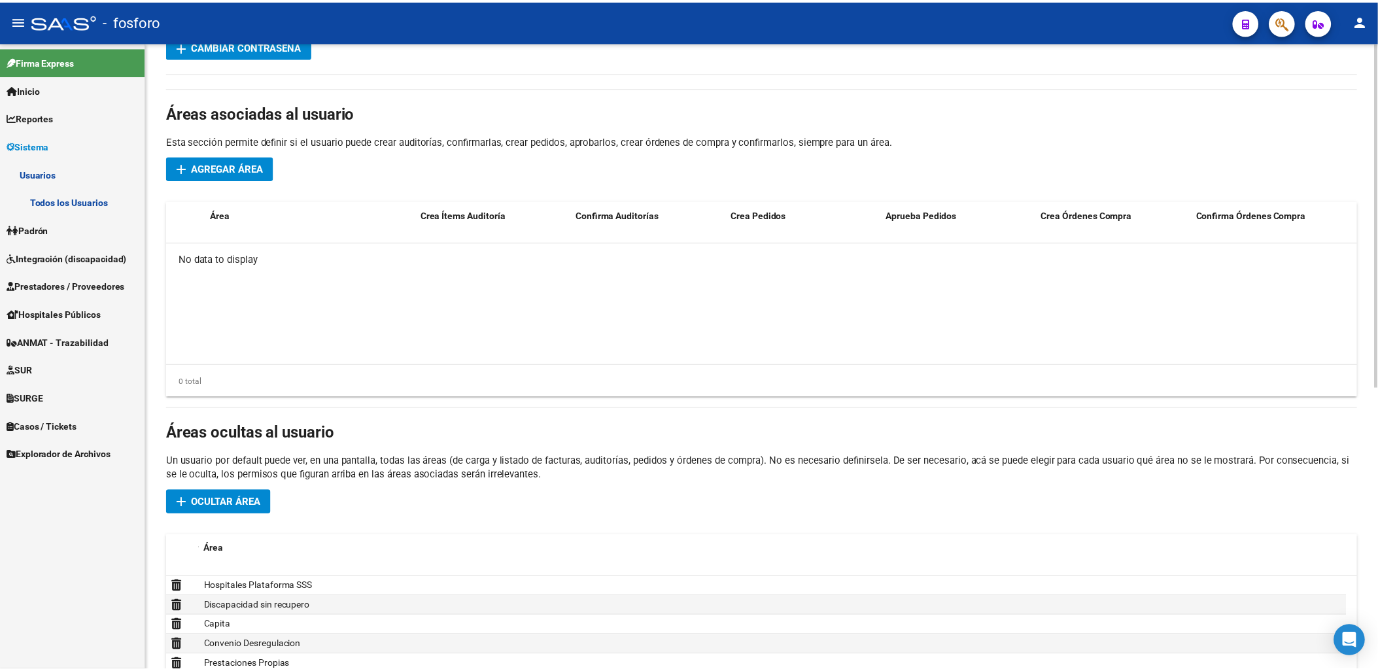
scroll to position [226, 0]
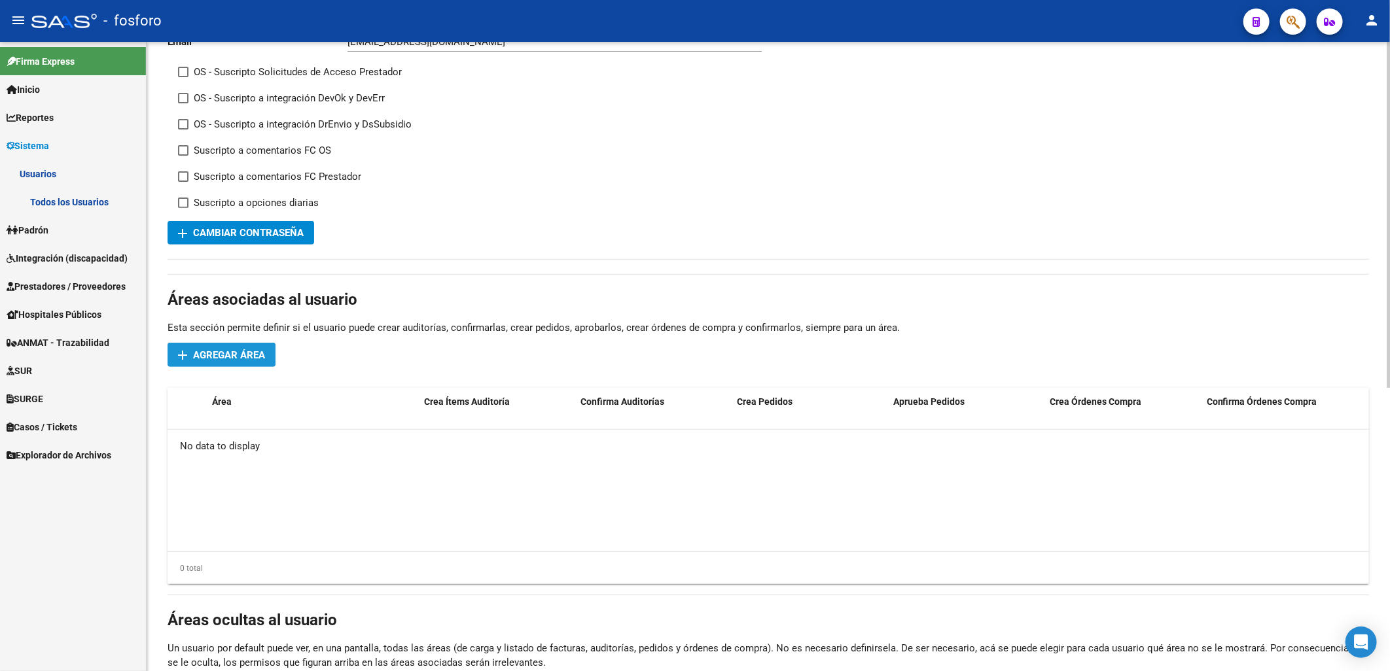
click at [243, 361] on span "Agregar Área" at bounding box center [229, 355] width 72 height 12
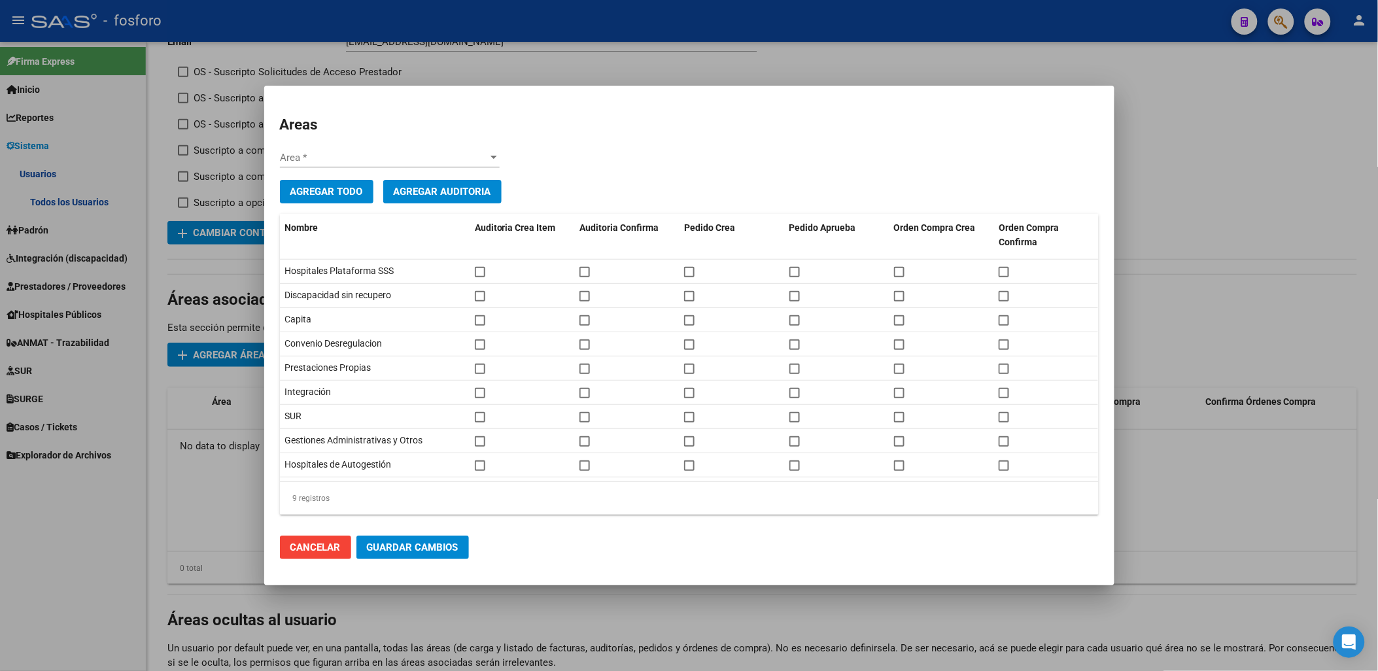
click at [412, 165] on div "Area * Area *" at bounding box center [390, 158] width 220 height 20
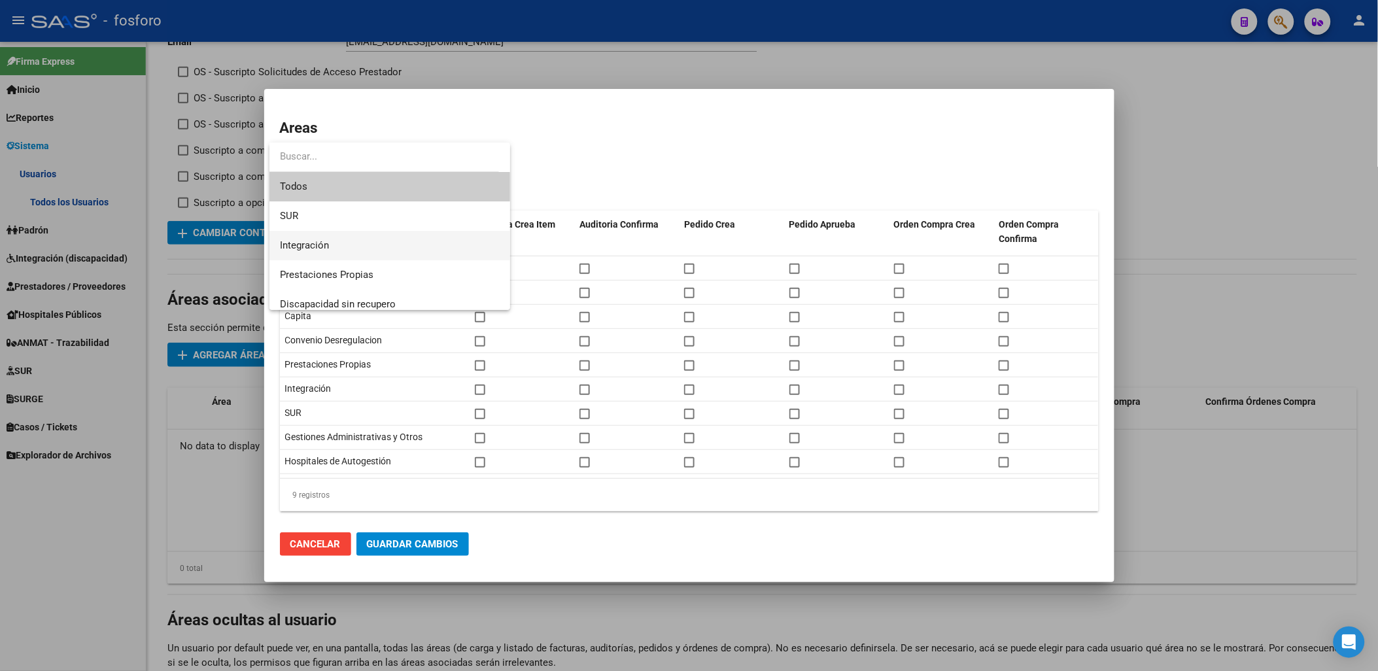
scroll to position [9, 0]
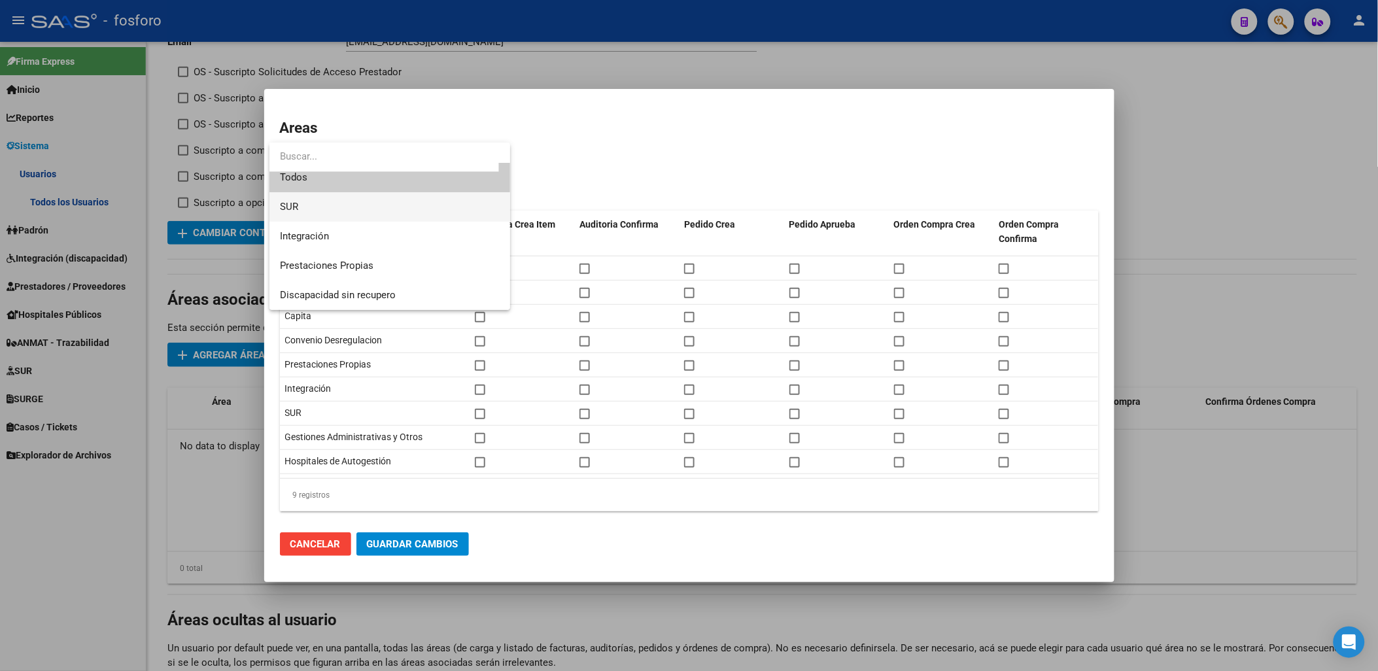
click at [421, 207] on span "SUR" at bounding box center [390, 206] width 220 height 29
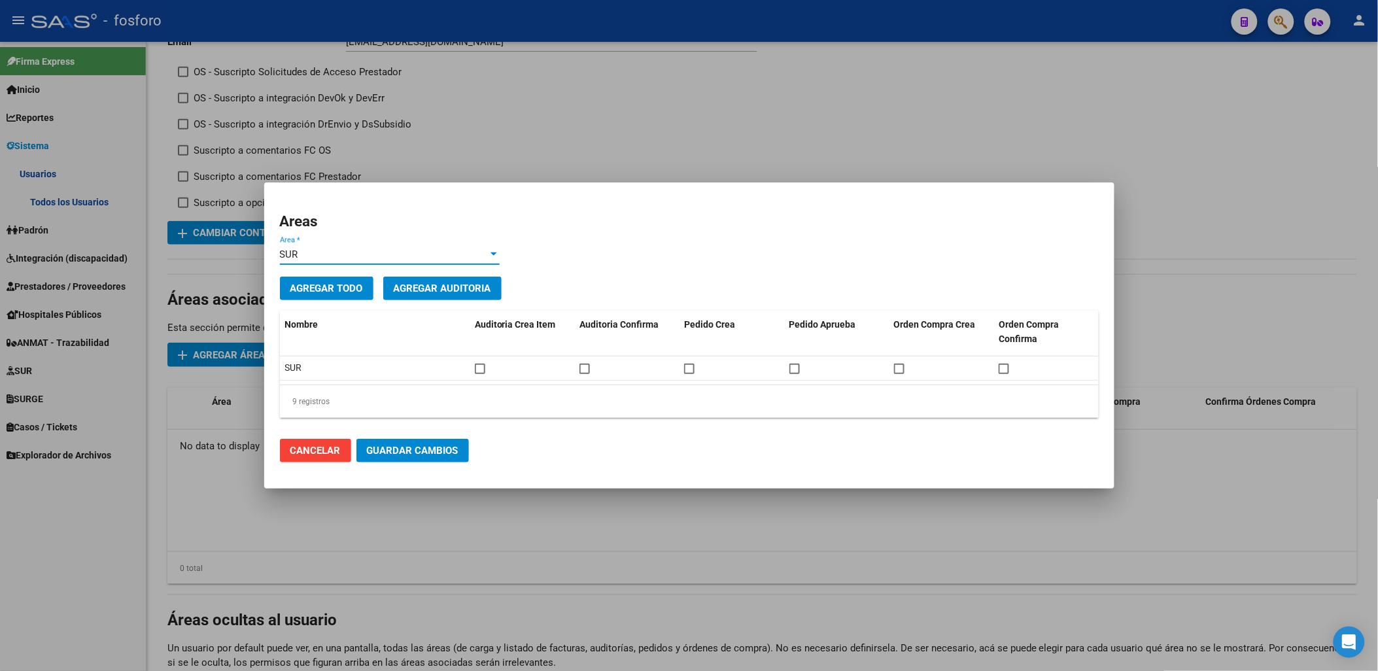
click at [419, 256] on div "SUR" at bounding box center [384, 255] width 208 height 12
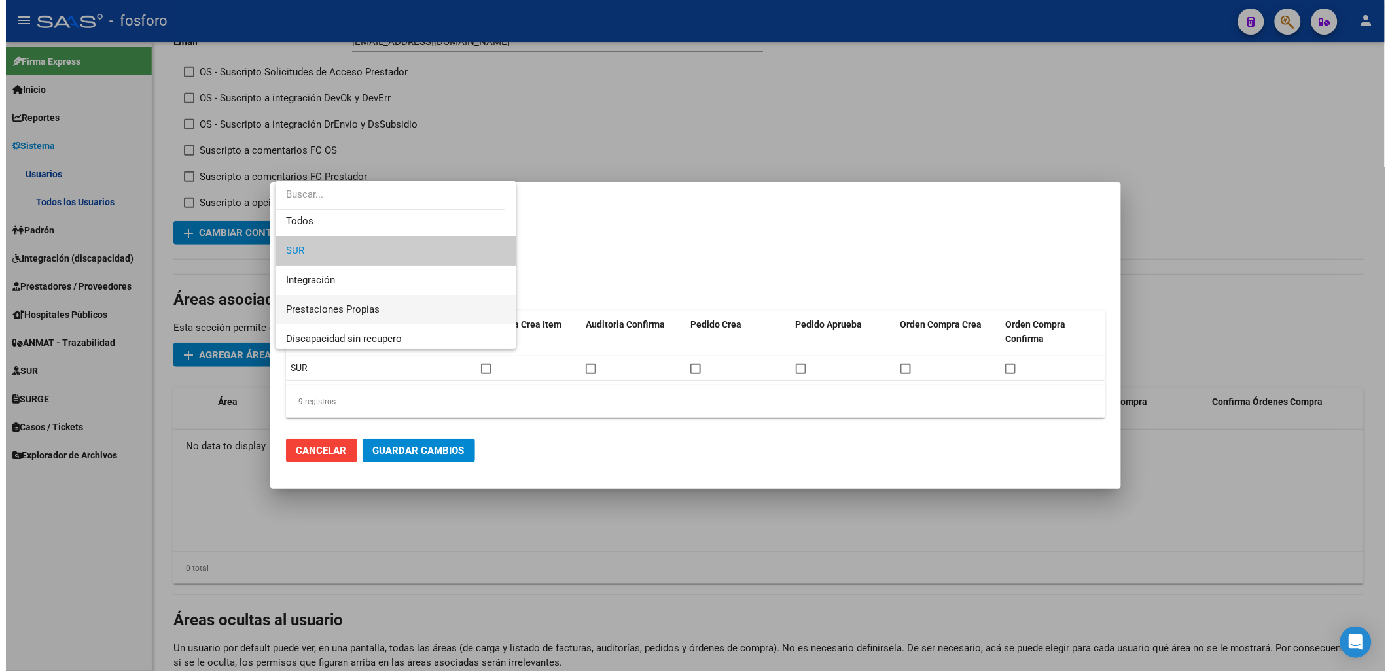
scroll to position [9, 0]
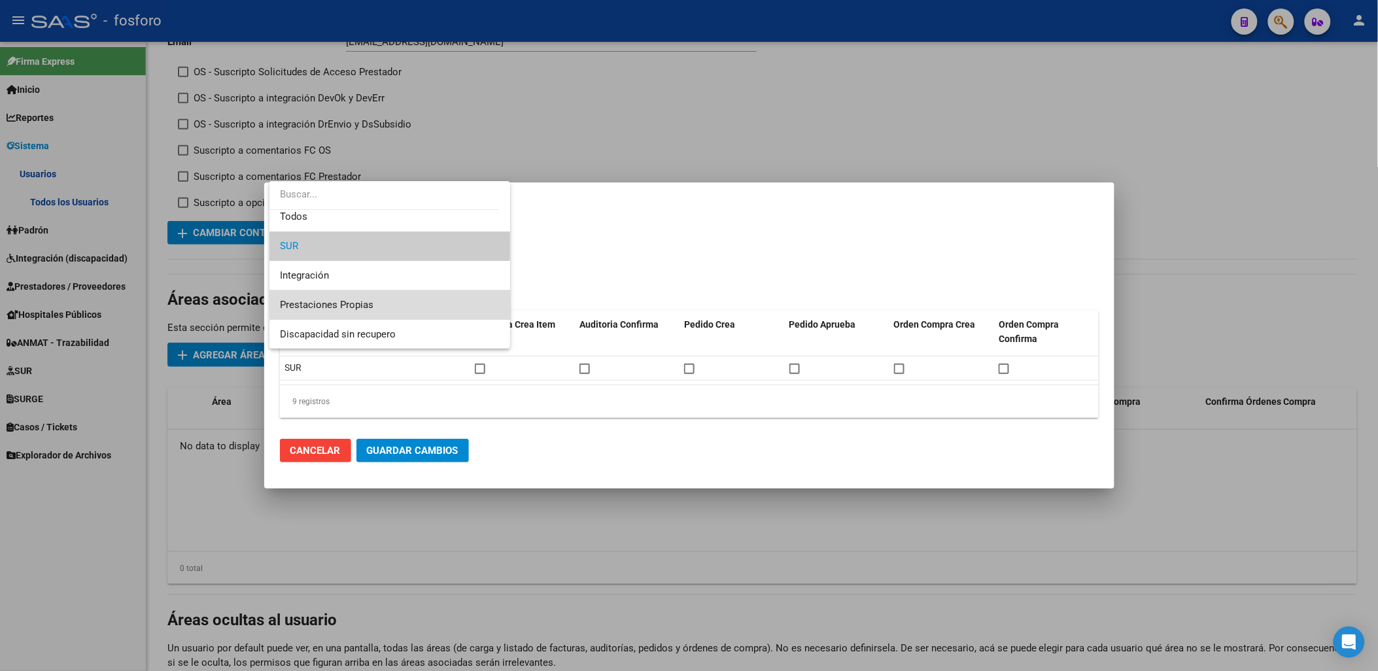
click at [423, 305] on span "Prestaciones Propias" at bounding box center [390, 304] width 220 height 29
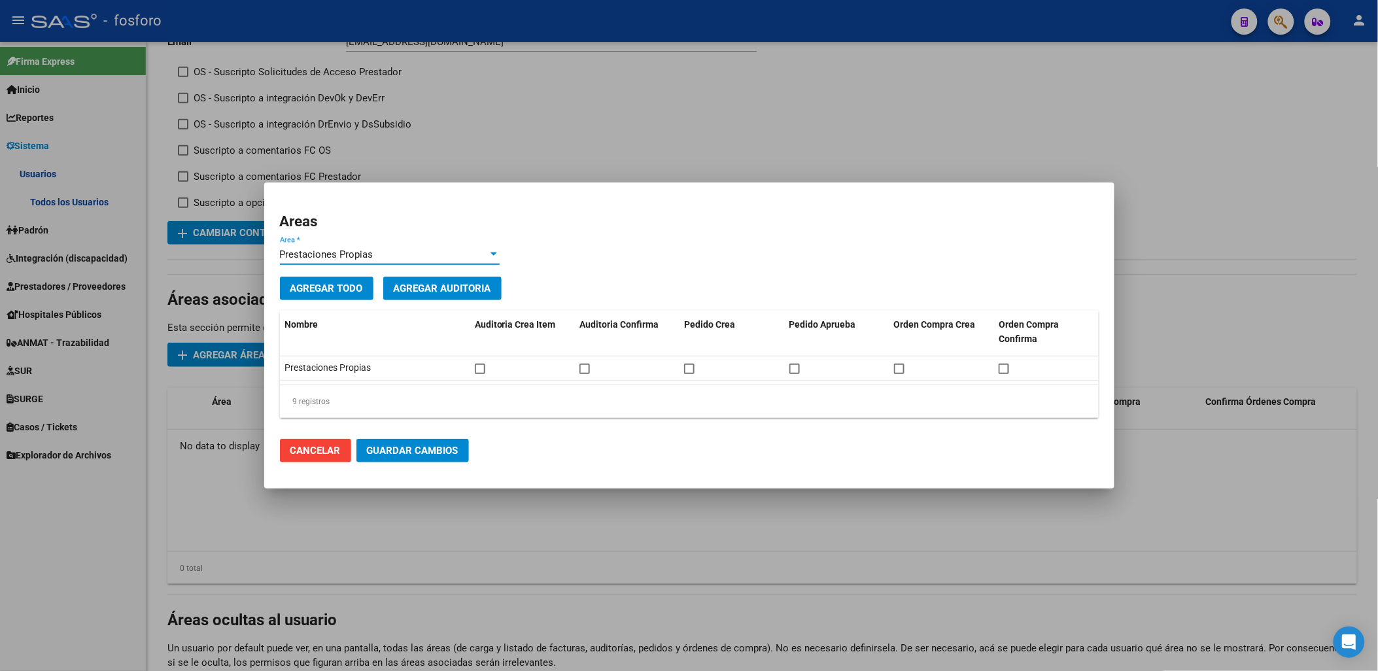
click at [291, 453] on span "Cancelar" at bounding box center [315, 451] width 50 height 12
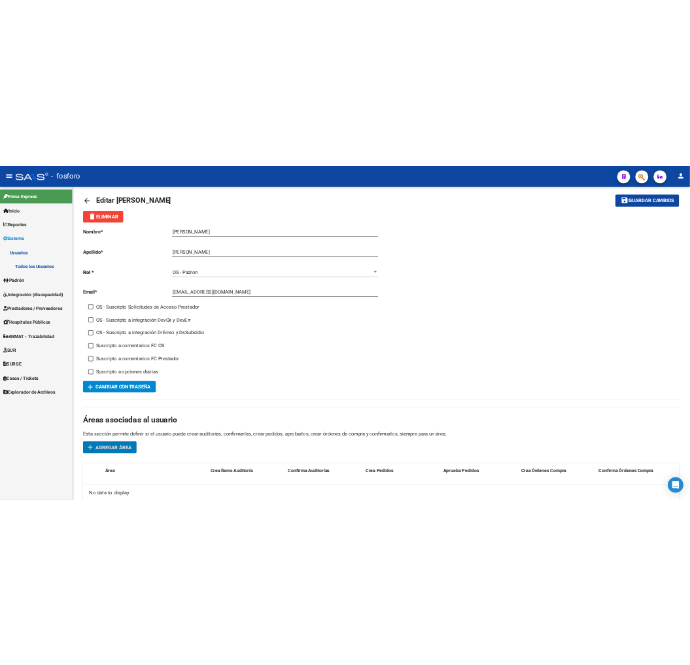
scroll to position [0, 0]
